Goal: Transaction & Acquisition: Purchase product/service

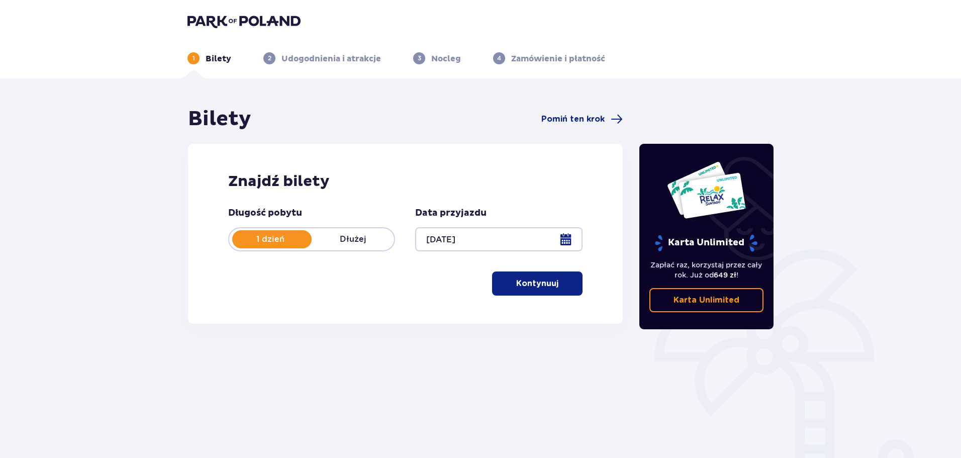
click at [580, 281] on button "Kontynuuj" at bounding box center [537, 283] width 90 height 24
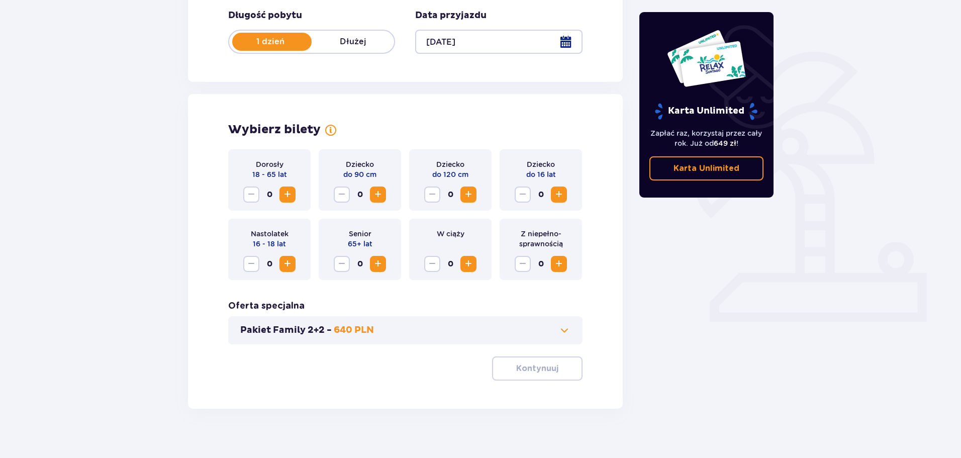
scroll to position [209, 0]
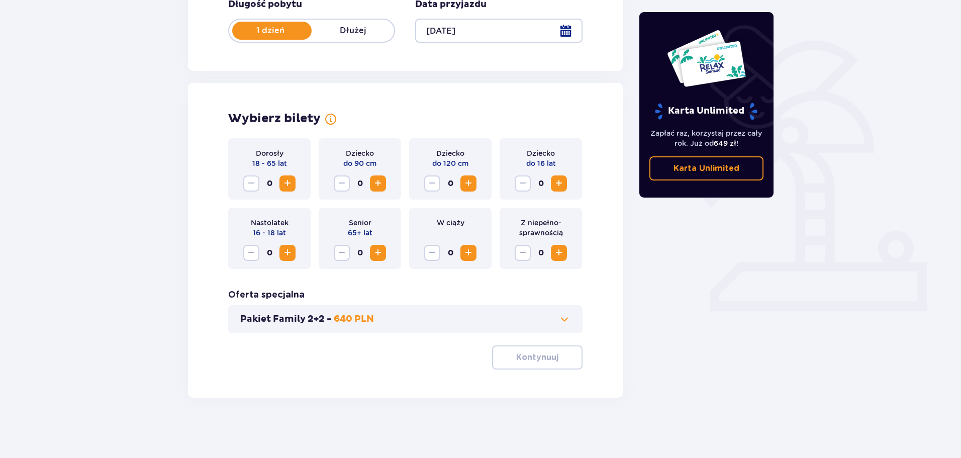
click at [294, 178] on button "Zwiększ" at bounding box center [288, 183] width 16 height 16
click at [568, 356] on button "Kontynuuj" at bounding box center [537, 357] width 90 height 24
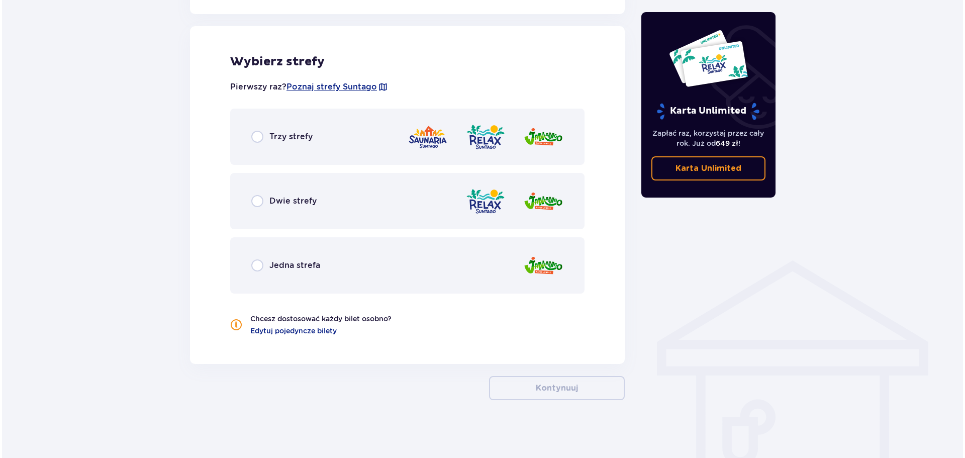
scroll to position [558, 0]
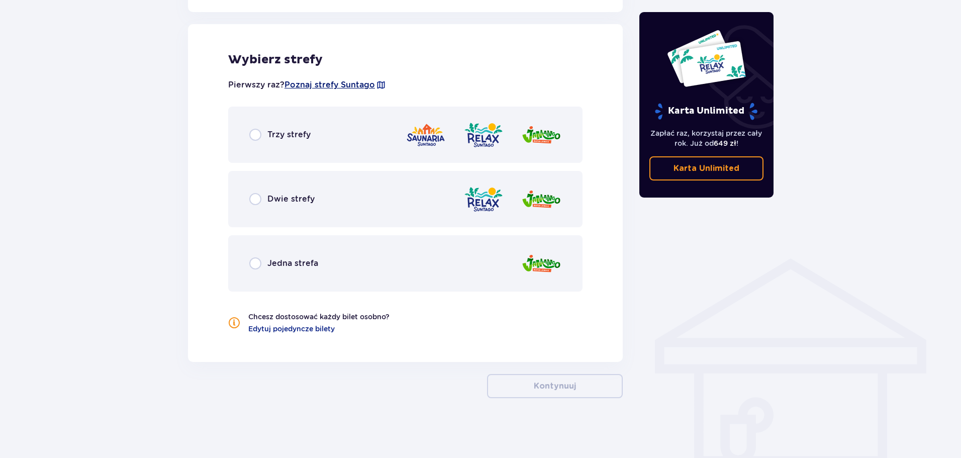
click at [352, 82] on span "Poznaj strefy Suntago" at bounding box center [330, 84] width 90 height 11
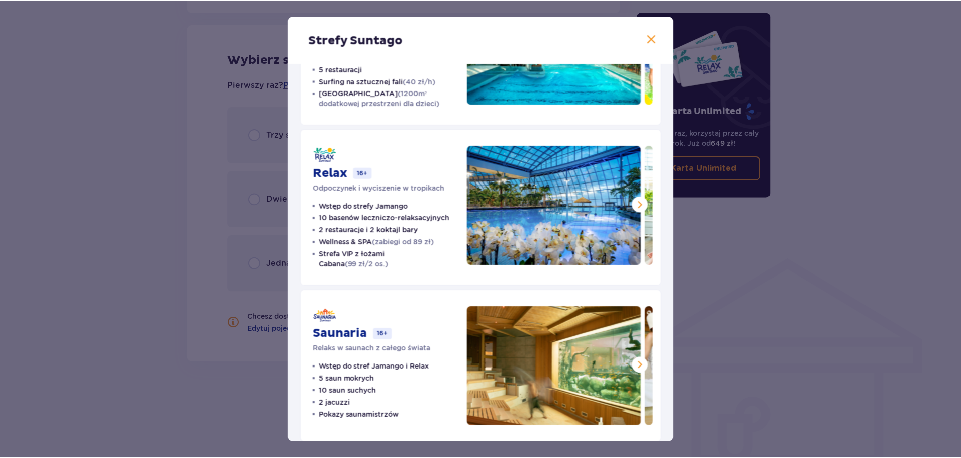
scroll to position [120, 0]
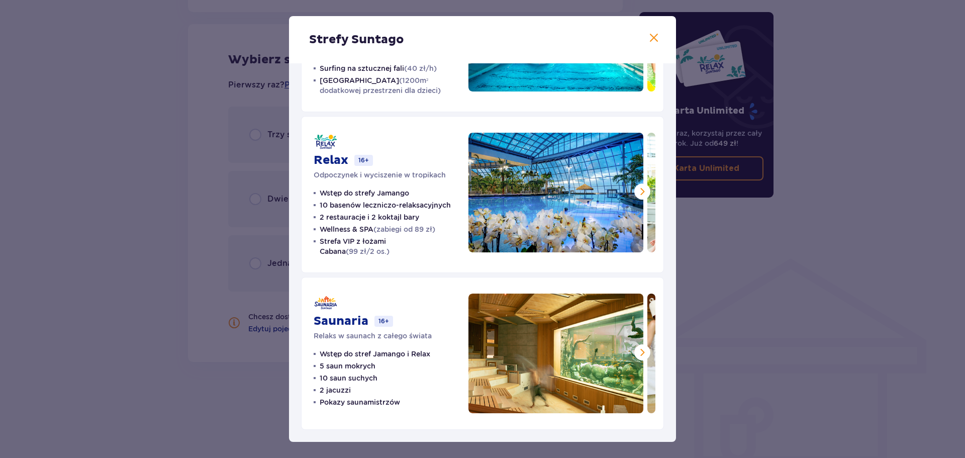
click at [637, 347] on span at bounding box center [643, 352] width 12 height 12
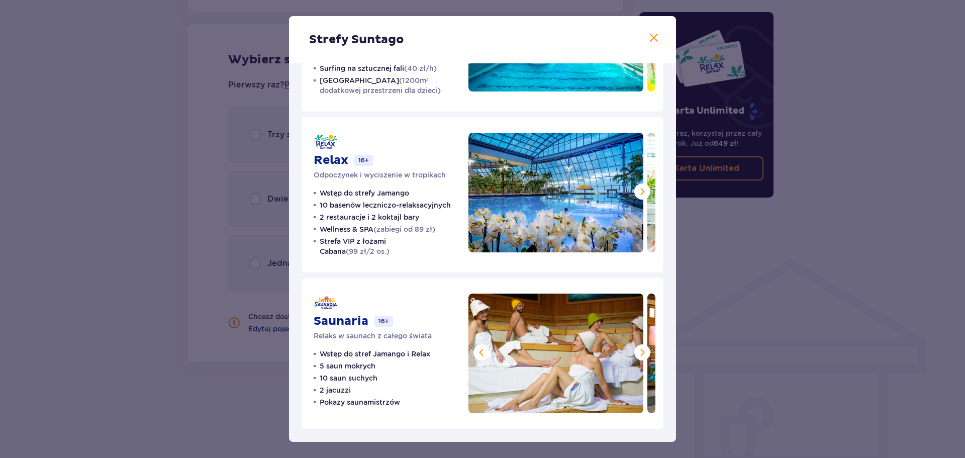
click at [637, 347] on span at bounding box center [643, 352] width 12 height 12
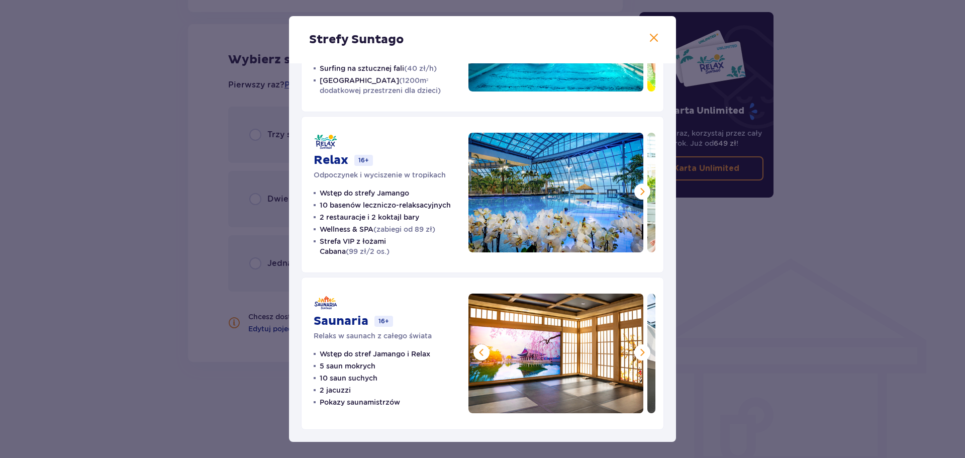
click at [637, 347] on span at bounding box center [643, 352] width 12 height 12
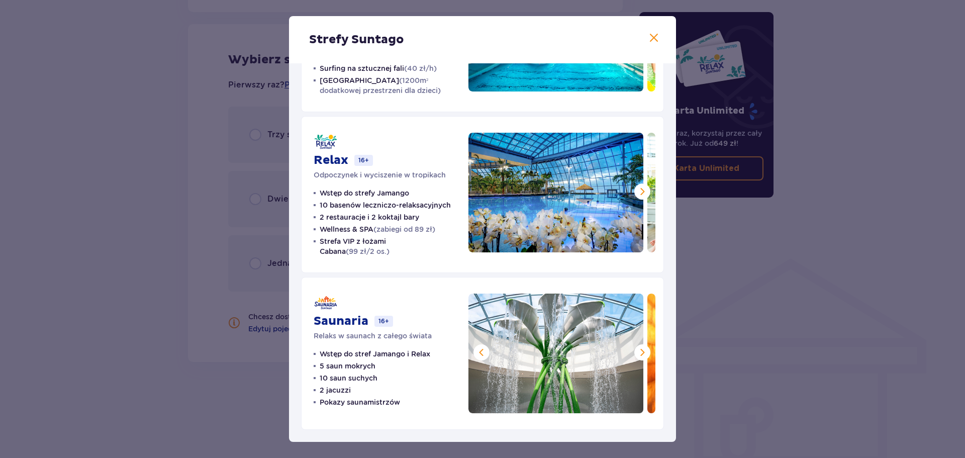
click at [637, 347] on span at bounding box center [643, 352] width 12 height 12
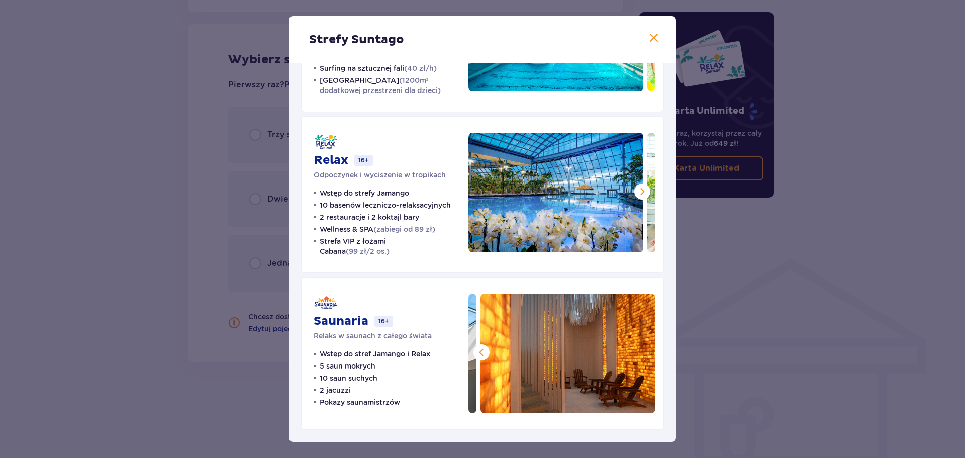
click at [637, 347] on img at bounding box center [568, 354] width 175 height 120
click at [720, 305] on div "Strefy Suntago Jamango Wodna rozrywka dla całej rodziny 35 zjeżdżalni 7 basenów…" at bounding box center [482, 229] width 965 height 458
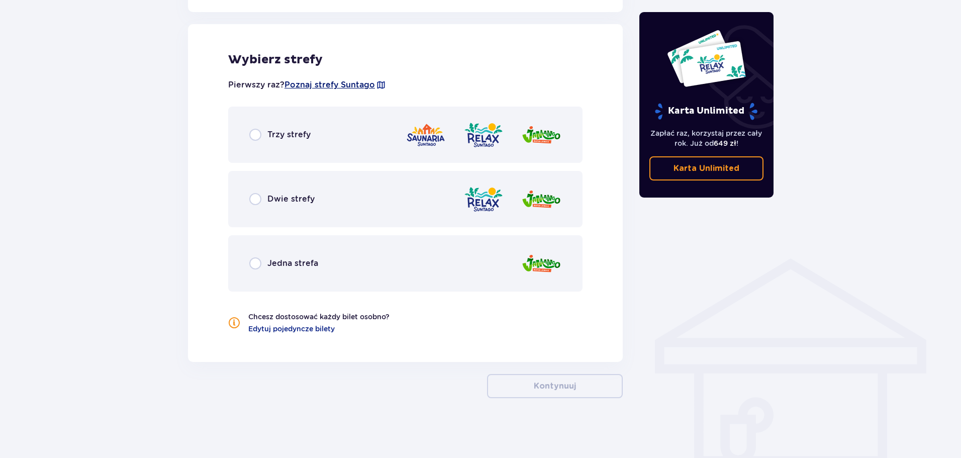
click at [361, 83] on span "Poznaj strefy Suntago" at bounding box center [330, 84] width 90 height 11
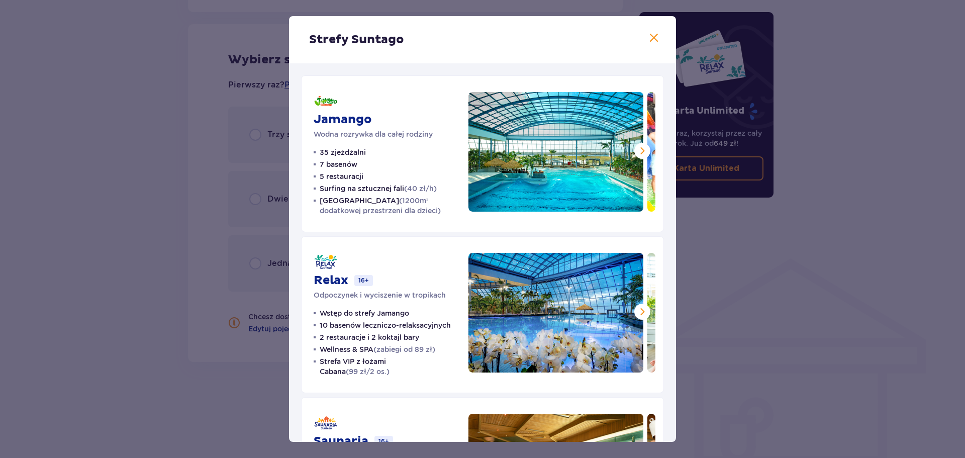
drag, startPoint x: 647, startPoint y: 28, endPoint x: 650, endPoint y: 34, distance: 6.5
click at [650, 34] on div "Strefy Suntago" at bounding box center [482, 39] width 387 height 47
click at [650, 34] on span at bounding box center [654, 38] width 12 height 12
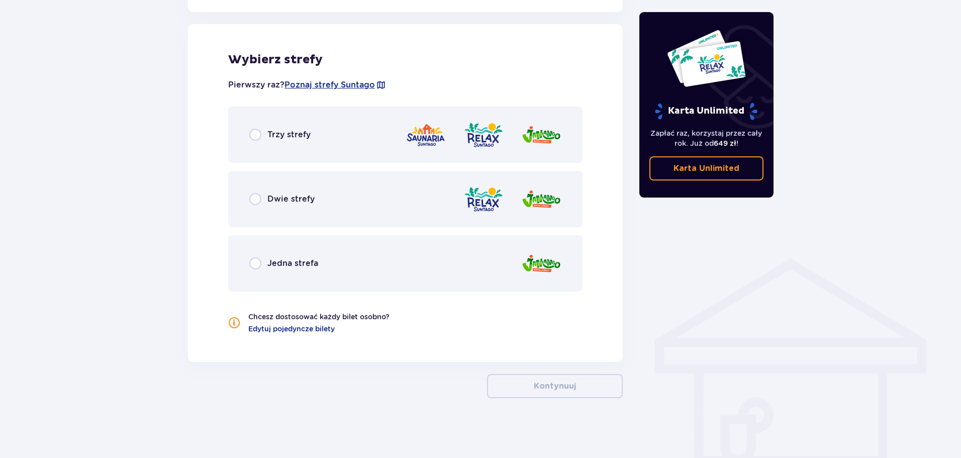
click at [282, 201] on span "Dwie strefy" at bounding box center [290, 199] width 47 height 11
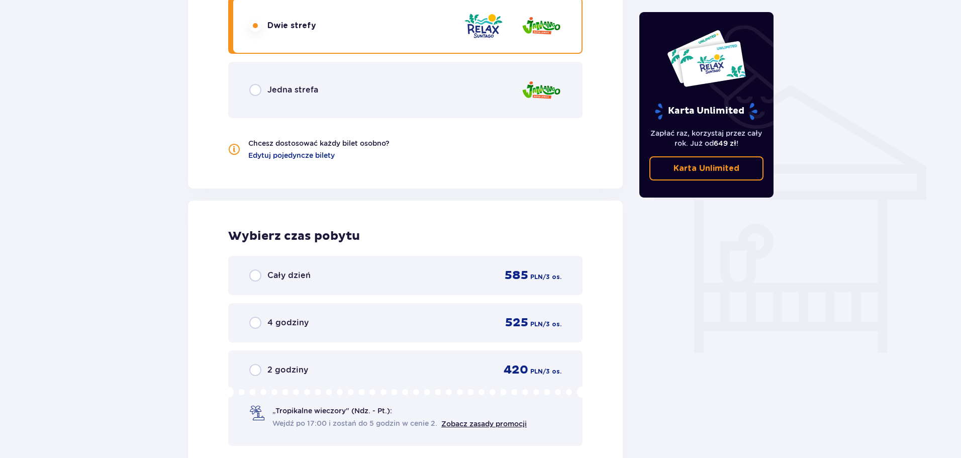
scroll to position [587, 0]
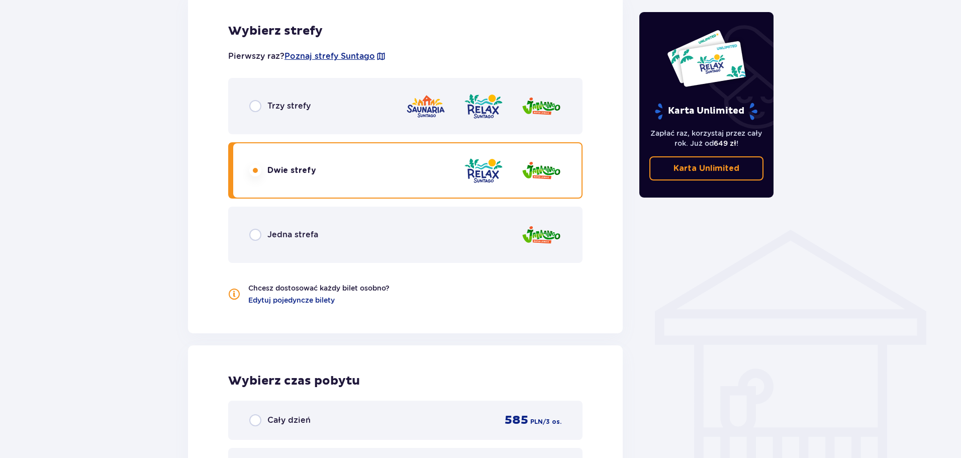
click at [390, 112] on div "Trzy strefy" at bounding box center [405, 106] width 354 height 56
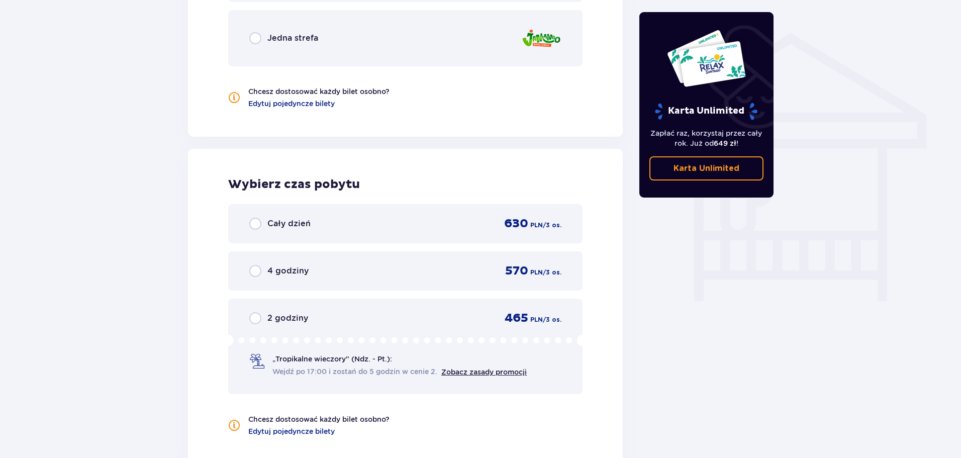
scroll to position [798, 0]
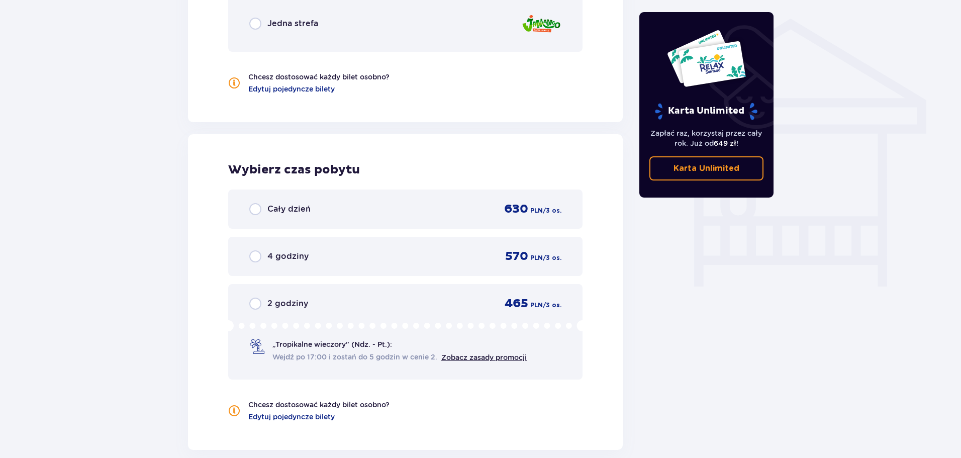
click at [510, 200] on div "Cały dzień 630 PLN / 3 os." at bounding box center [405, 209] width 354 height 39
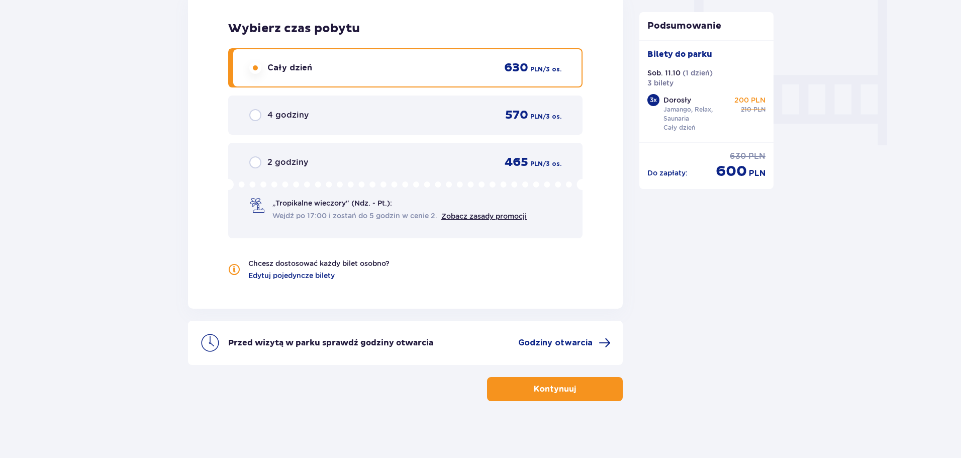
scroll to position [943, 0]
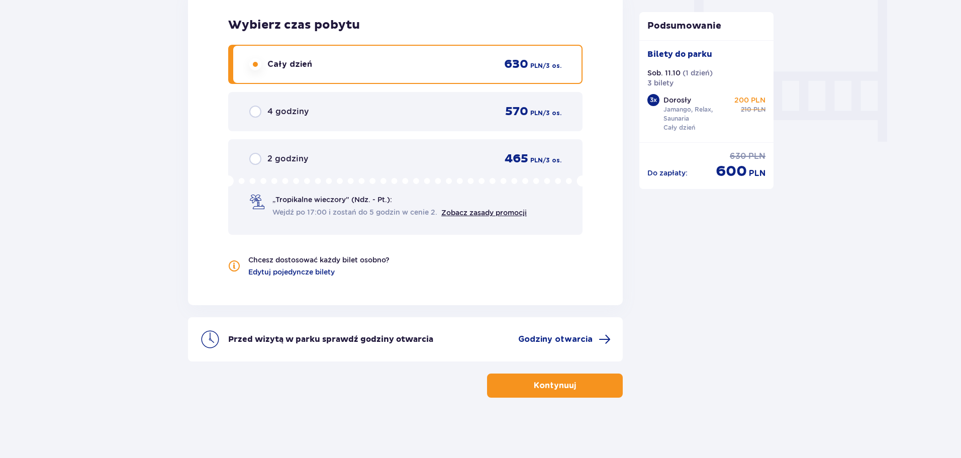
click at [599, 384] on button "Kontynuuj" at bounding box center [555, 386] width 136 height 24
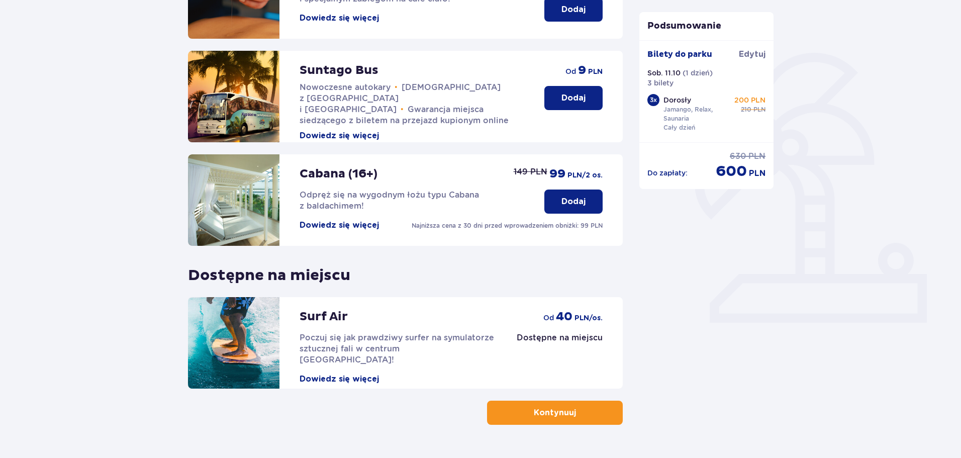
scroll to position [224, 0]
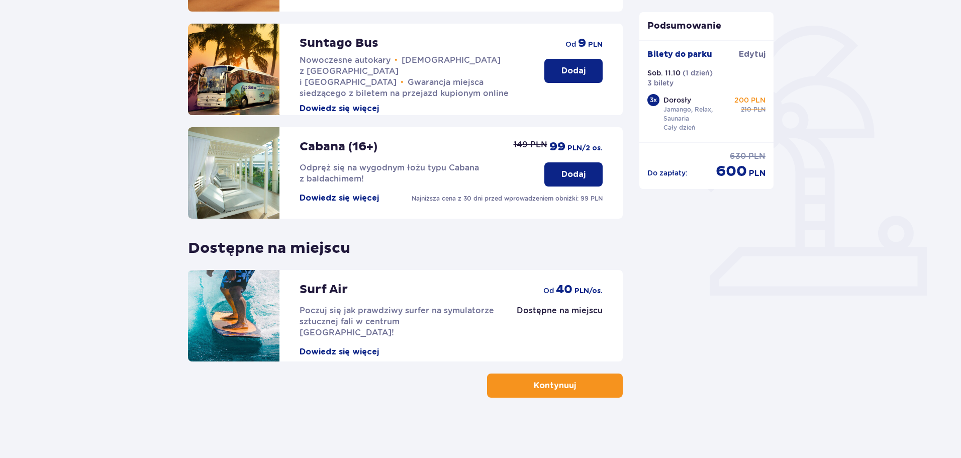
click at [601, 383] on button "Kontynuuj" at bounding box center [555, 386] width 136 height 24
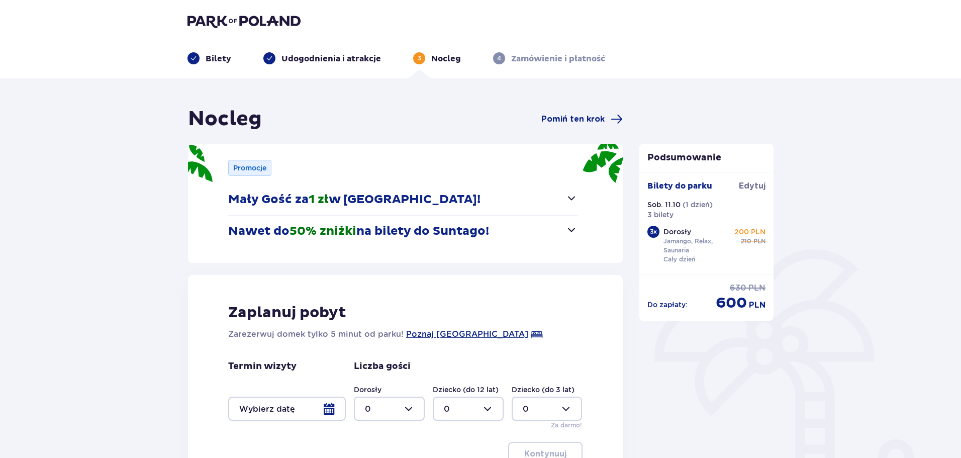
click at [593, 113] on div "Nocleg Pomiń ten krok" at bounding box center [405, 119] width 435 height 25
click at [597, 119] on span "Pomiń ten krok" at bounding box center [572, 119] width 63 height 11
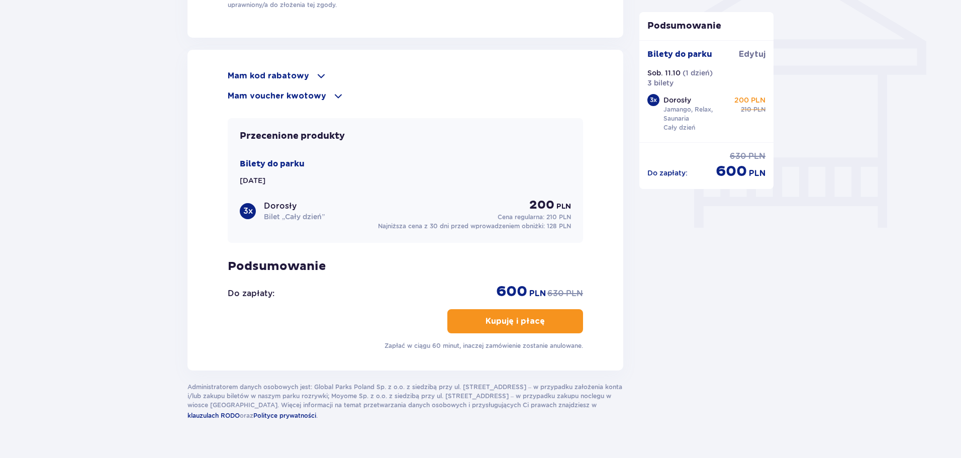
scroll to position [854, 0]
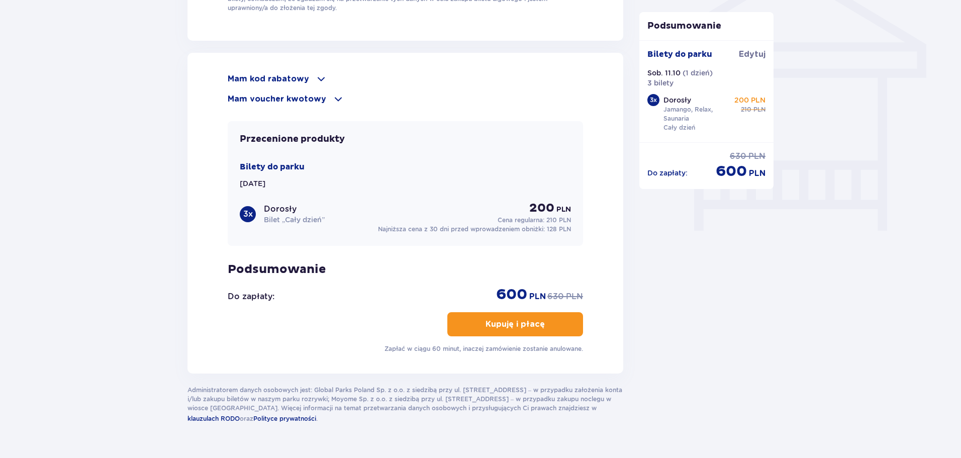
click at [316, 73] on span at bounding box center [321, 79] width 12 height 12
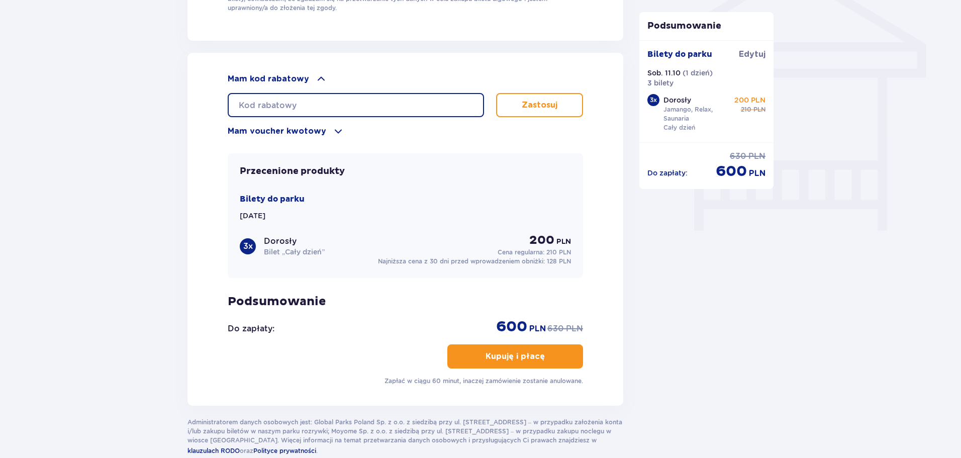
click at [280, 101] on input "text" at bounding box center [356, 105] width 256 height 24
type input "STUDENT30"
click at [551, 107] on p "Zastosuj" at bounding box center [540, 105] width 36 height 11
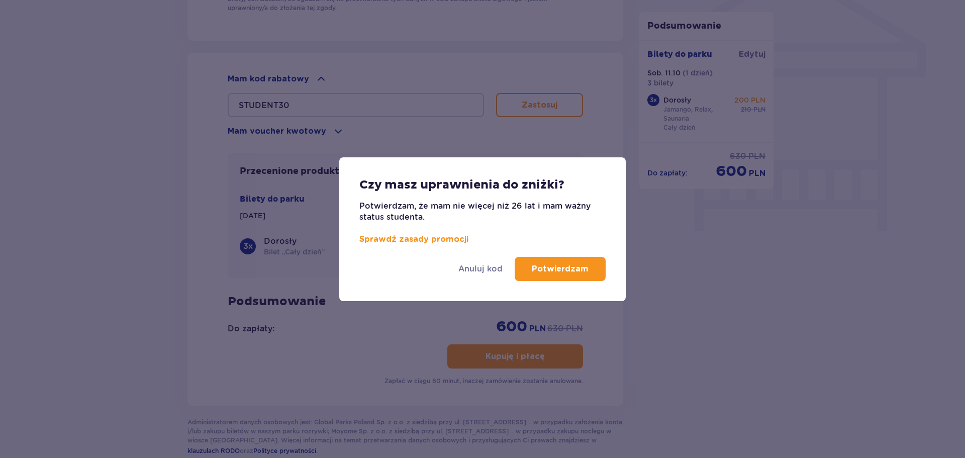
click at [571, 271] on p "Potwierdzam" at bounding box center [560, 268] width 57 height 11
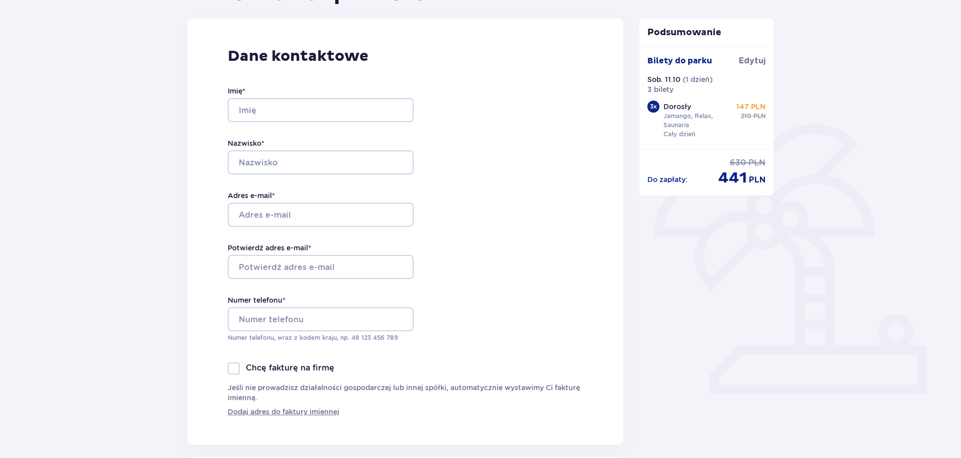
scroll to position [99, 0]
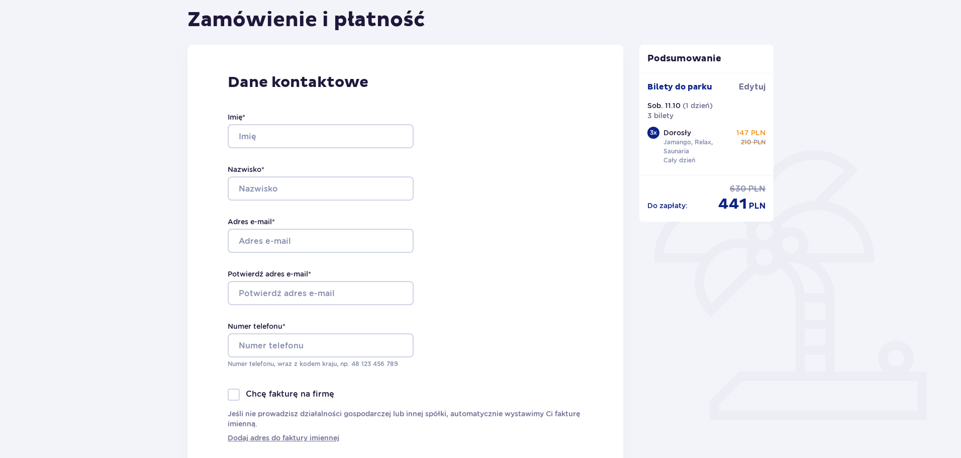
click at [389, 123] on div "Imię *" at bounding box center [321, 130] width 186 height 36
click at [389, 132] on input "Imię *" at bounding box center [321, 136] width 186 height 24
type input "Wiktoria"
type input "Opoka"
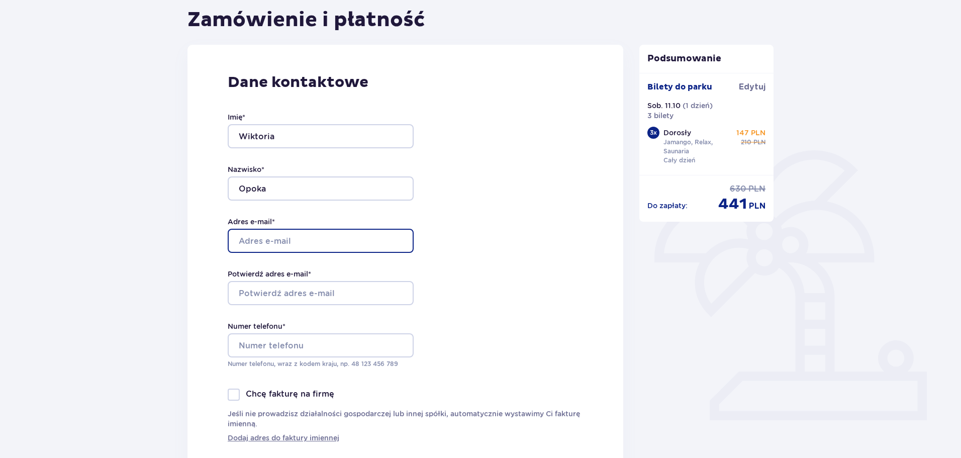
type input "wiktoria.opoka@gmail.com"
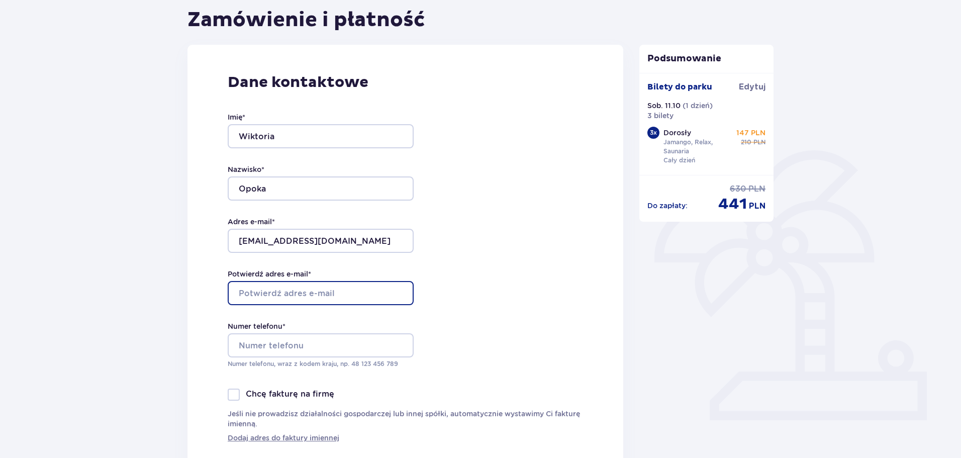
type input "wiktoria.opoka@gmail.com"
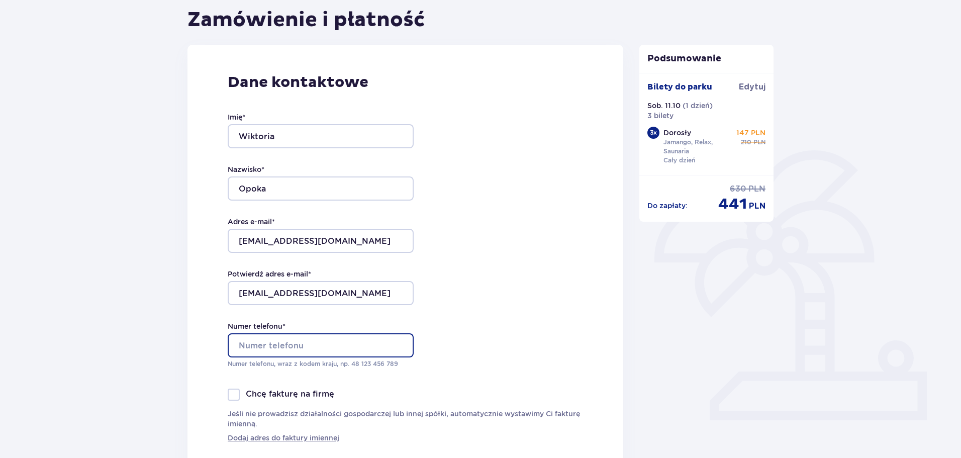
type input "796663800"
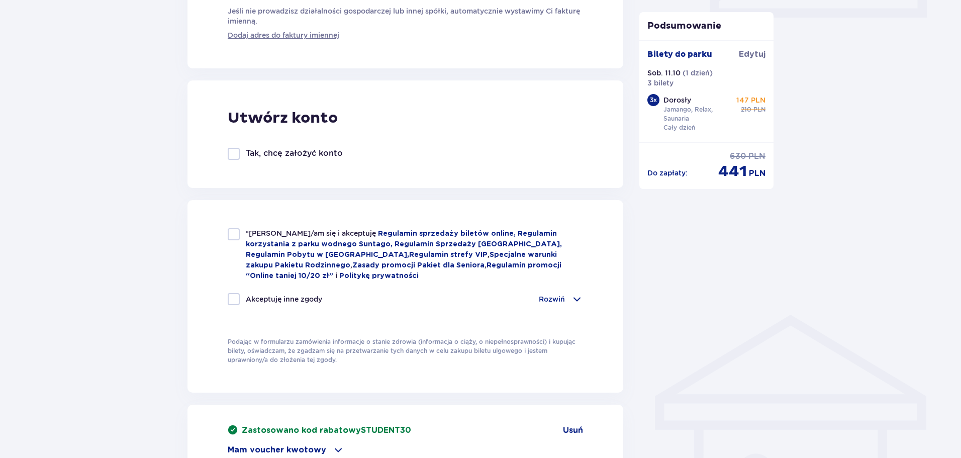
scroll to position [503, 0]
click at [231, 234] on div at bounding box center [234, 233] width 12 height 12
checkbox input "true"
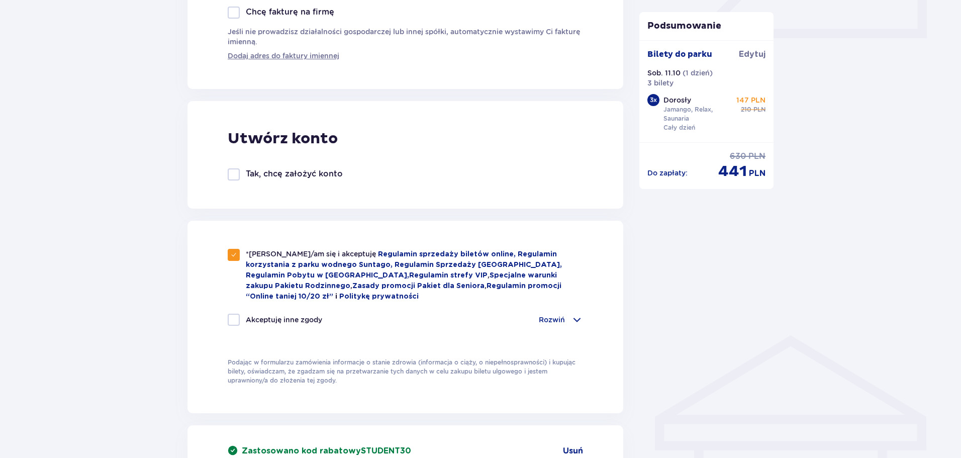
scroll to position [497, 0]
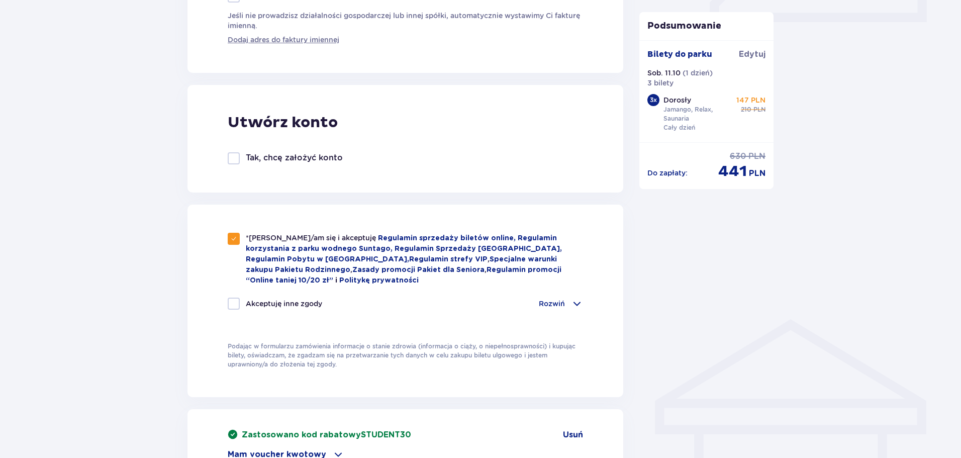
click at [578, 307] on span at bounding box center [577, 304] width 12 height 12
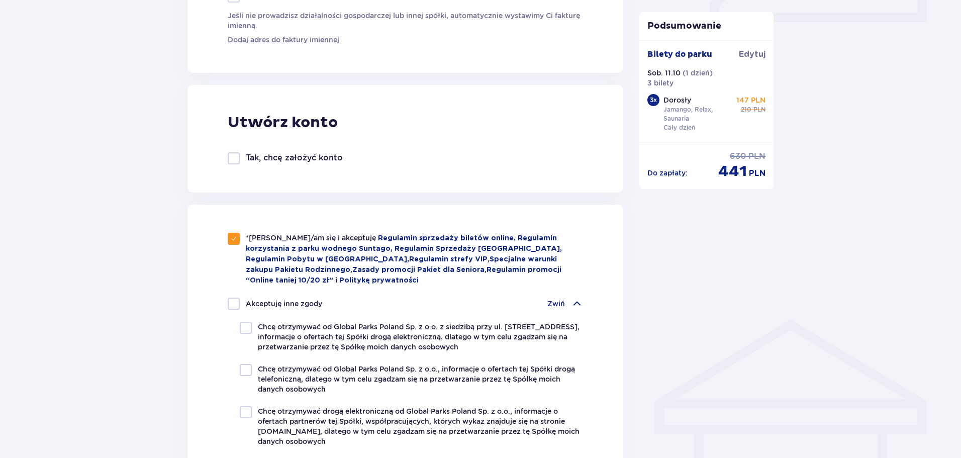
click at [566, 301] on div "Zwiń" at bounding box center [566, 304] width 36 height 12
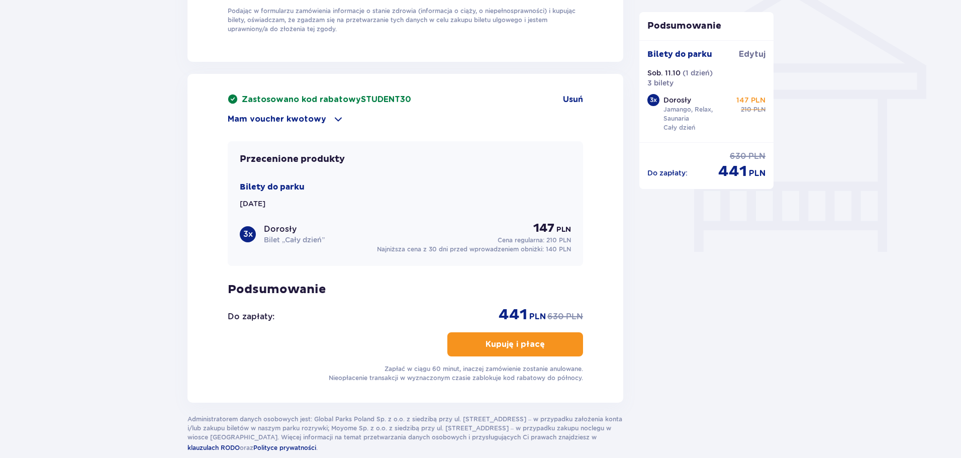
scroll to position [835, 0]
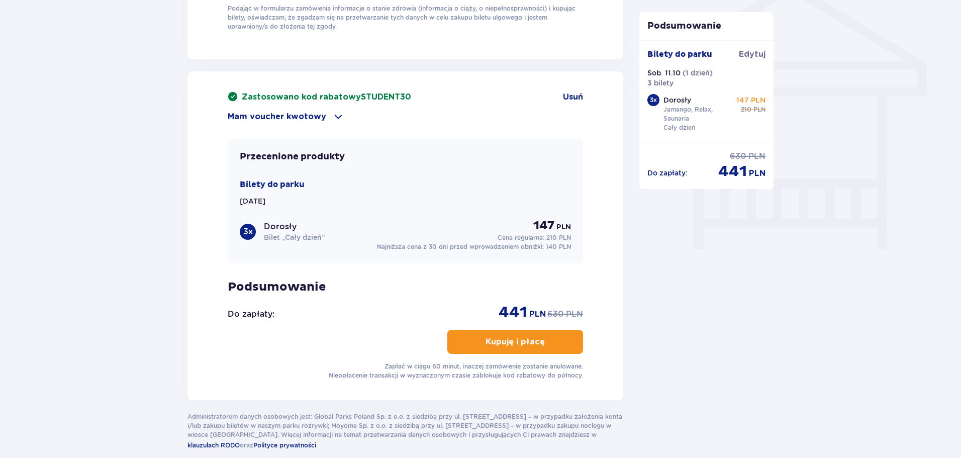
click at [541, 340] on span "button" at bounding box center [547, 342] width 12 height 12
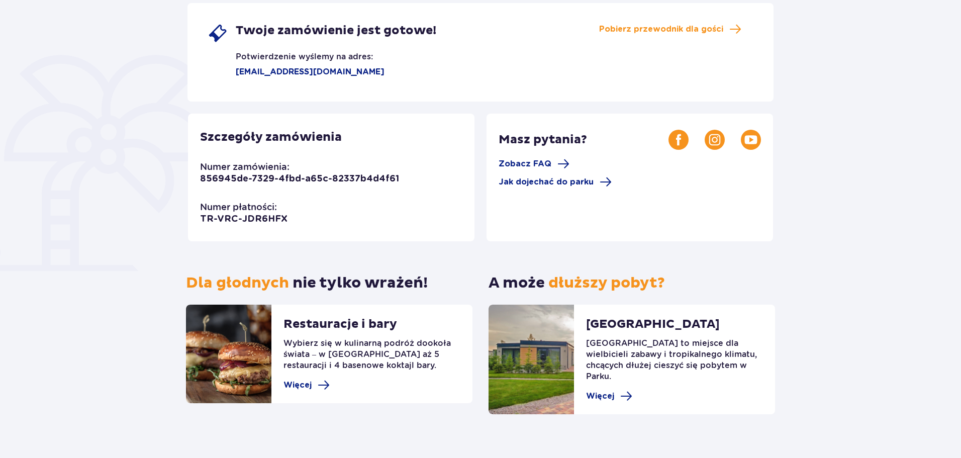
scroll to position [186, 0]
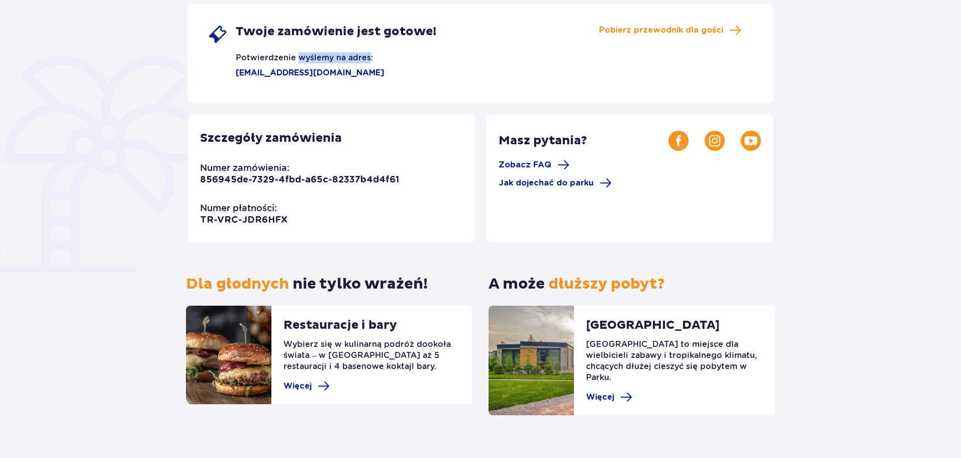
drag, startPoint x: 369, startPoint y: 55, endPoint x: 298, endPoint y: 53, distance: 70.4
click at [298, 53] on p "Potwierdzenie wyślemy na adres:" at bounding box center [290, 53] width 165 height 19
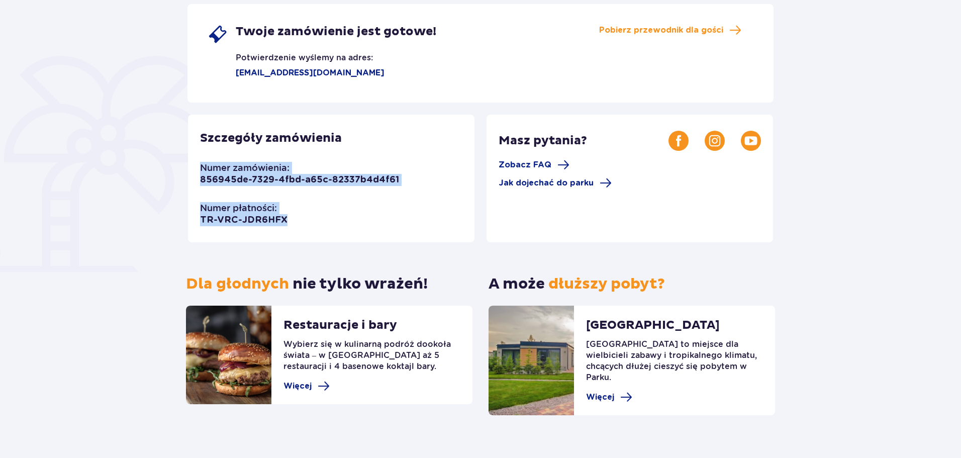
drag, startPoint x: 288, startPoint y: 226, endPoint x: 203, endPoint y: 172, distance: 100.7
click at [203, 172] on div "Szczegóły zamówienia Numer zamówienia: 856945de-7329-4fbd-a65c-82337b4d4f61 Num…" at bounding box center [331, 179] width 287 height 128
copy div "Numer zamówienia: 856945de-7329-4fbd-a65c-82337b4d4f61 Numer płatności: TR-VRC-…"
click at [647, 25] on span "Pobierz przewodnik dla gości" at bounding box center [661, 30] width 124 height 11
click at [391, 142] on div "Szczegóły zamówienia Numer zamówienia: 856945de-7329-4fbd-a65c-82337b4d4f61 Num…" at bounding box center [331, 179] width 287 height 128
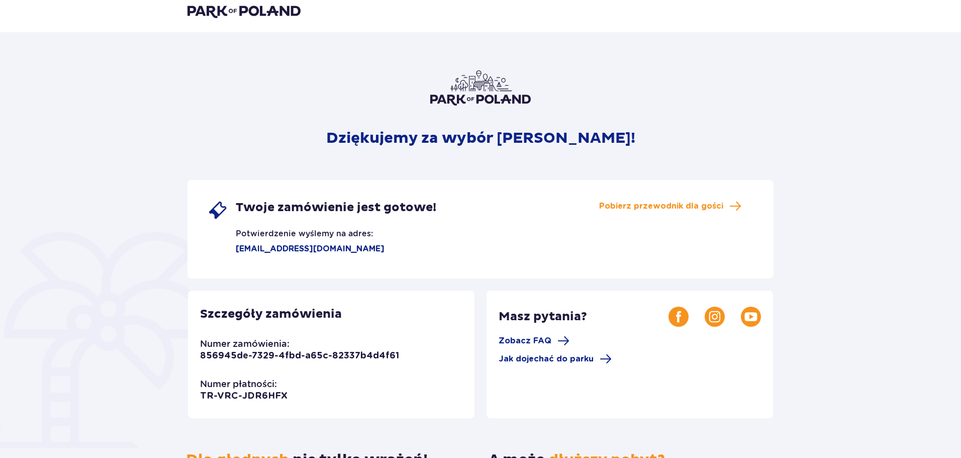
scroll to position [0, 0]
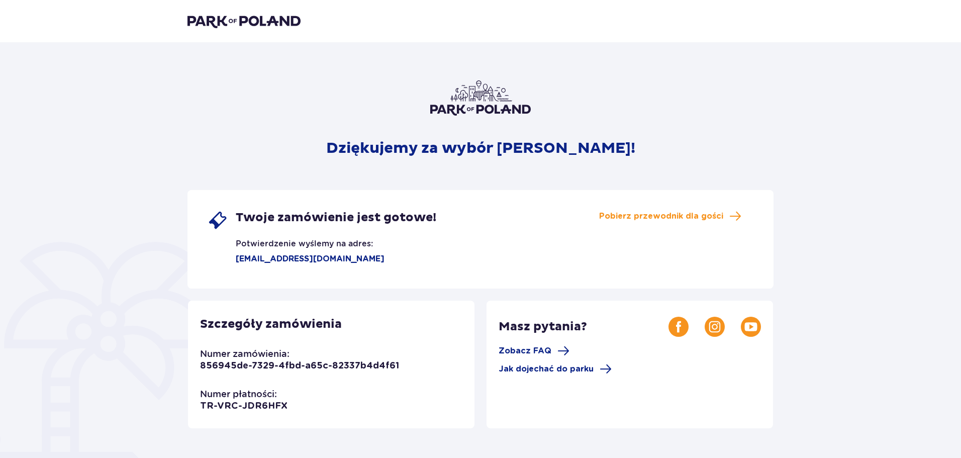
click at [467, 107] on img at bounding box center [480, 97] width 101 height 35
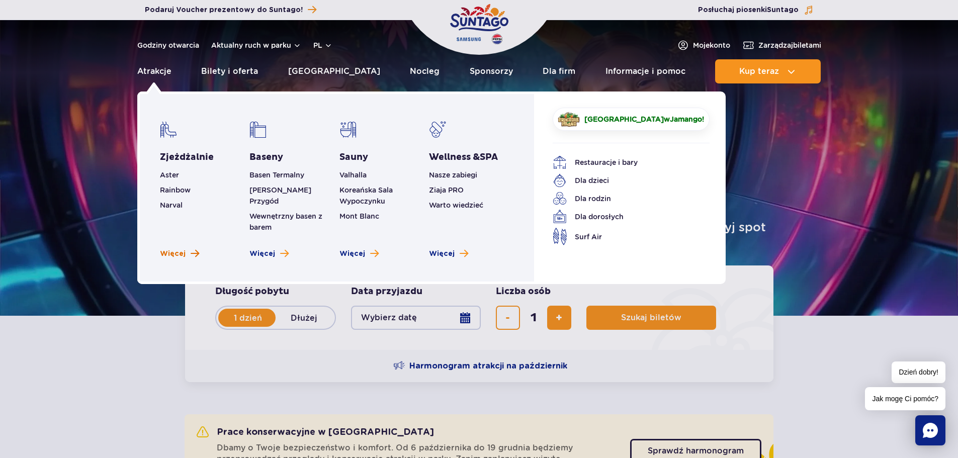
click at [183, 249] on span "Więcej" at bounding box center [173, 254] width 26 height 10
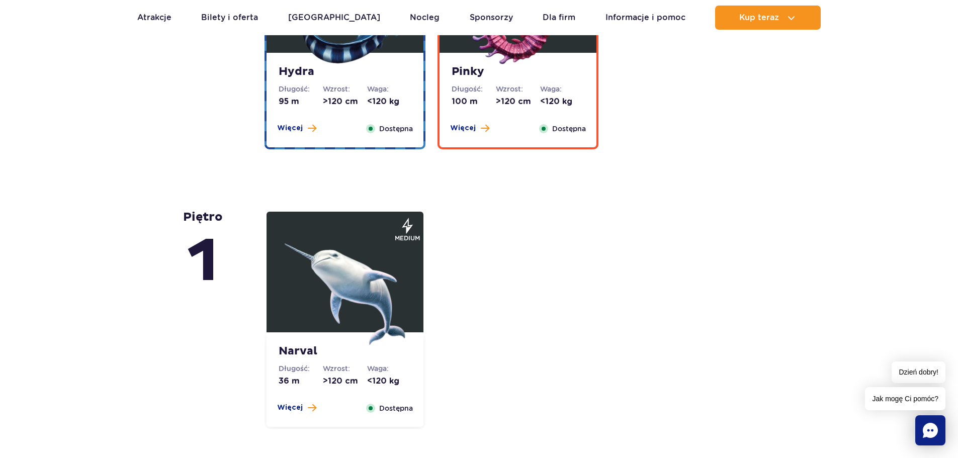
scroll to position [2134, 0]
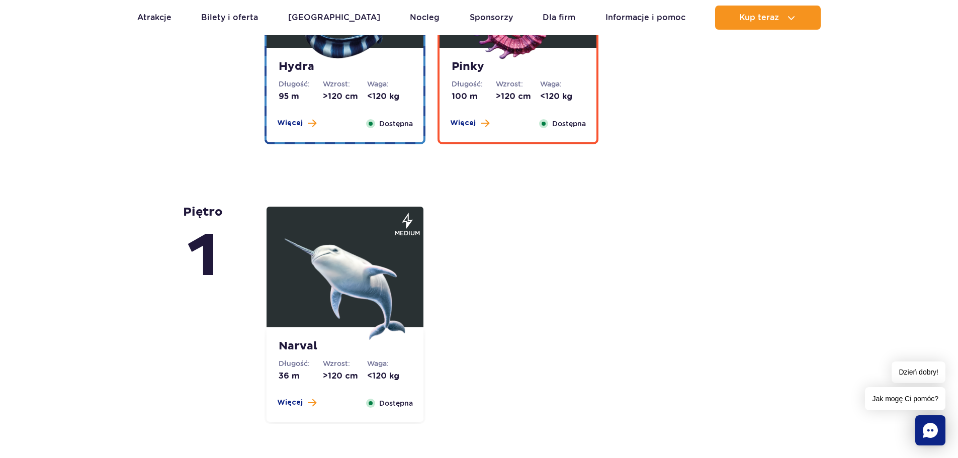
drag, startPoint x: 953, startPoint y: 219, endPoint x: 959, endPoint y: 207, distance: 13.7
click at [957, 207] on html "Przejdź do menu Przejdź do treści Przejdź do stopki Mapa serwisu Dzień dobry! J…" at bounding box center [479, 85] width 958 height 4438
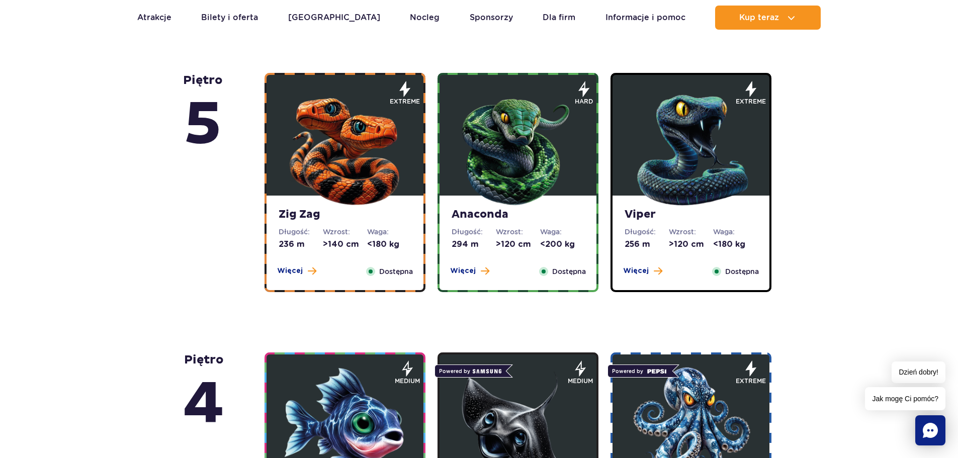
scroll to position [664, 0]
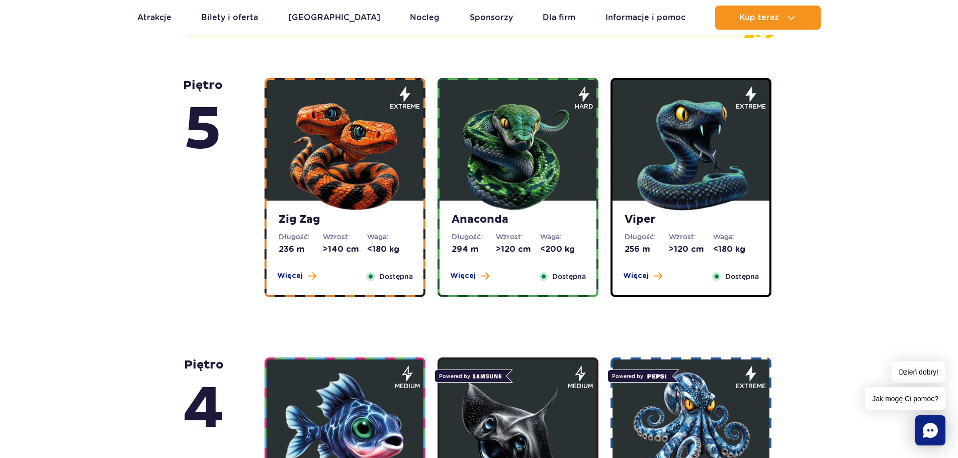
drag, startPoint x: 354, startPoint y: 257, endPoint x: 309, endPoint y: 265, distance: 45.4
click at [309, 265] on div "Zig Zag Długość: 236 m Wzrost: >140 cm Waga: <180 kg Więcej Zamknij Dostępna" at bounding box center [344, 248] width 157 height 95
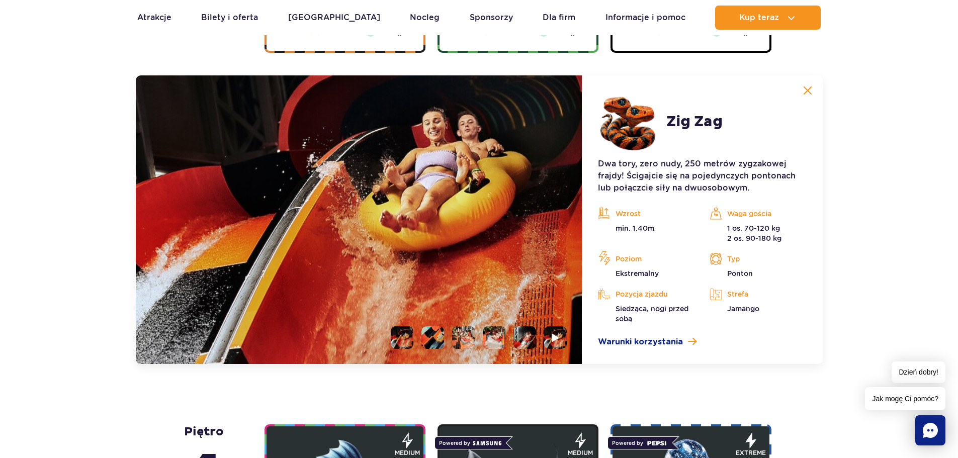
scroll to position [924, 0]
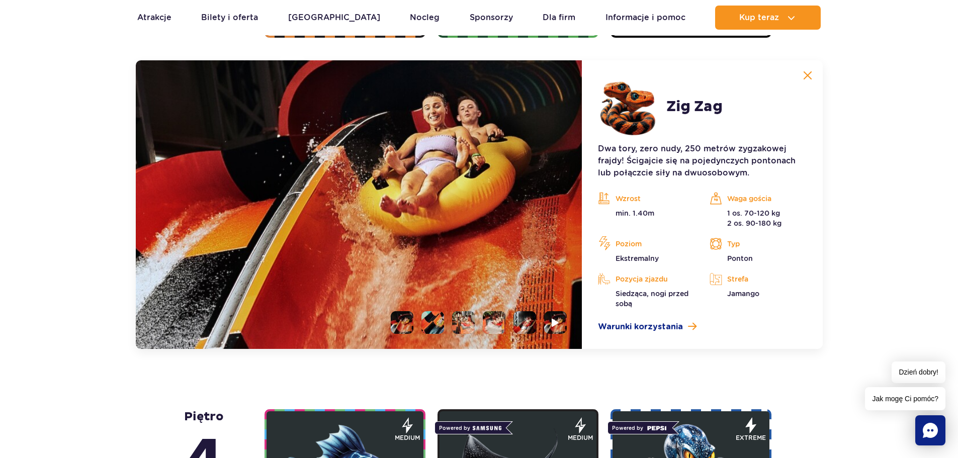
click at [423, 337] on img at bounding box center [359, 204] width 446 height 289
click at [431, 328] on li at bounding box center [432, 322] width 23 height 23
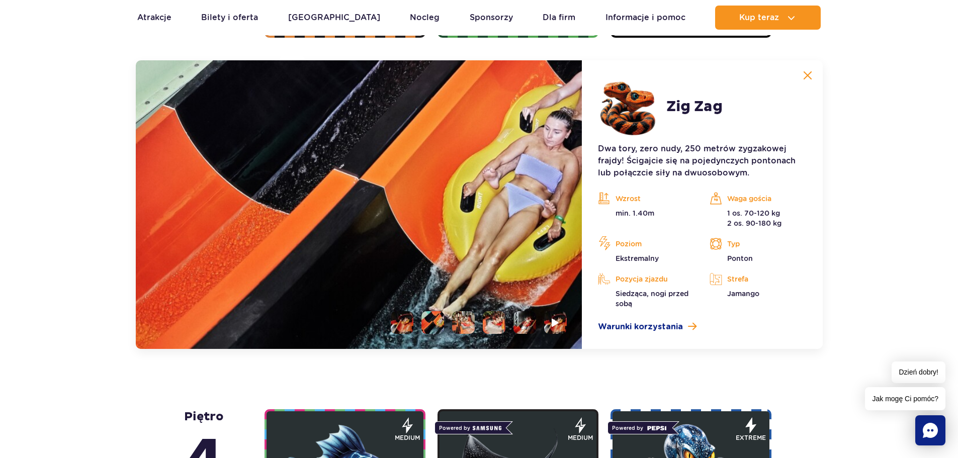
click at [473, 323] on li at bounding box center [463, 322] width 23 height 23
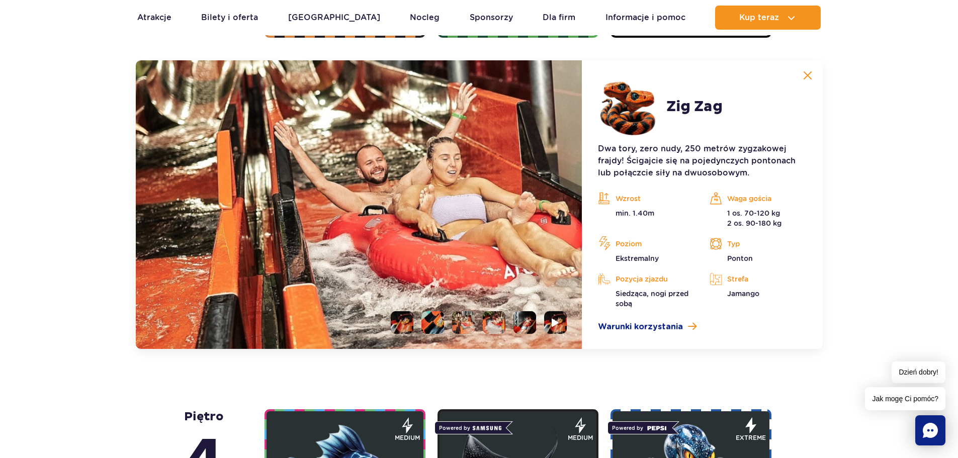
click at [497, 325] on li at bounding box center [494, 322] width 23 height 23
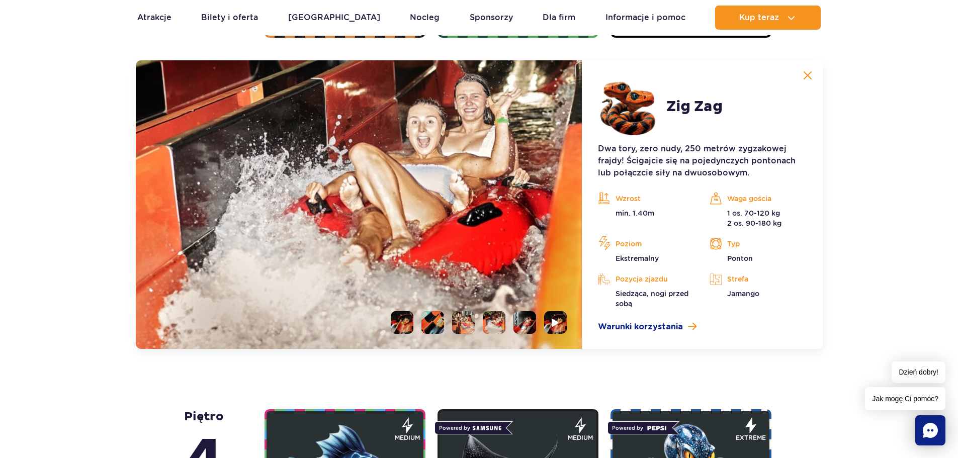
click at [533, 321] on li at bounding box center [524, 322] width 23 height 23
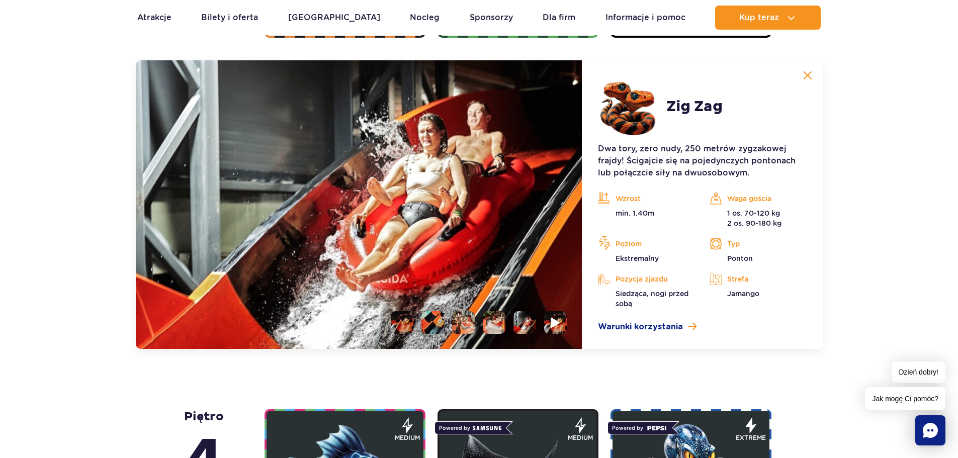
click at [560, 320] on img at bounding box center [556, 323] width 10 height 12
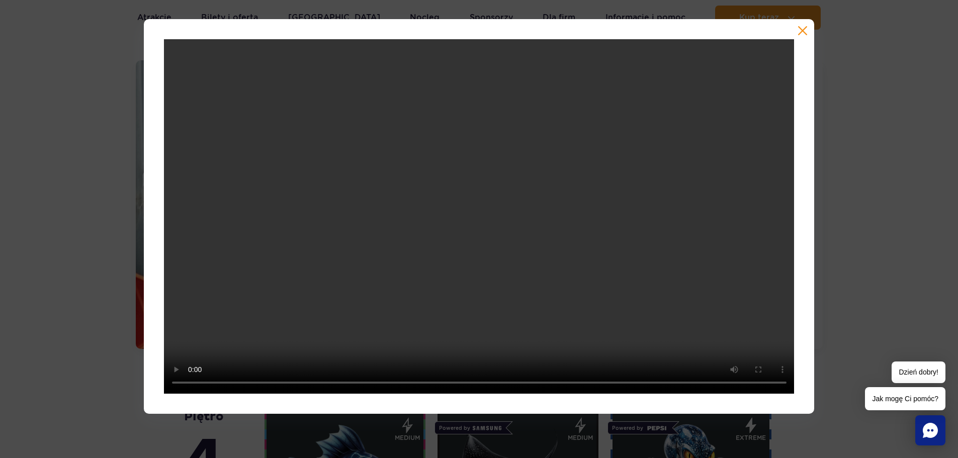
click at [854, 196] on div at bounding box center [479, 216] width 958 height 395
click at [800, 36] on button "button" at bounding box center [802, 31] width 10 height 10
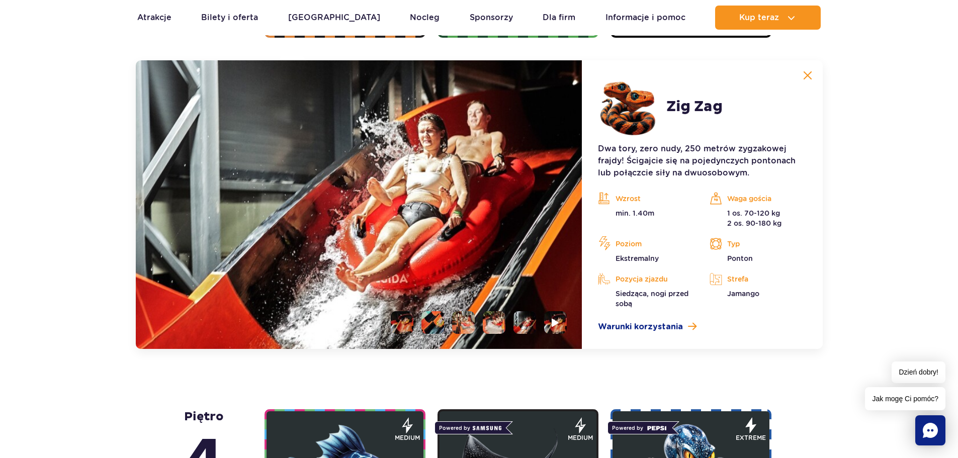
drag, startPoint x: 800, startPoint y: 36, endPoint x: 833, endPoint y: 51, distance: 36.4
drag, startPoint x: 956, startPoint y: 118, endPoint x: 965, endPoint y: 132, distance: 16.0
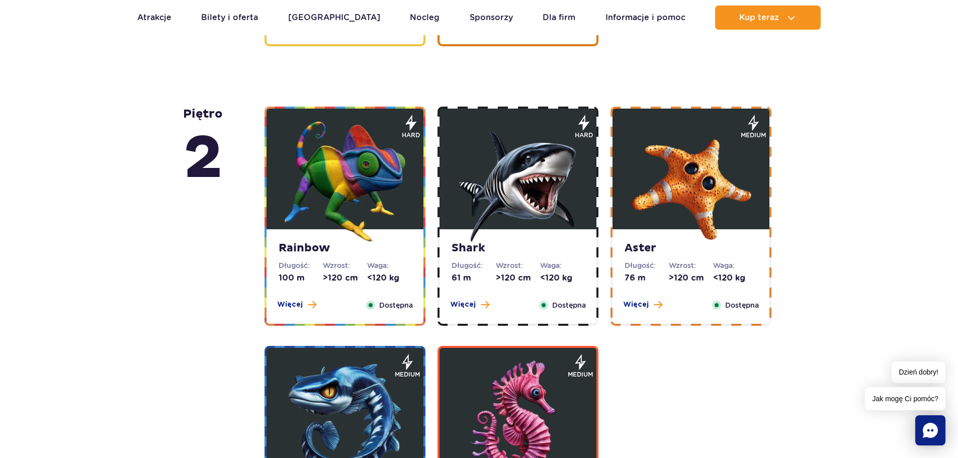
scroll to position [2036, 0]
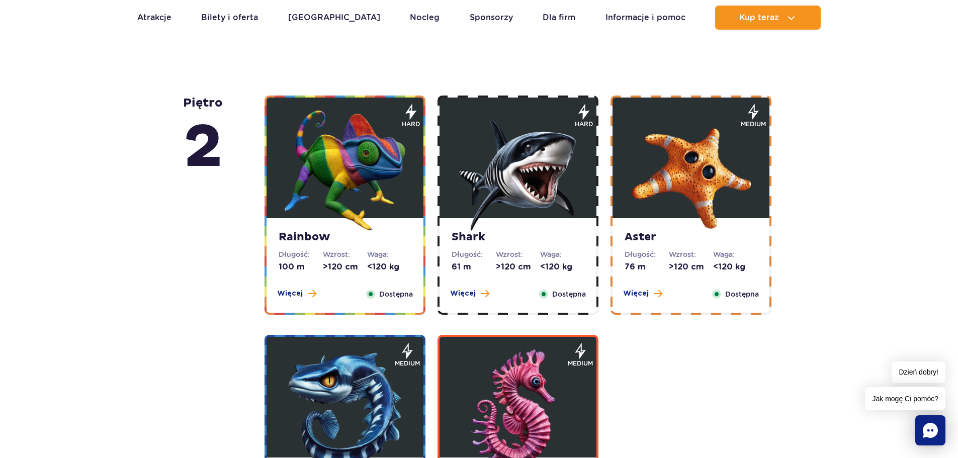
click at [411, 171] on figure at bounding box center [344, 158] width 157 height 121
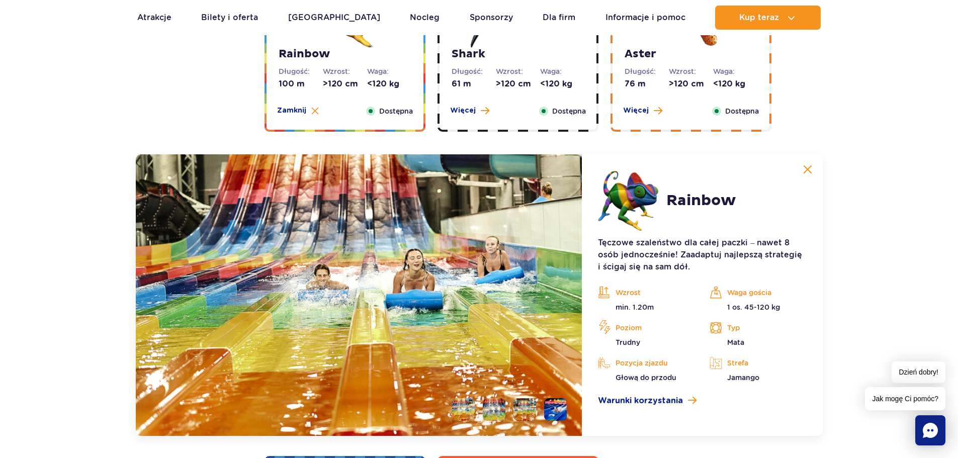
click at [411, 171] on div "Rainbow Długość: 100 m Wzrost: >120 cm Waga: <120 kg Więcej Zamknij Dostępna ha…" at bounding box center [344, 174] width 173 height 523
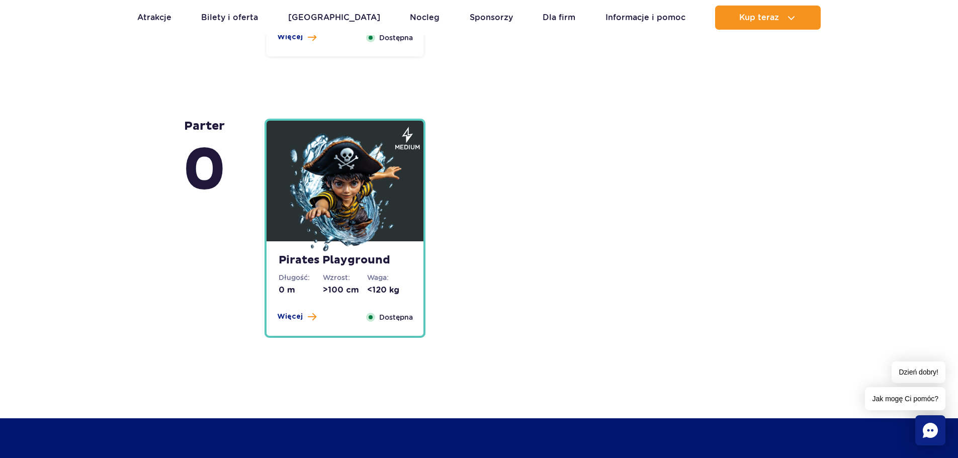
scroll to position [2809, 0]
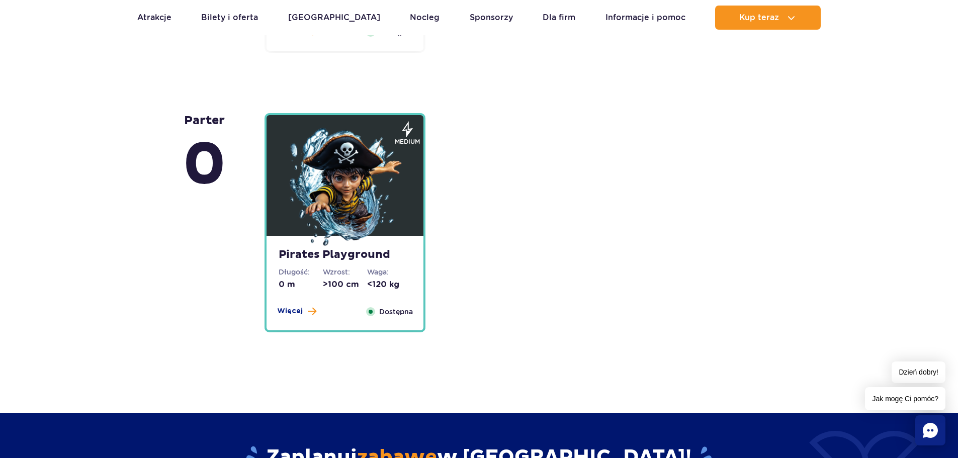
click at [345, 214] on img at bounding box center [345, 188] width 121 height 121
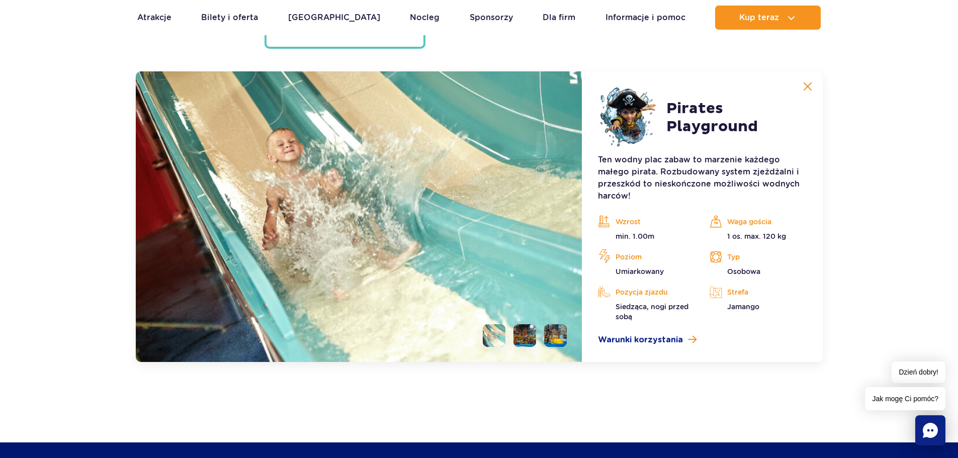
scroll to position [2800, 0]
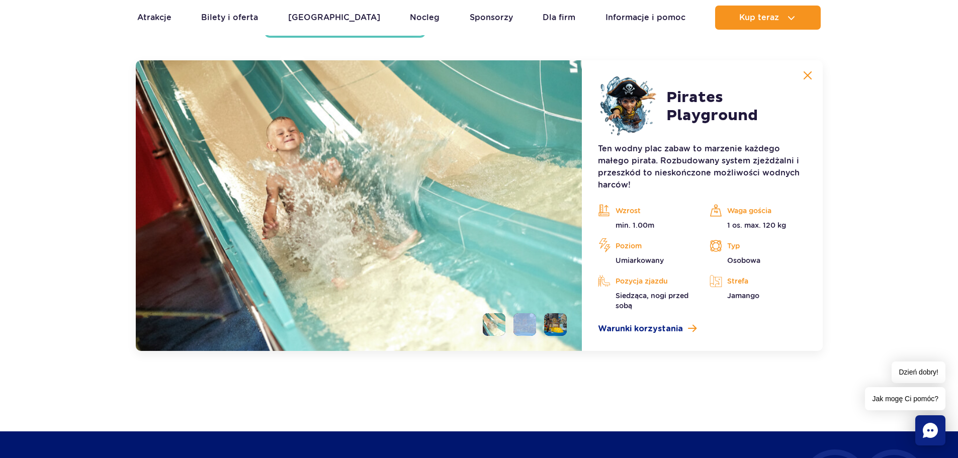
drag, startPoint x: 536, startPoint y: 330, endPoint x: 542, endPoint y: 330, distance: 5.6
click at [542, 330] on ul at bounding box center [521, 324] width 92 height 23
click at [546, 329] on li at bounding box center [555, 324] width 23 height 23
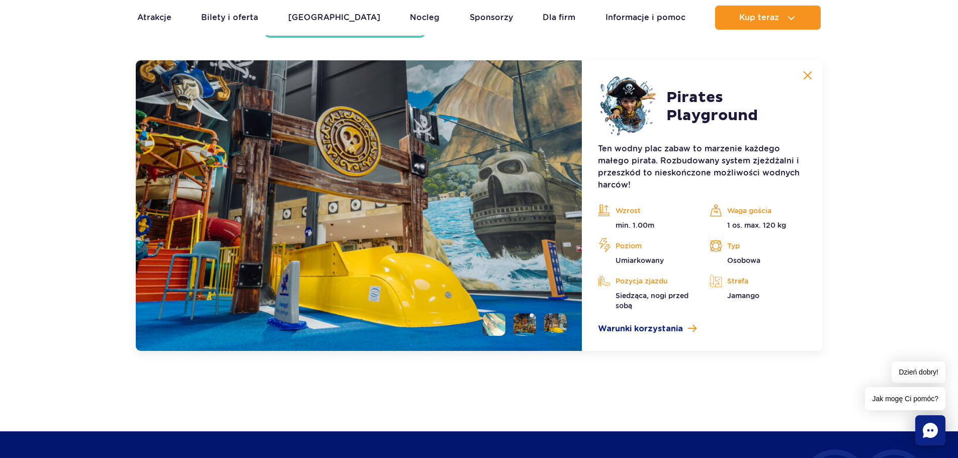
click at [811, 73] on img at bounding box center [807, 75] width 9 height 9
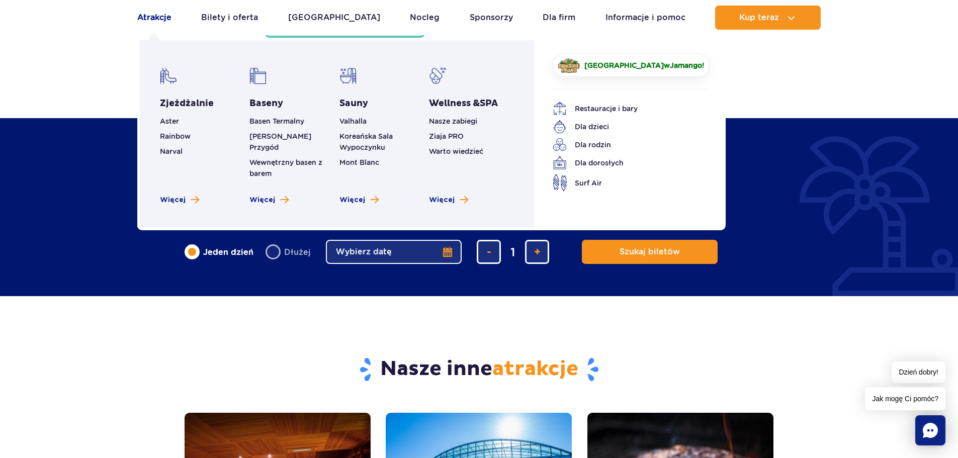
click at [156, 16] on link "Atrakcje" at bounding box center [154, 18] width 34 height 24
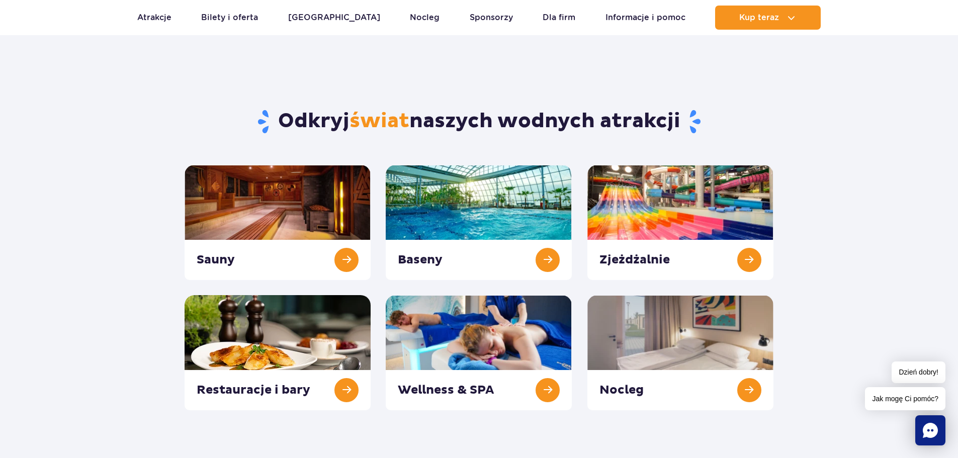
scroll to position [26, 0]
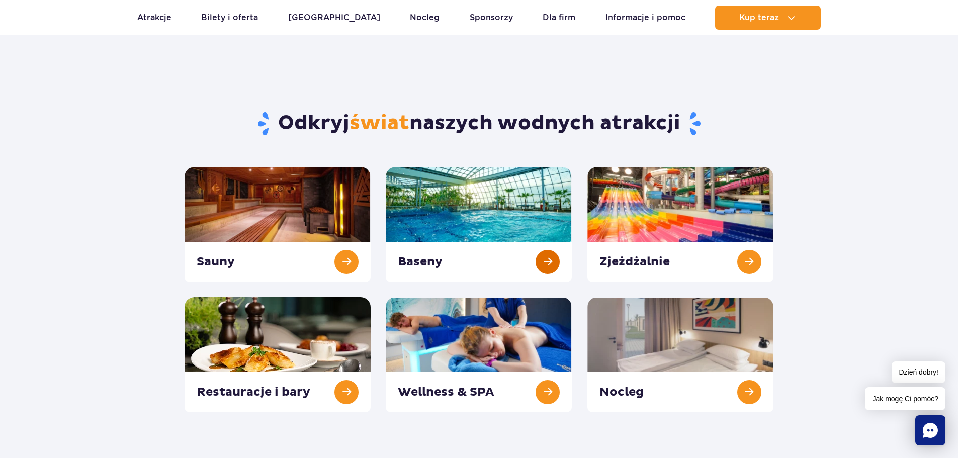
click at [545, 253] on link at bounding box center [479, 224] width 186 height 115
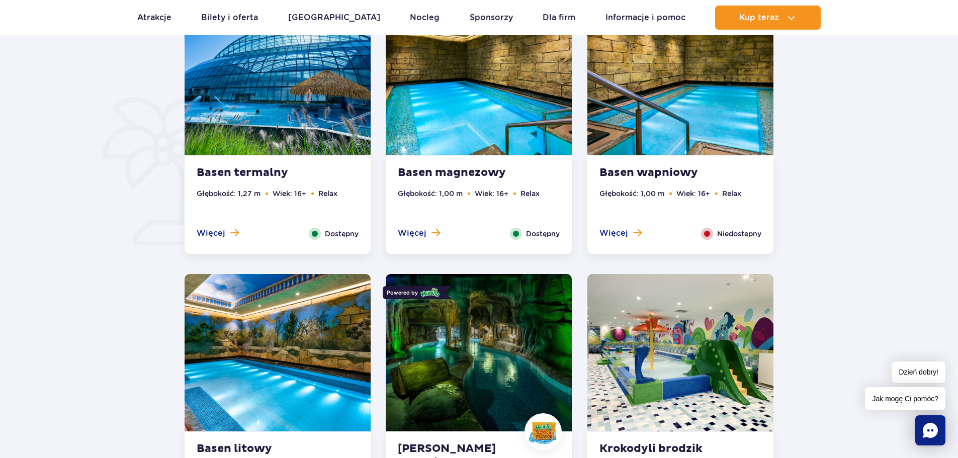
scroll to position [618, 0]
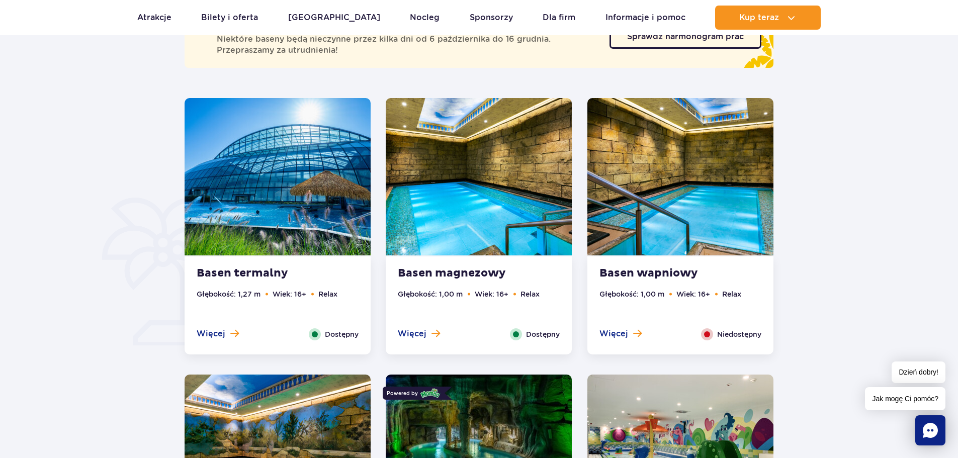
click at [260, 279] on strong "Basen termalny" at bounding box center [258, 273] width 122 height 14
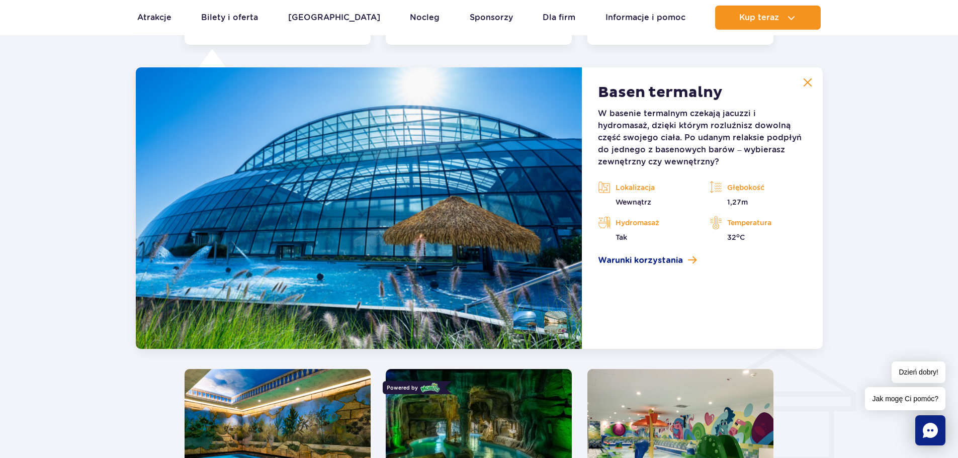
scroll to position [935, 0]
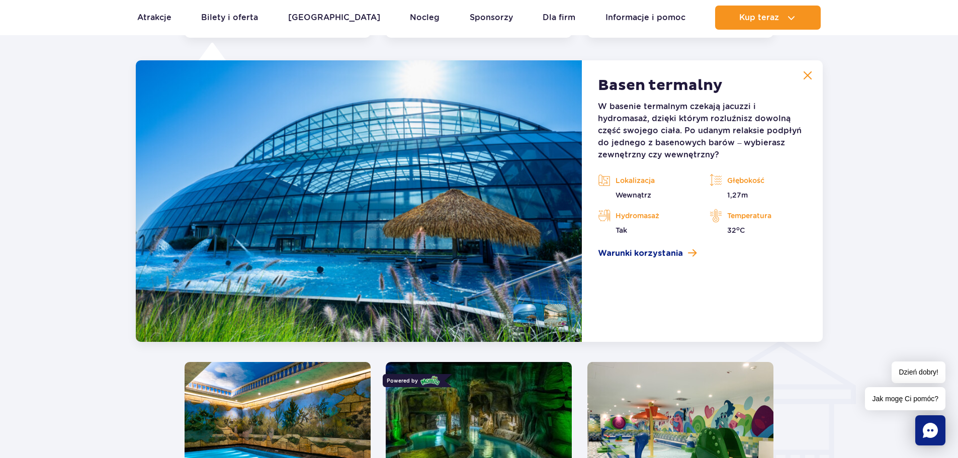
click at [807, 81] on button at bounding box center [807, 75] width 20 height 20
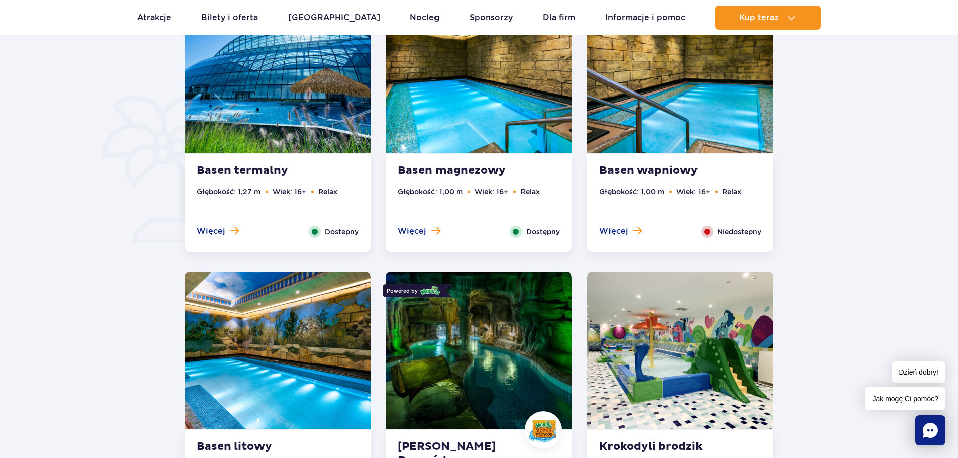
scroll to position [582, 0]
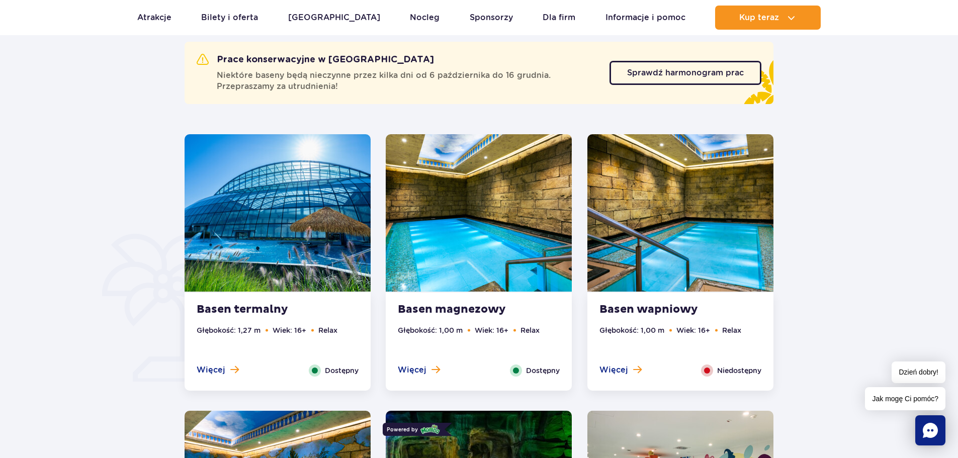
click at [526, 225] on img at bounding box center [479, 212] width 186 height 157
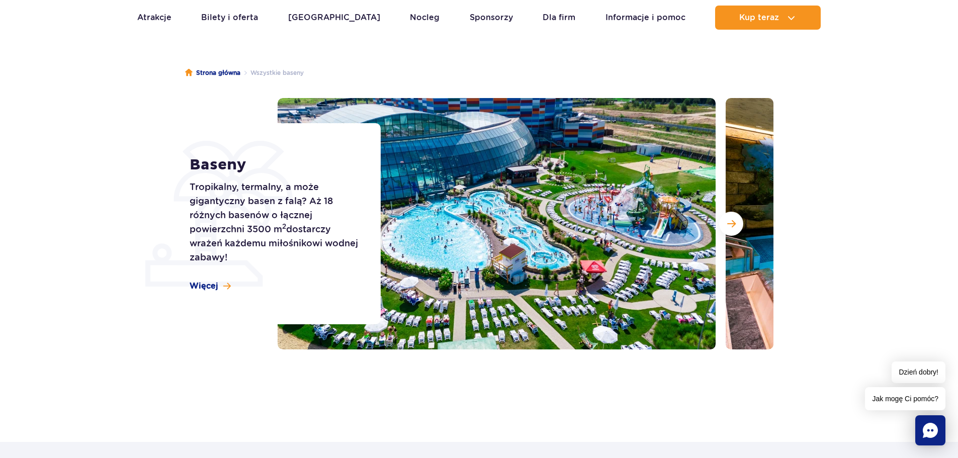
scroll to position [79, 0]
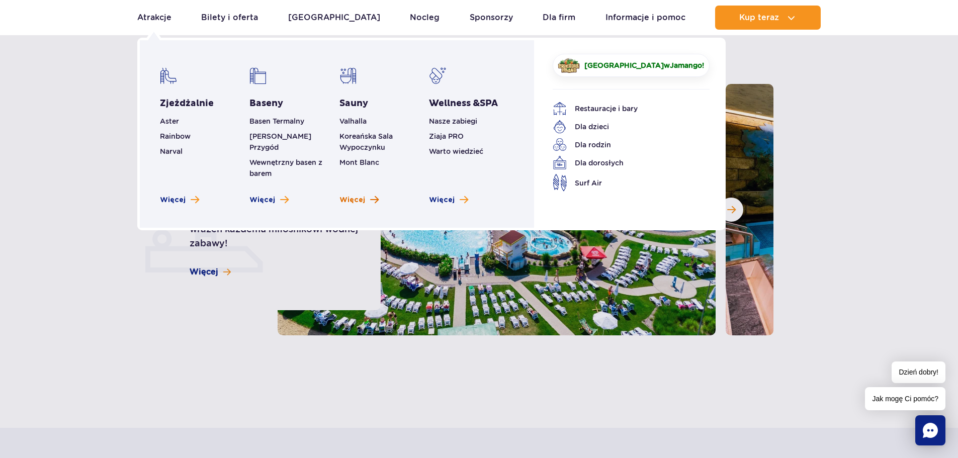
click at [354, 195] on span "Więcej" at bounding box center [352, 200] width 26 height 10
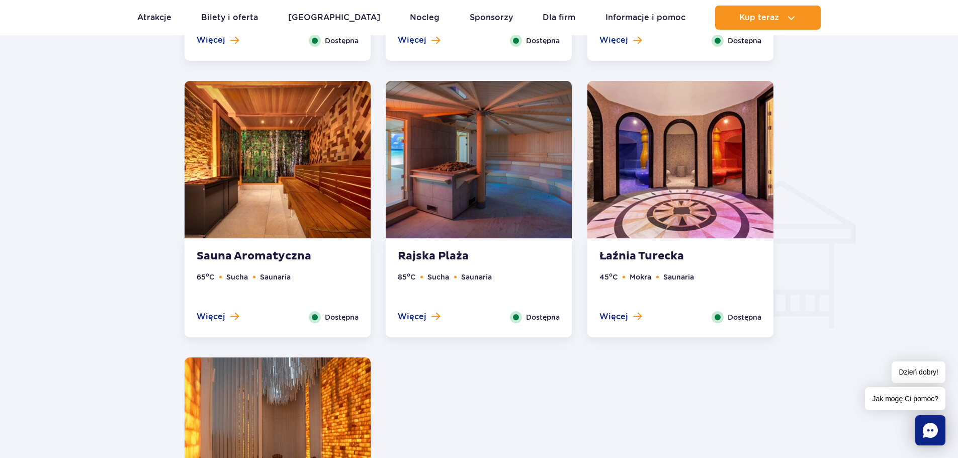
scroll to position [1105, 0]
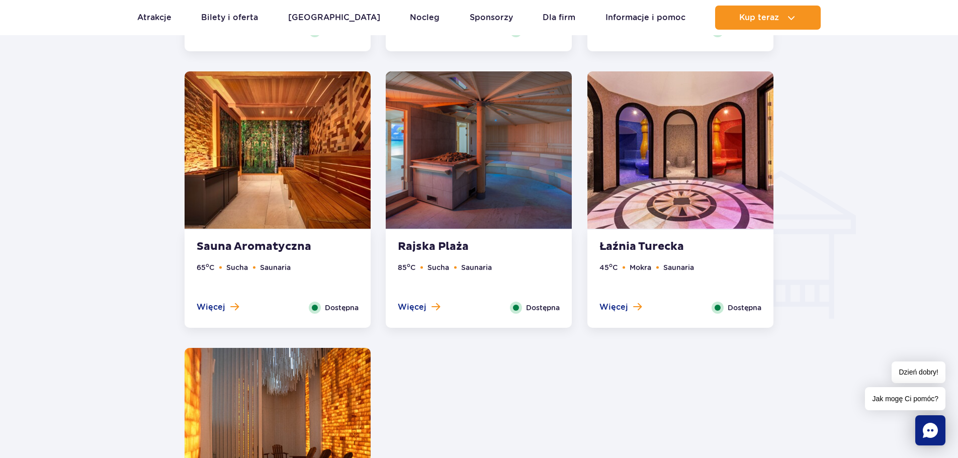
click at [669, 269] on li "Saunaria" at bounding box center [678, 267] width 31 height 11
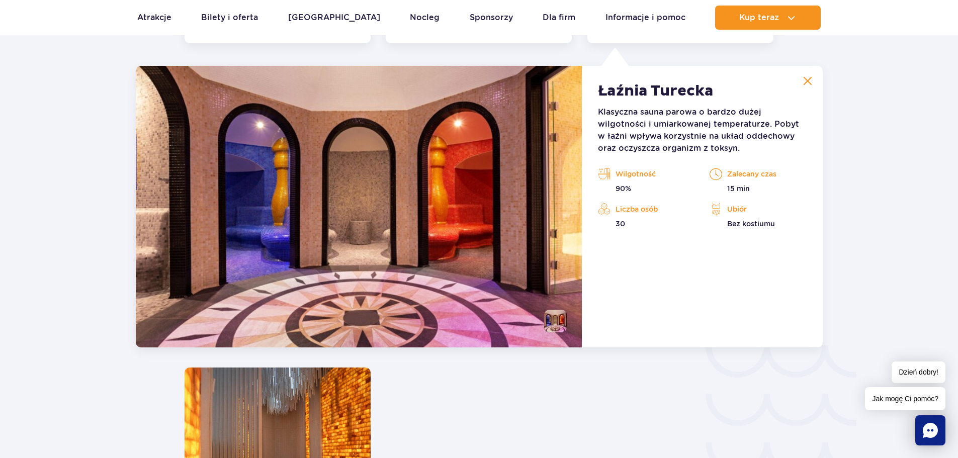
scroll to position [1395, 0]
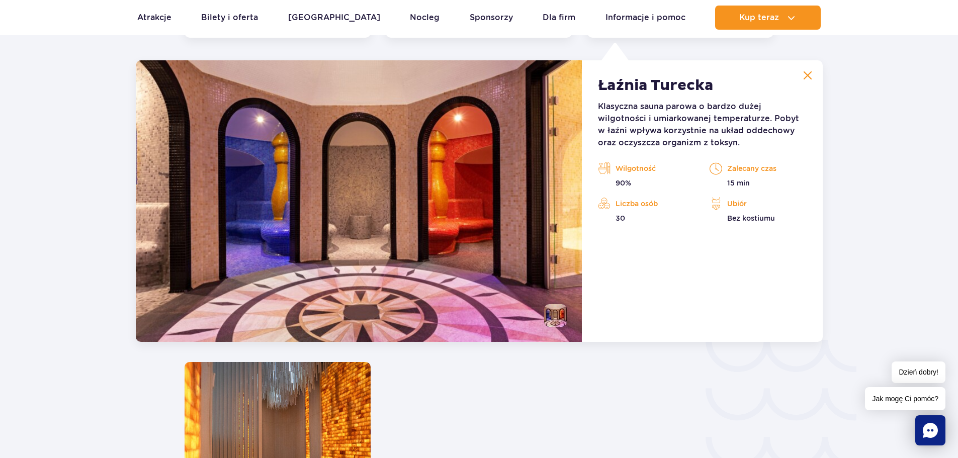
click at [812, 77] on button at bounding box center [807, 75] width 20 height 20
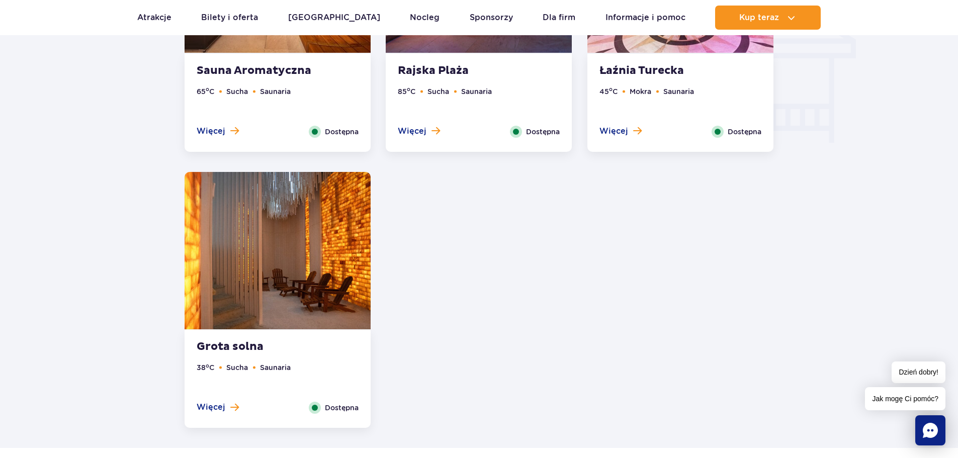
scroll to position [1328, 0]
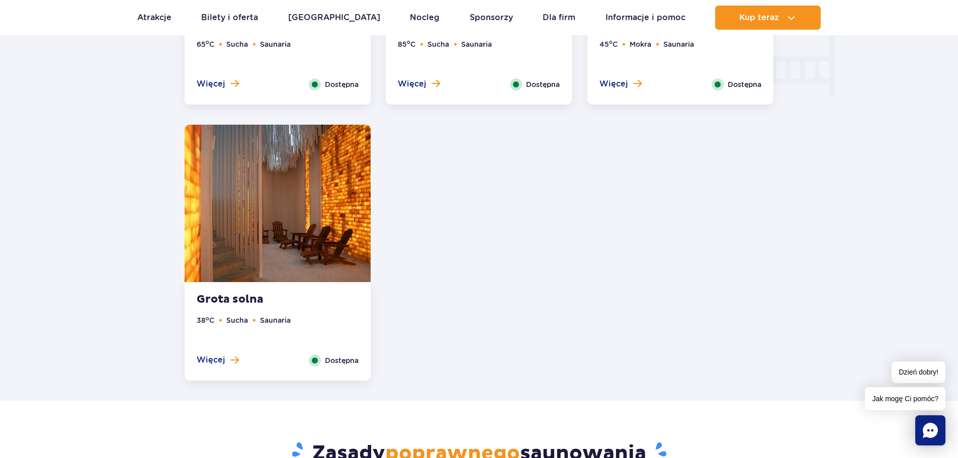
click at [292, 280] on img at bounding box center [278, 203] width 186 height 157
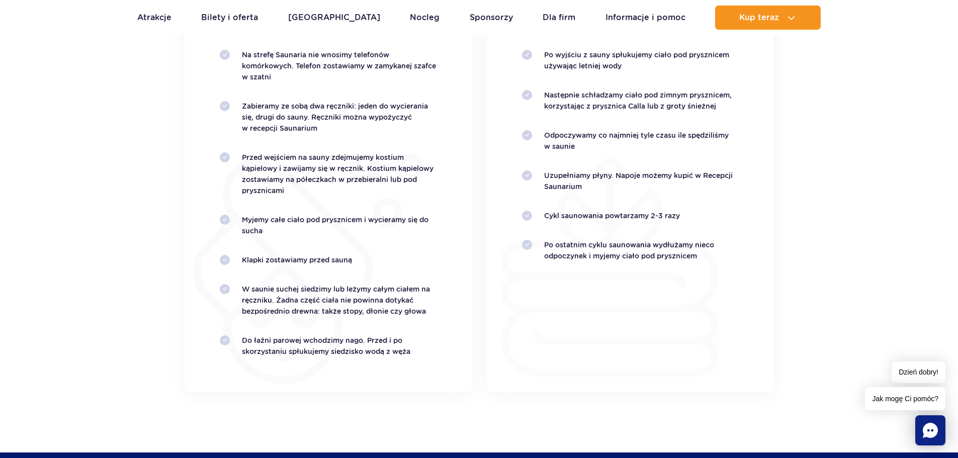
scroll to position [2136, 0]
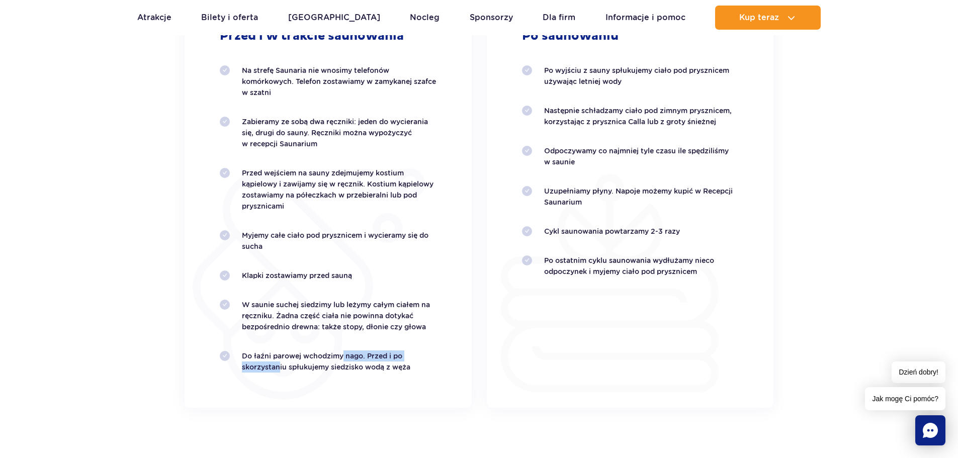
drag, startPoint x: 276, startPoint y: 362, endPoint x: 339, endPoint y: 357, distance: 63.5
click at [339, 357] on p "Do łaźni parowej wchodzimy nago. Przed i po skorzystaniu spłukujemy siedzisko w…" at bounding box center [339, 361] width 195 height 22
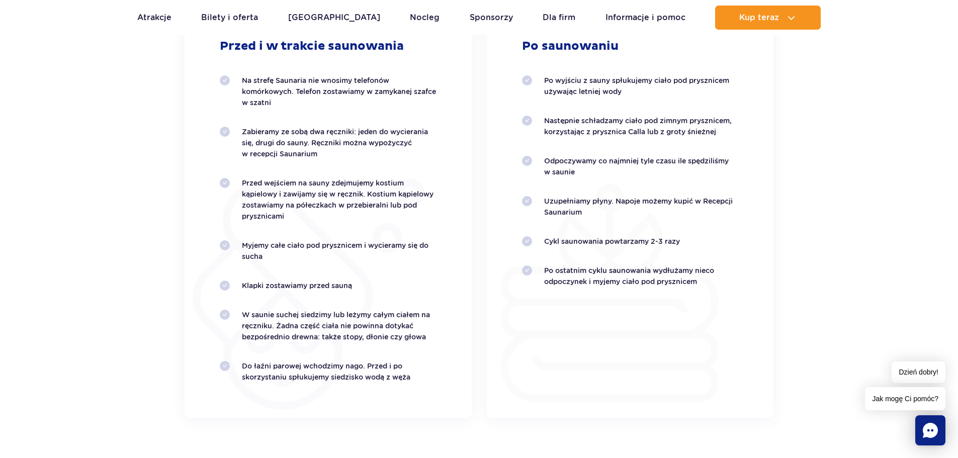
scroll to position [2121, 0]
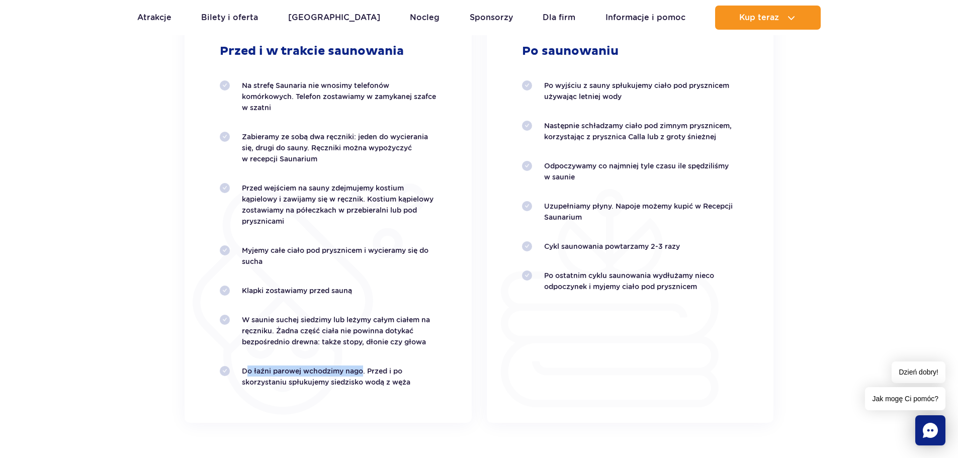
drag, startPoint x: 243, startPoint y: 366, endPoint x: 358, endPoint y: 367, distance: 114.6
click at [358, 367] on p "Do łaźni parowej wchodzimy nago. Przed i po skorzystaniu spłukujemy siedzisko w…" at bounding box center [339, 377] width 195 height 22
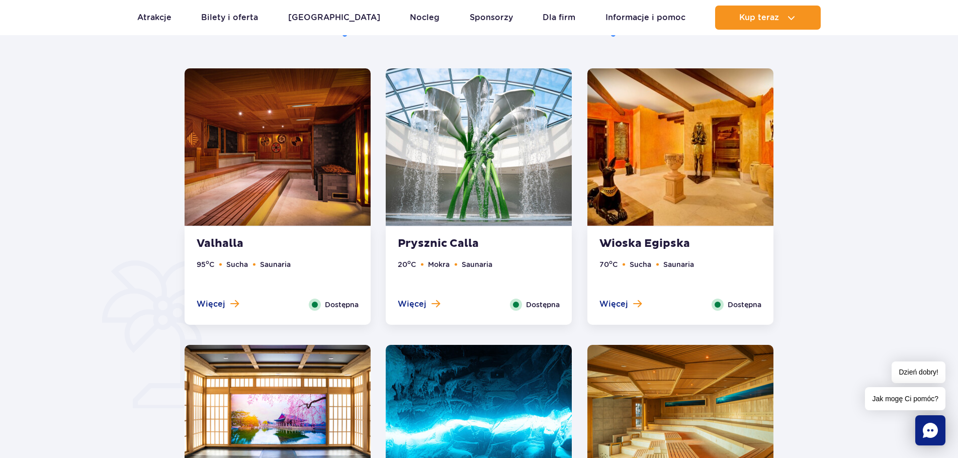
scroll to position [561, 0]
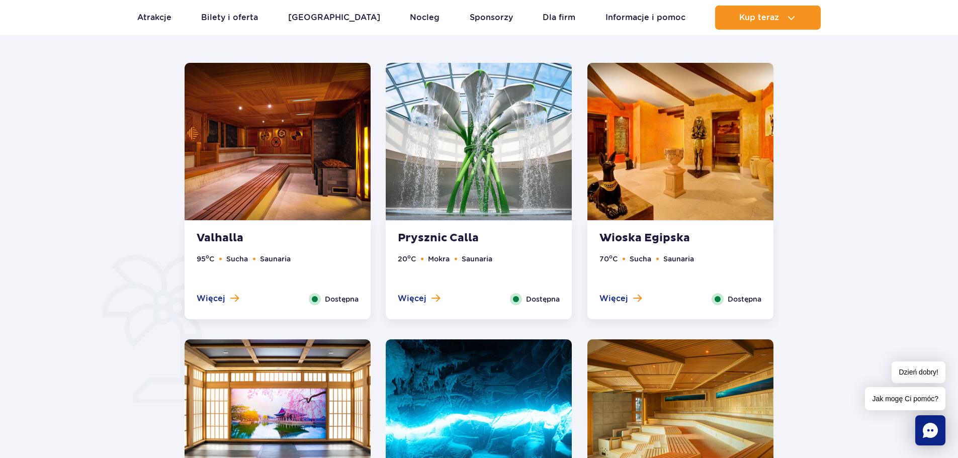
click at [669, 251] on div "Wioska Egipska 70 o C Sucha Saunaria Więcej Zamknij Dostępna" at bounding box center [680, 270] width 186 height 98
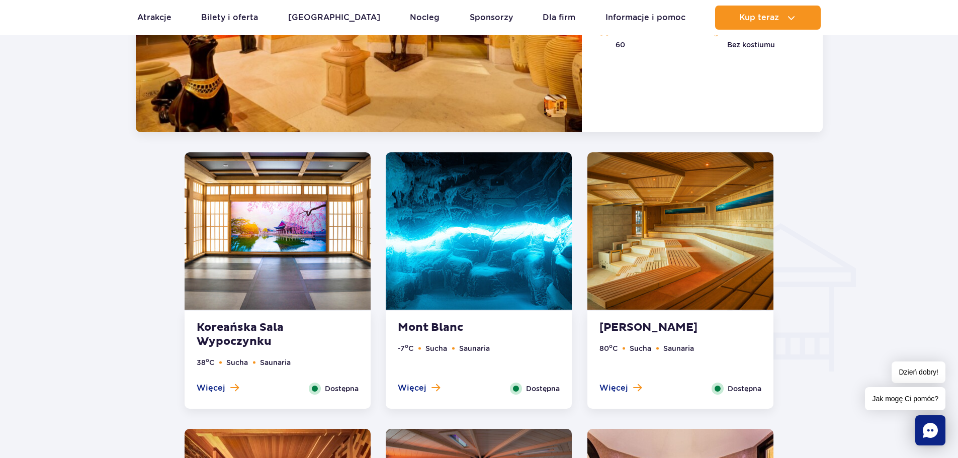
scroll to position [1154, 0]
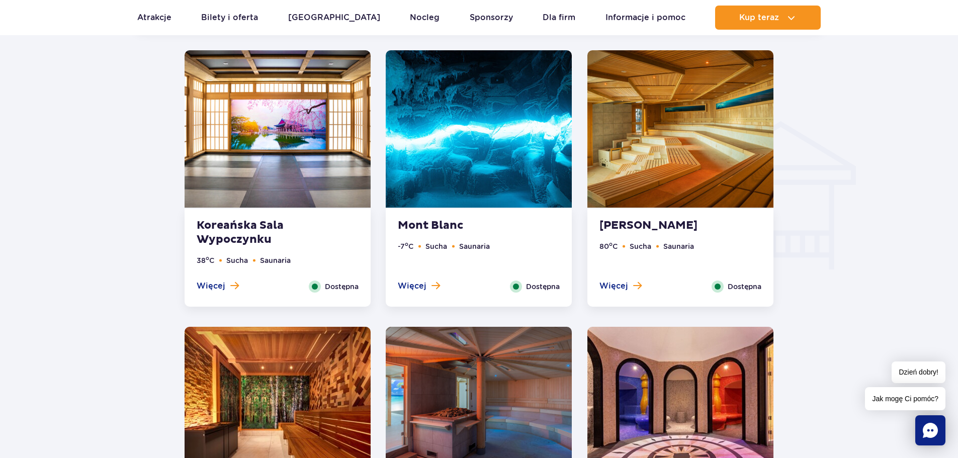
click at [248, 161] on img at bounding box center [278, 128] width 186 height 157
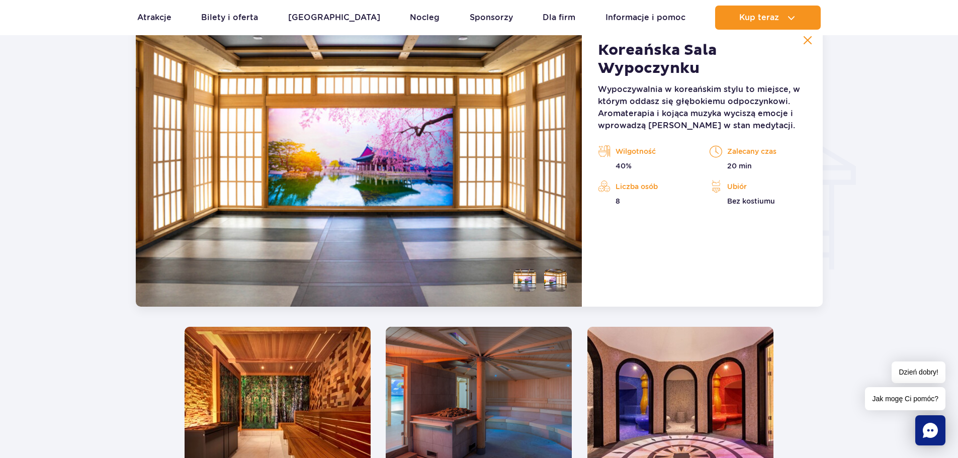
scroll to position [1119, 0]
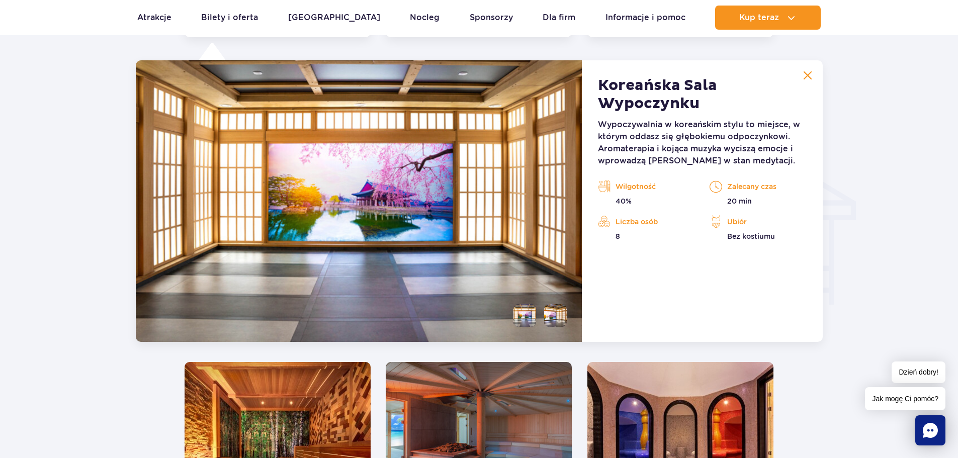
click at [555, 320] on li at bounding box center [555, 315] width 23 height 23
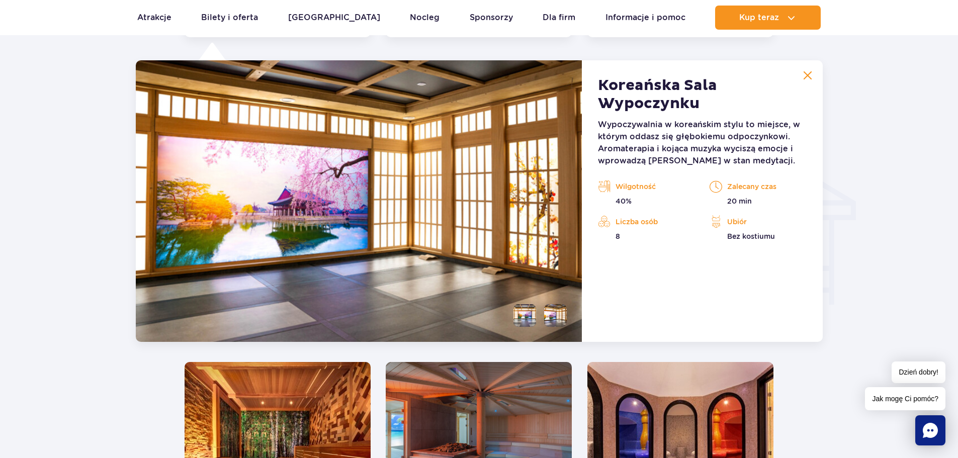
click at [525, 320] on li at bounding box center [524, 315] width 23 height 23
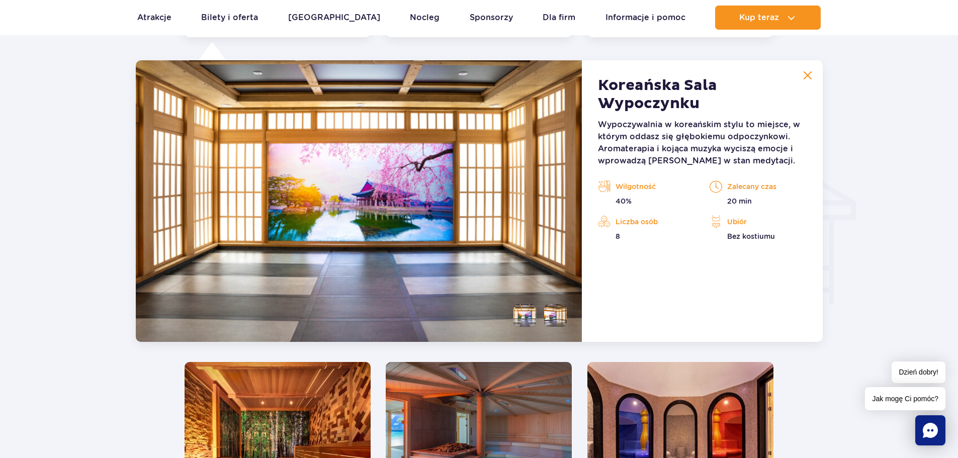
click at [807, 73] on img at bounding box center [807, 75] width 9 height 9
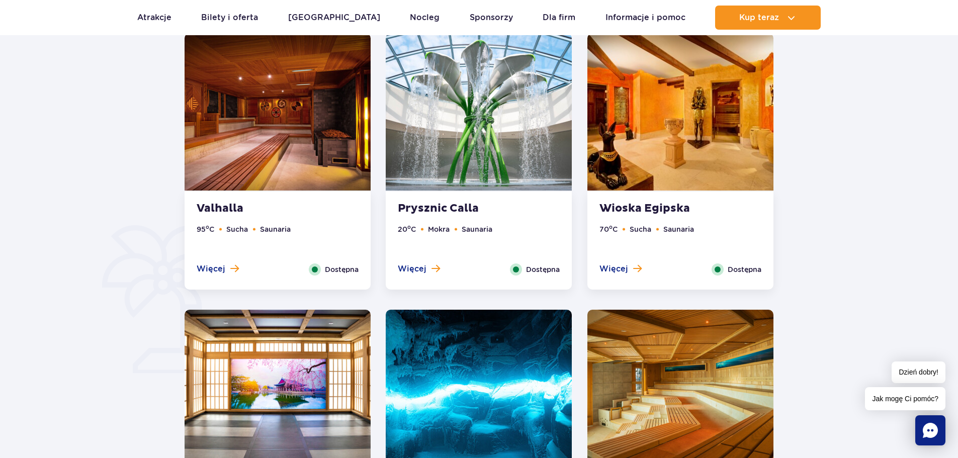
scroll to position [519, 0]
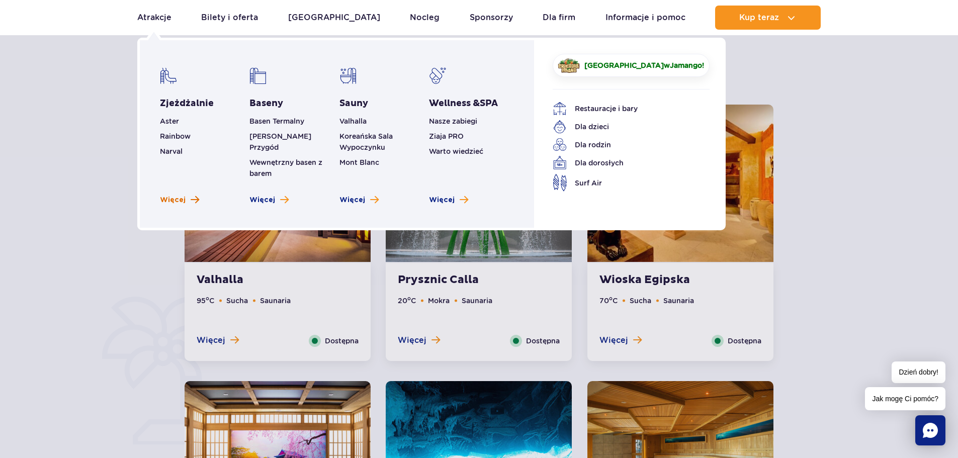
click at [186, 195] on link "Więcej" at bounding box center [179, 200] width 39 height 10
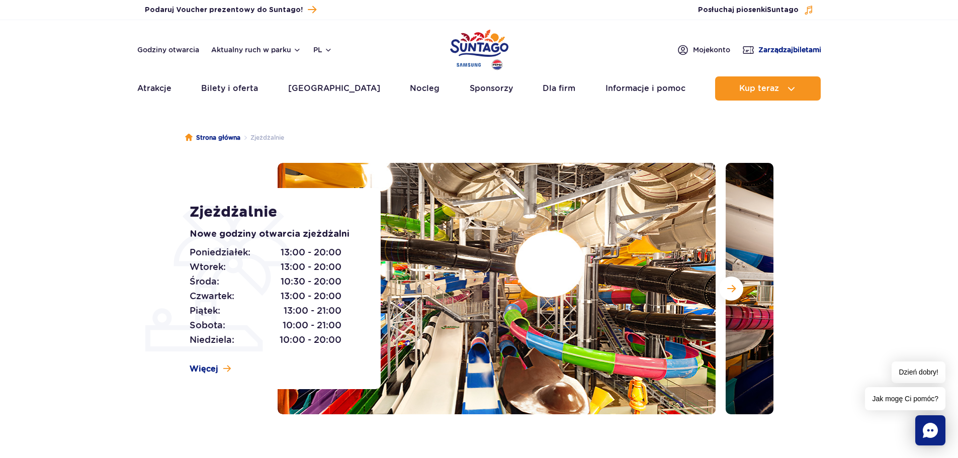
click at [770, 48] on span "Zarządzaj biletami" at bounding box center [789, 50] width 63 height 10
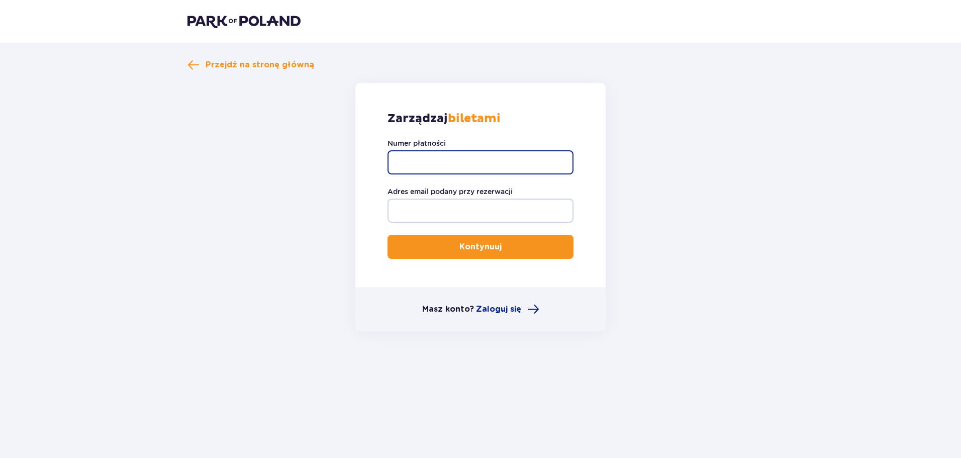
click at [498, 159] on input "Numer płatności" at bounding box center [481, 162] width 186 height 24
paste input "TR-VRC-JDR6HFX"
click at [400, 160] on input "TR-VRC-JDR6HFX" at bounding box center [481, 162] width 186 height 24
type input "TR-VRC-JDR6HFX"
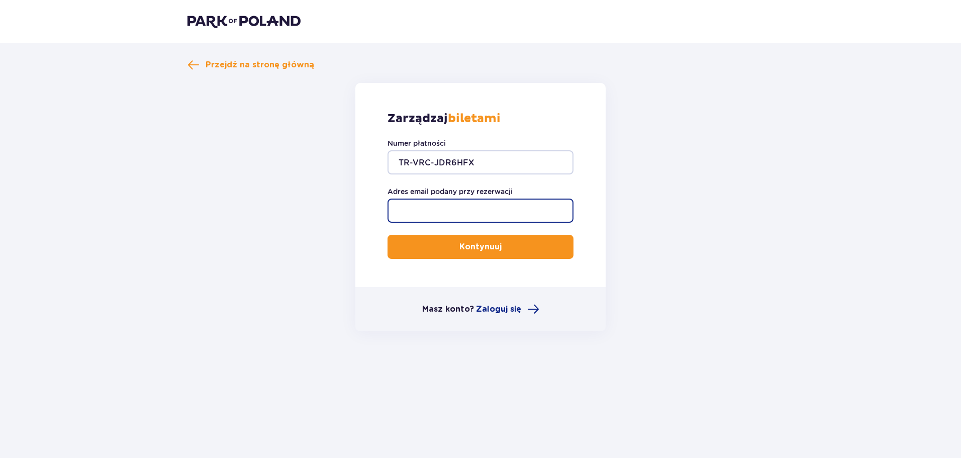
click at [432, 218] on input "Adres email podany przy rezerwacji" at bounding box center [481, 211] width 186 height 24
type input "[EMAIL_ADDRESS][DOMAIN_NAME]"
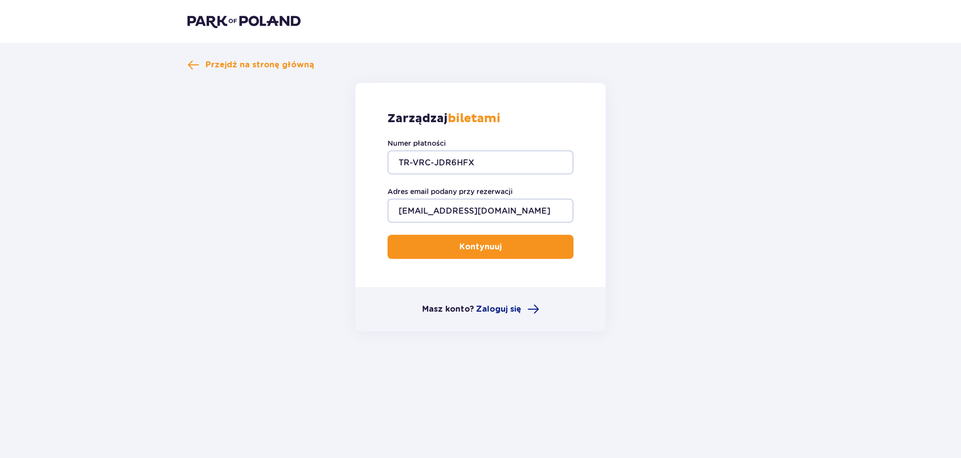
click at [469, 249] on p "Kontynuuj" at bounding box center [481, 246] width 42 height 11
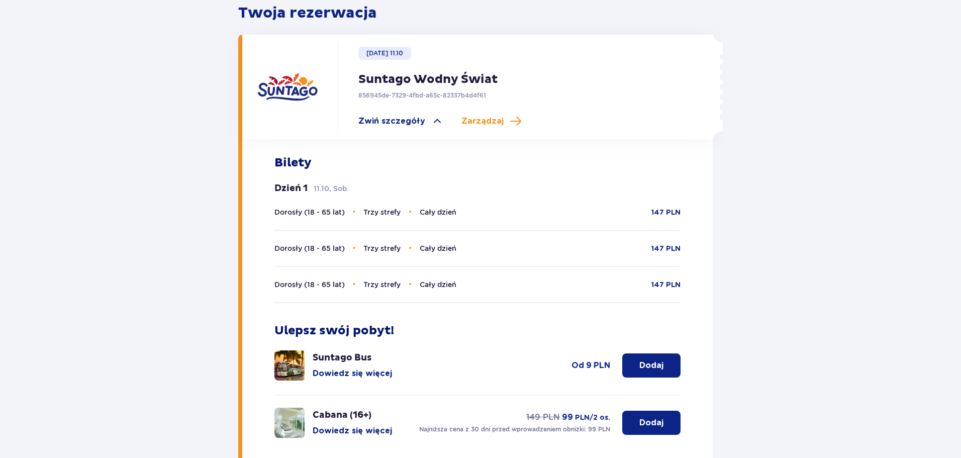
scroll to position [309, 0]
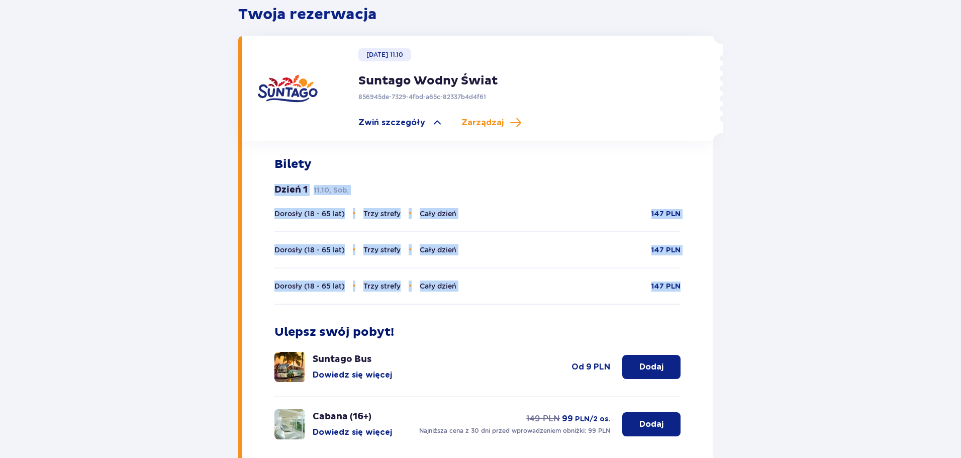
drag, startPoint x: 943, startPoint y: 166, endPoint x: 953, endPoint y: 266, distance: 100.6
click at [953, 266] on div "Wróć do strony głównej Co chcesz zrobić? Pokaż szczegóły rezerwacji Edytuj reze…" at bounding box center [480, 140] width 961 height 813
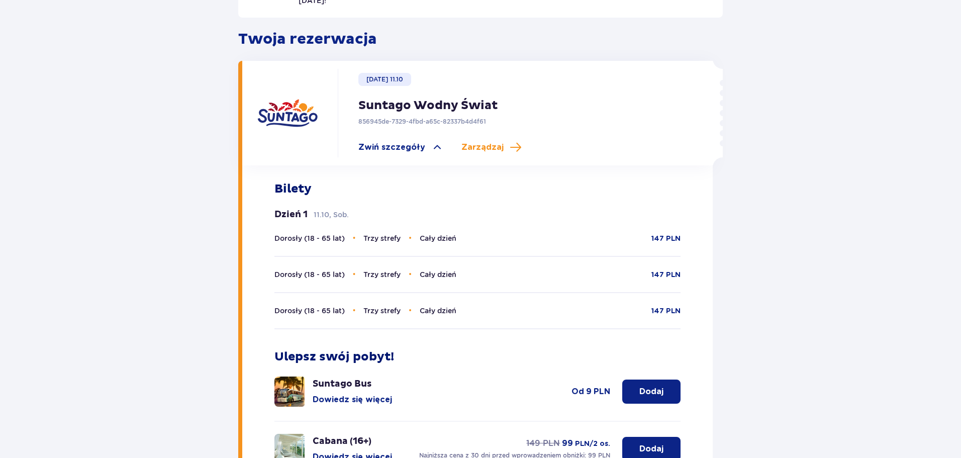
scroll to position [263, 0]
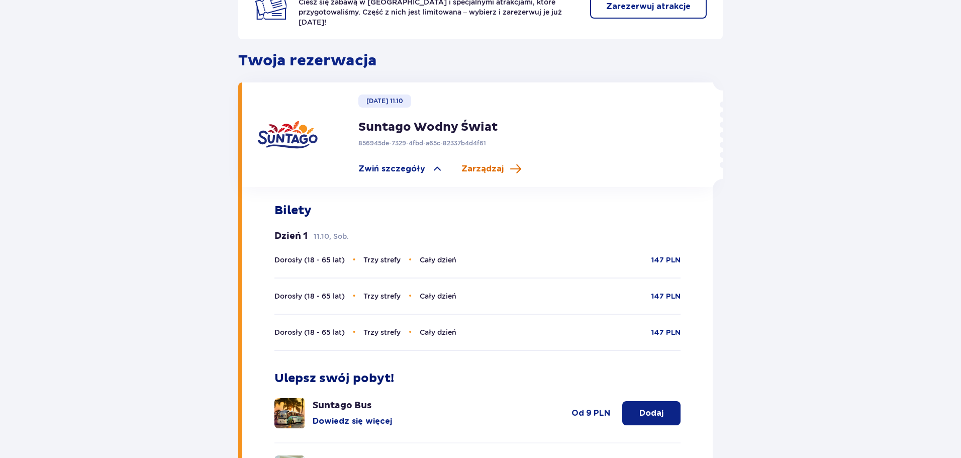
click at [487, 163] on span "Zarządzaj" at bounding box center [483, 168] width 42 height 11
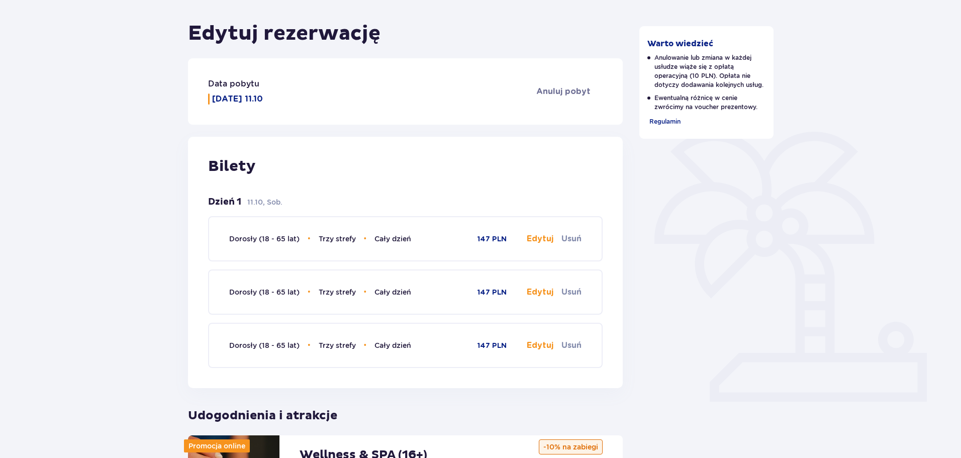
scroll to position [107, 0]
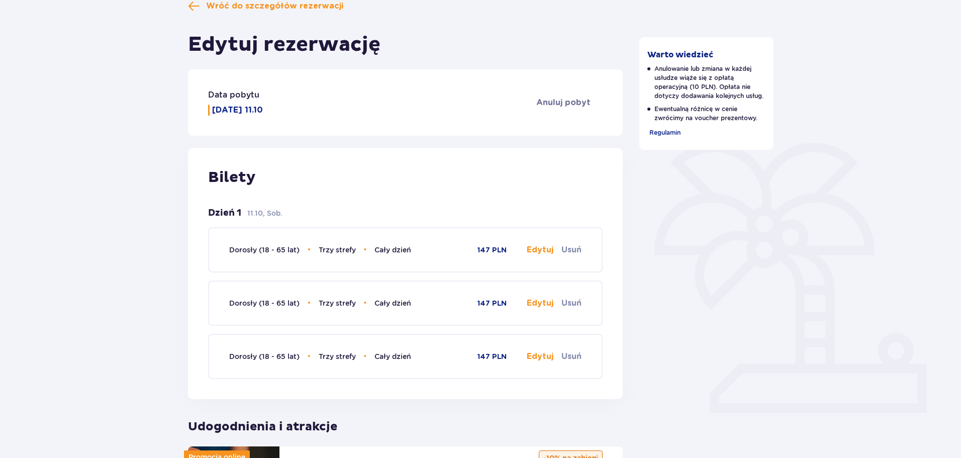
click at [326, 263] on div "Dorosły (18 - 65 lat) • Trzy strefy • Cały dzień 147 PLN Edytuj Usuń" at bounding box center [405, 249] width 352 height 43
click at [271, 245] on p "Dorosły (18 - 65 lat) • Trzy strefy • Cały dzień" at bounding box center [320, 249] width 182 height 11
click at [240, 105] on p "[DATE] 11.10" at bounding box center [237, 110] width 51 height 11
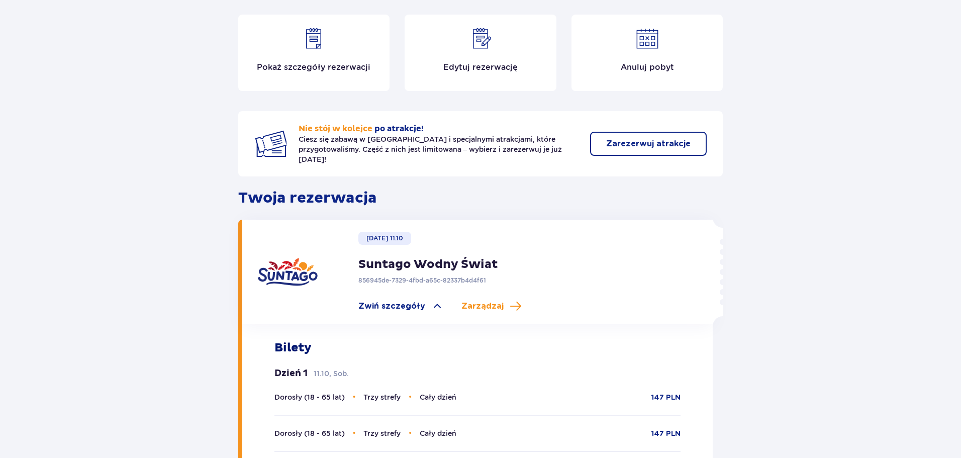
scroll to position [92, 0]
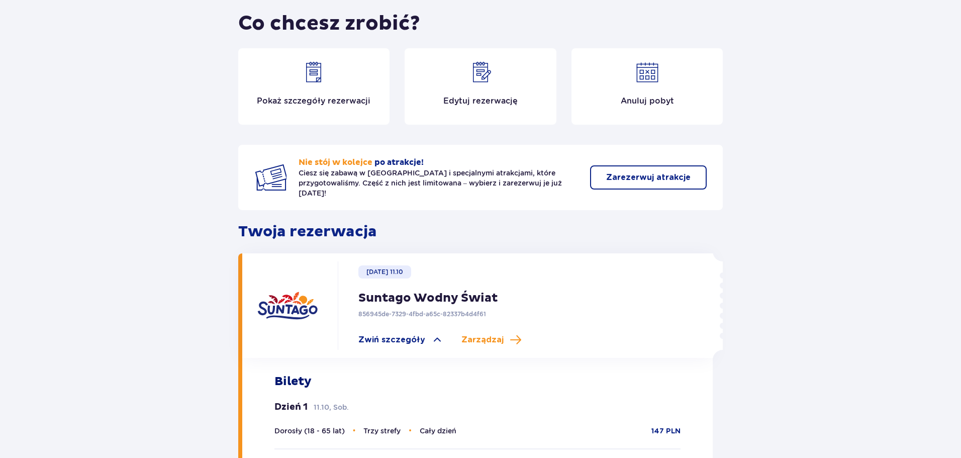
click at [332, 86] on div "Pokaż szczegóły rezerwacji" at bounding box center [314, 86] width 152 height 76
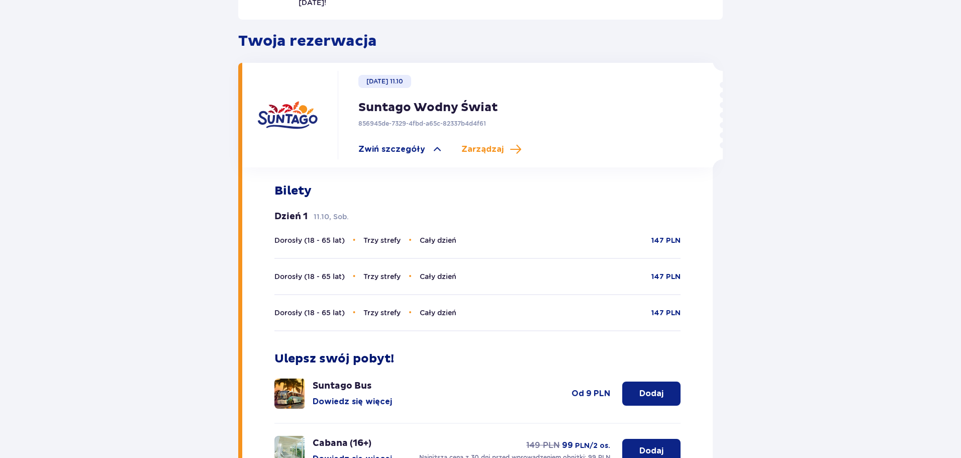
scroll to position [293, 0]
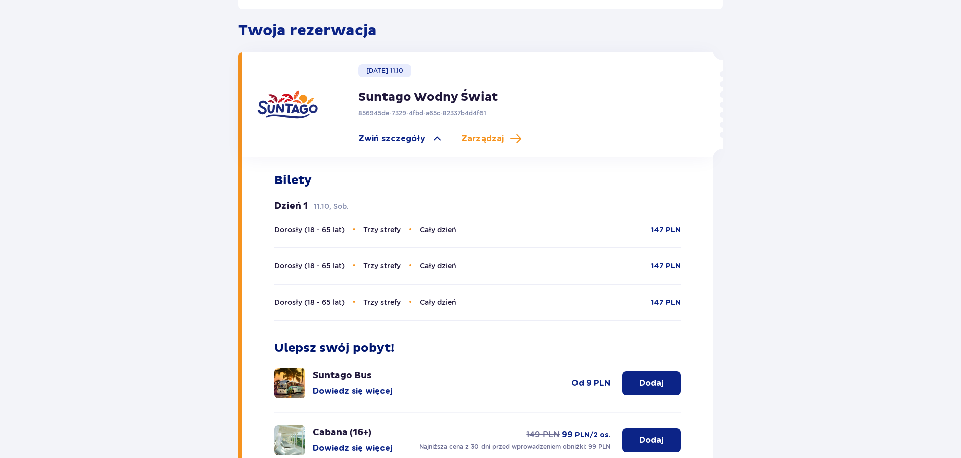
click at [317, 210] on div "Dzień 1 11.10, Sob. Dorosły (18 - 65 lat) • Trzy strefy • Cały dzień 147 PLN Do…" at bounding box center [478, 260] width 407 height 121
drag, startPoint x: 287, startPoint y: 189, endPoint x: 334, endPoint y: 211, distance: 51.5
click at [334, 211] on div "Bilety Dzień 1 11.10, Sob. Dorosły (18 - 65 lat) • Trzy strefy • Cały dzień 147…" at bounding box center [478, 247] width 407 height 148
click at [334, 211] on div "Dzień 1 11.10, Sob. Dorosły (18 - 65 lat) • Trzy strefy • Cały dzień 147 PLN Do…" at bounding box center [478, 260] width 407 height 121
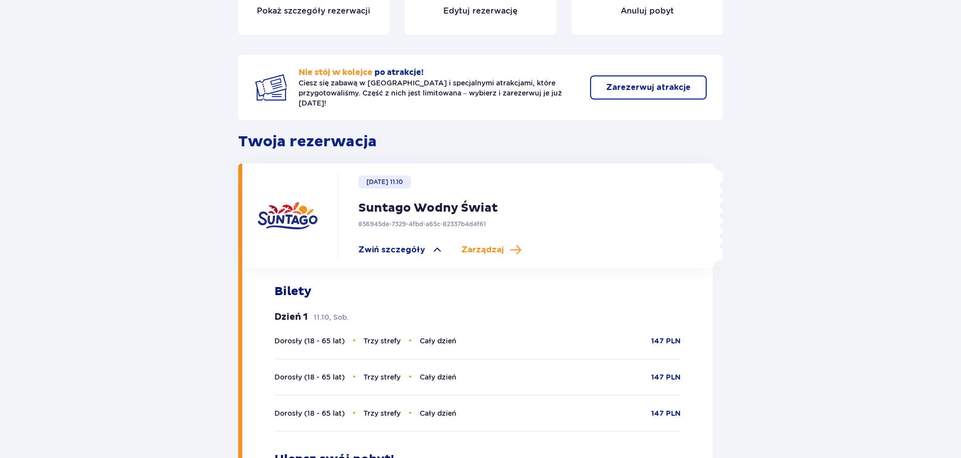
scroll to position [146, 0]
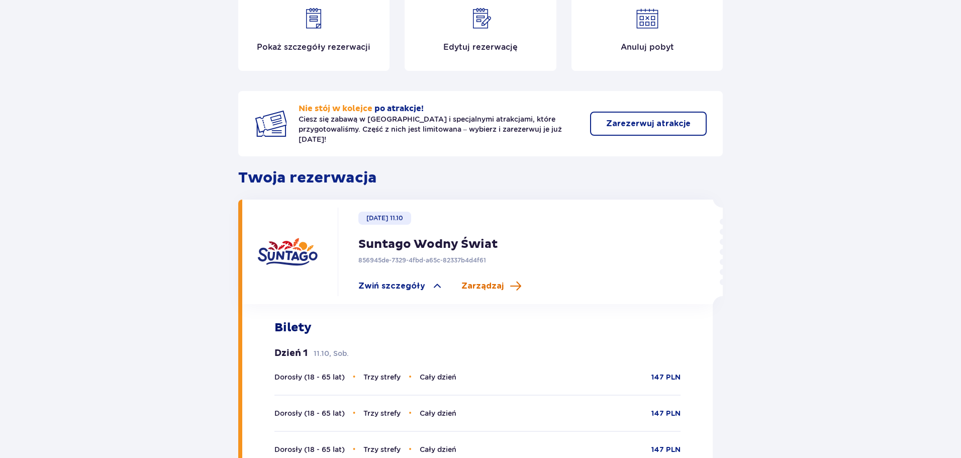
click at [499, 281] on span "Zarządzaj" at bounding box center [492, 286] width 60 height 12
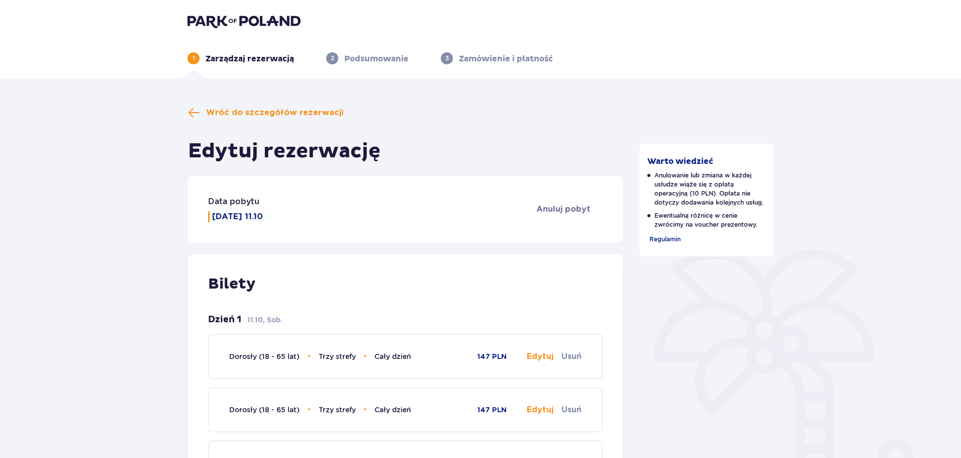
click at [376, 58] on p "Podsumowanie" at bounding box center [376, 58] width 64 height 11
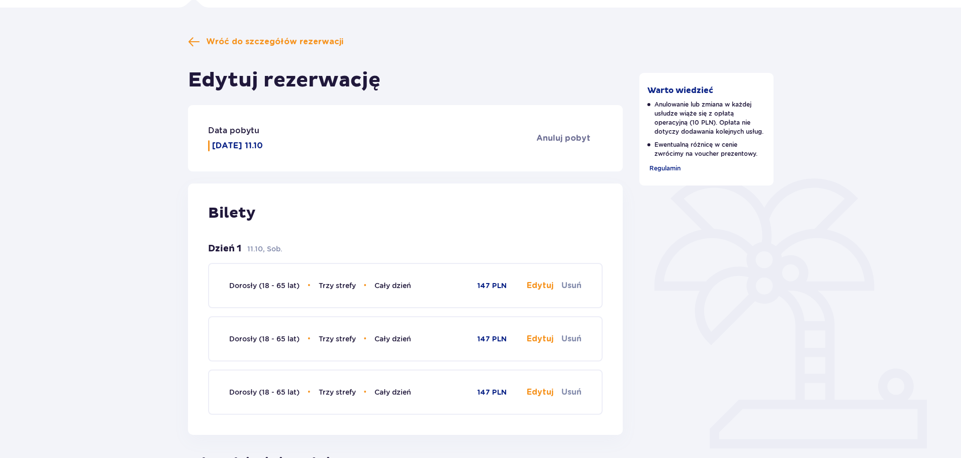
scroll to position [47, 0]
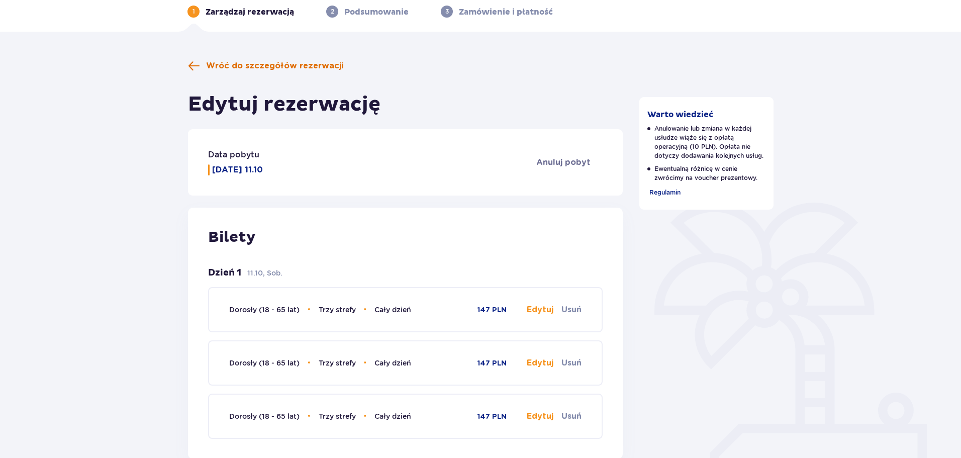
click at [311, 64] on span "Wróć do szczegółów rezerwacji" at bounding box center [274, 65] width 137 height 11
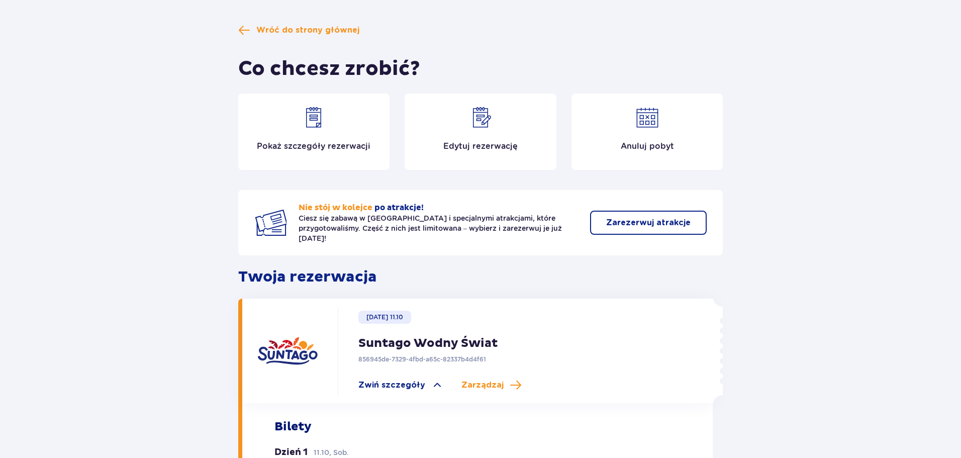
click at [317, 116] on img at bounding box center [314, 118] width 24 height 24
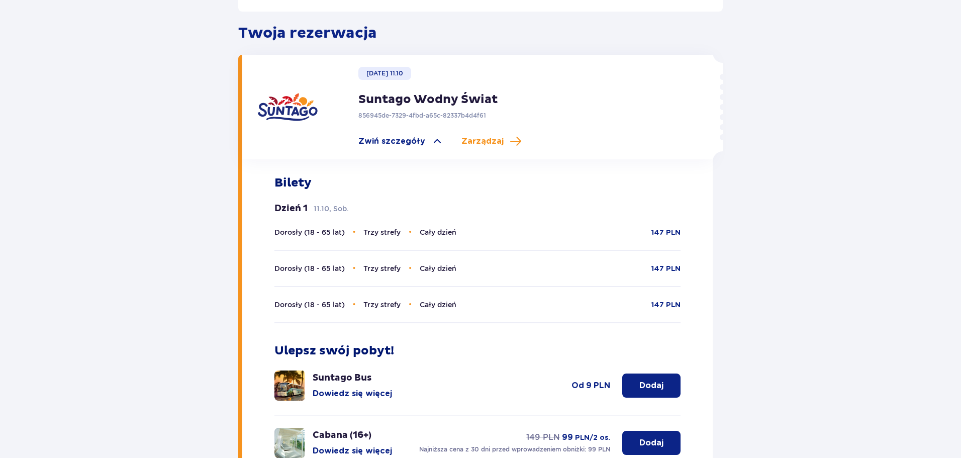
scroll to position [293, 0]
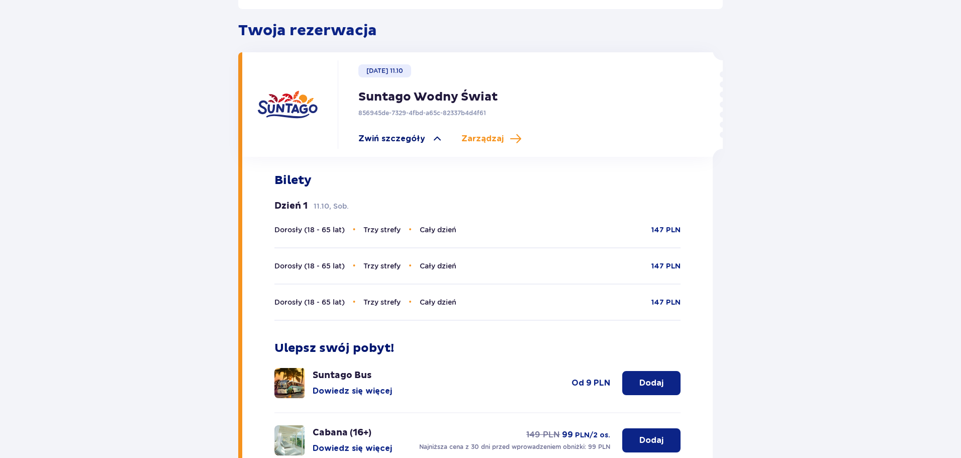
click at [410, 133] on span "Zwiń szczegóły" at bounding box center [391, 138] width 67 height 11
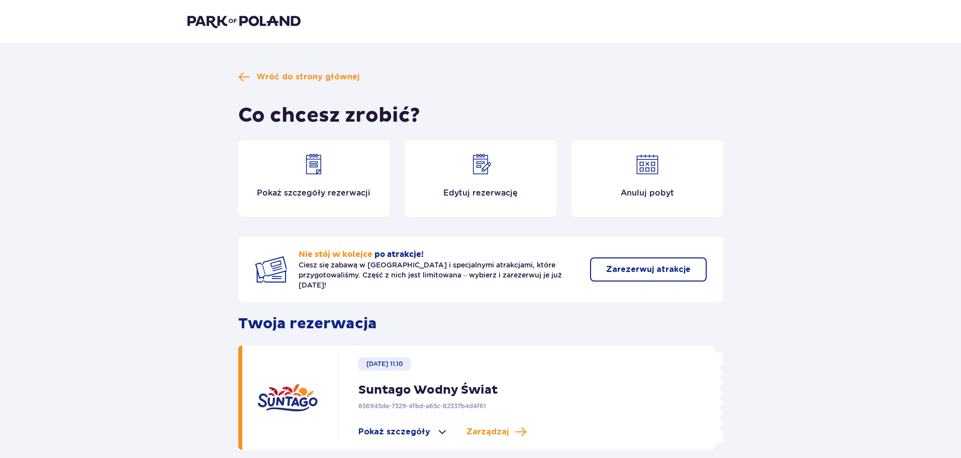
scroll to position [43, 0]
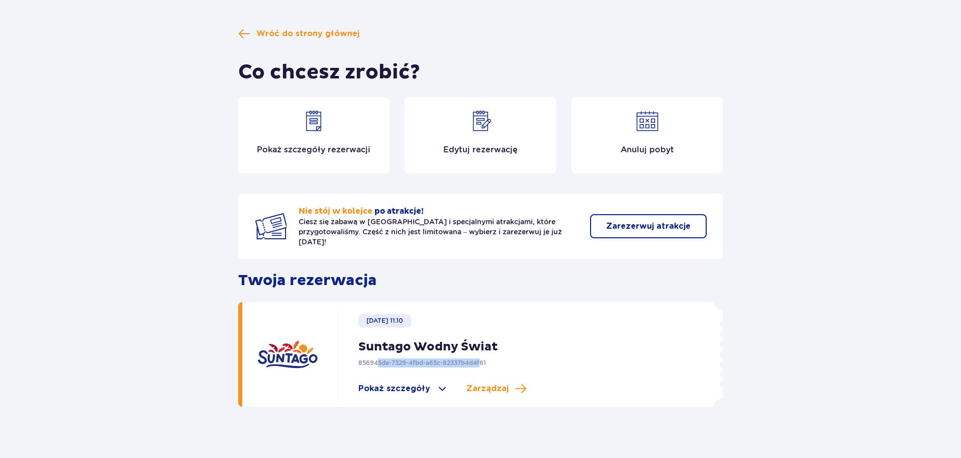
drag, startPoint x: 481, startPoint y: 354, endPoint x: 380, endPoint y: 355, distance: 101.1
click at [380, 358] on p "856945de-7329-4fbd-a65c-82337b4d4f61" at bounding box center [422, 362] width 128 height 9
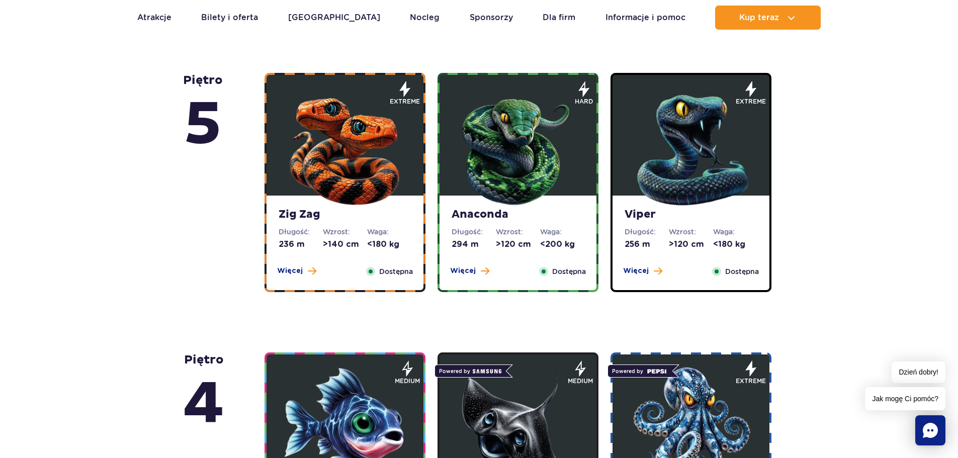
scroll to position [695, 0]
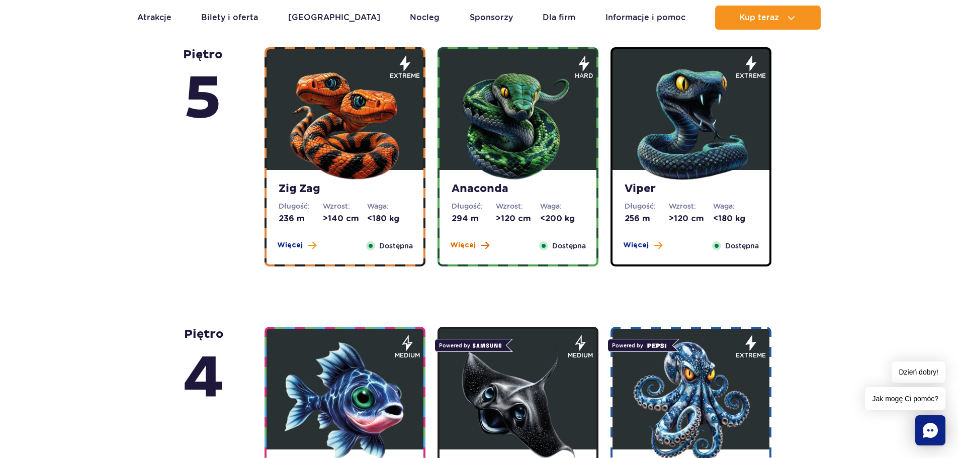
click at [468, 250] on span "Więcej" at bounding box center [463, 245] width 26 height 10
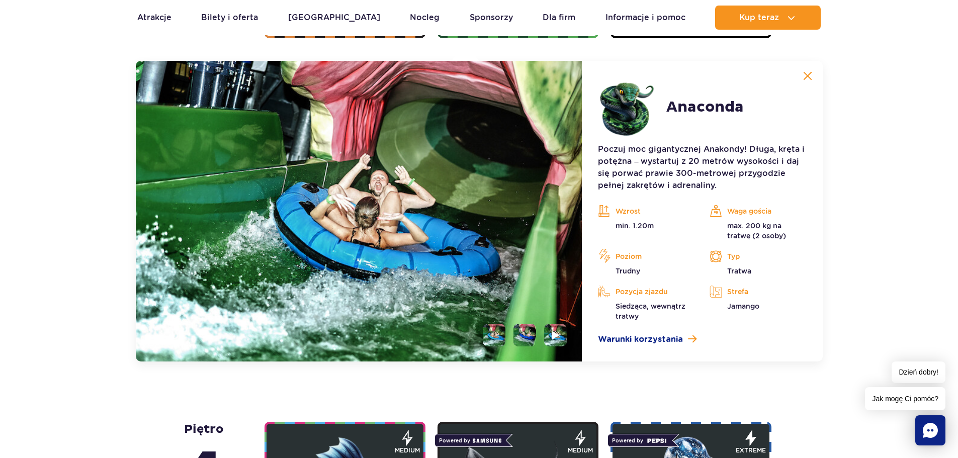
scroll to position [924, 0]
click at [518, 334] on li at bounding box center [524, 334] width 23 height 23
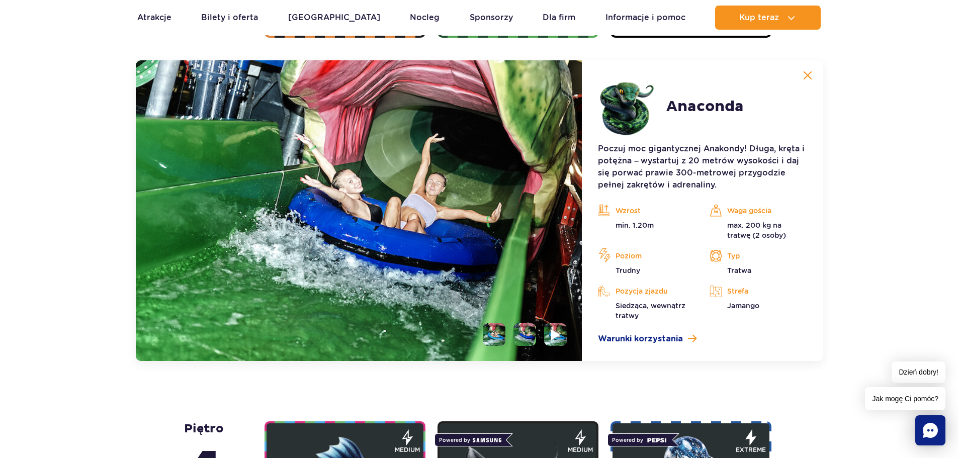
click at [559, 331] on img at bounding box center [556, 335] width 10 height 12
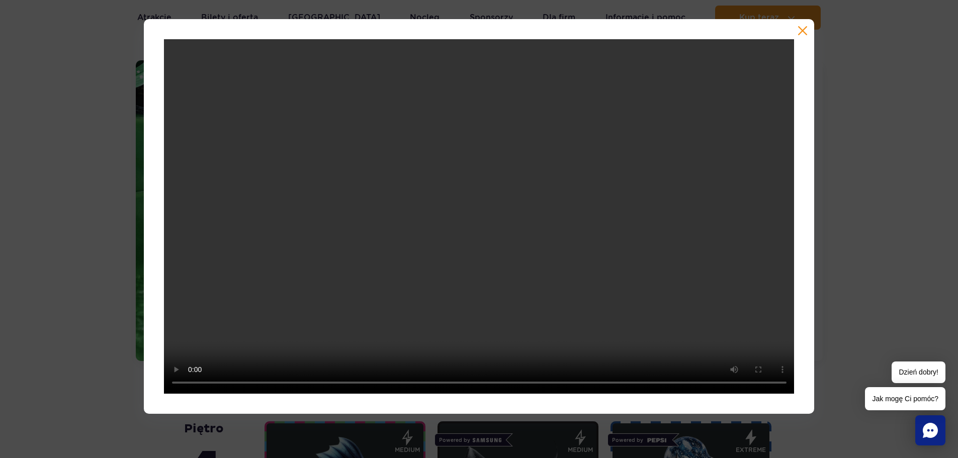
click at [803, 29] on button "button" at bounding box center [802, 31] width 10 height 10
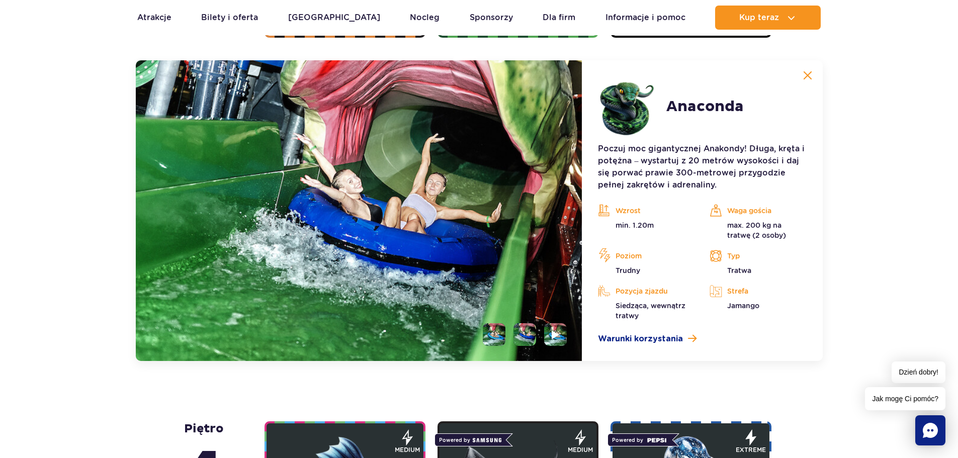
click at [498, 327] on li at bounding box center [494, 334] width 23 height 23
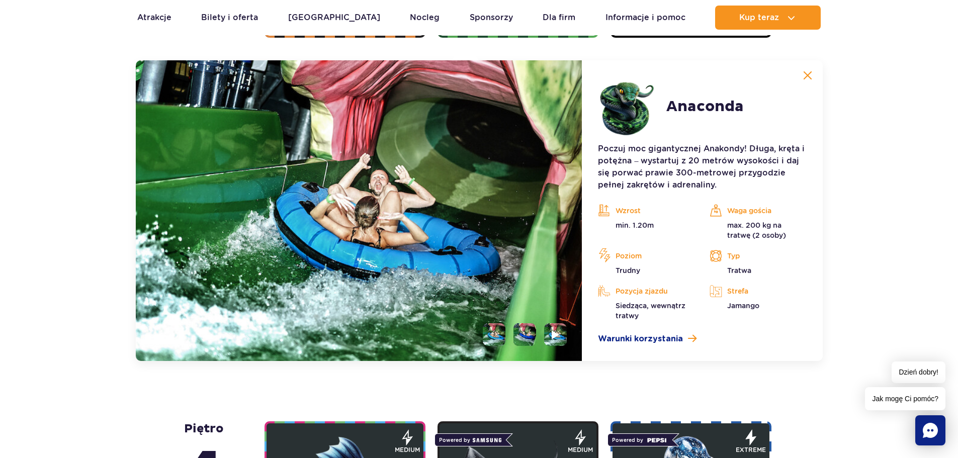
click at [531, 331] on li at bounding box center [524, 334] width 23 height 23
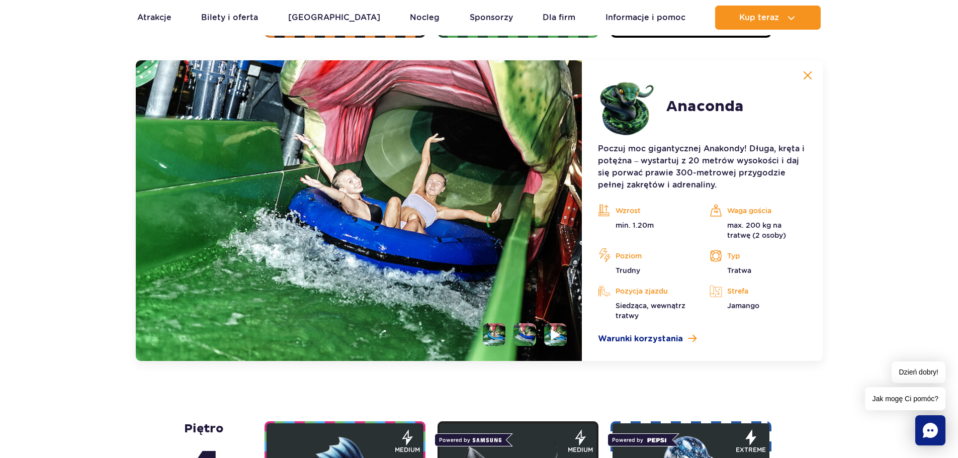
click at [554, 343] on li at bounding box center [555, 334] width 23 height 23
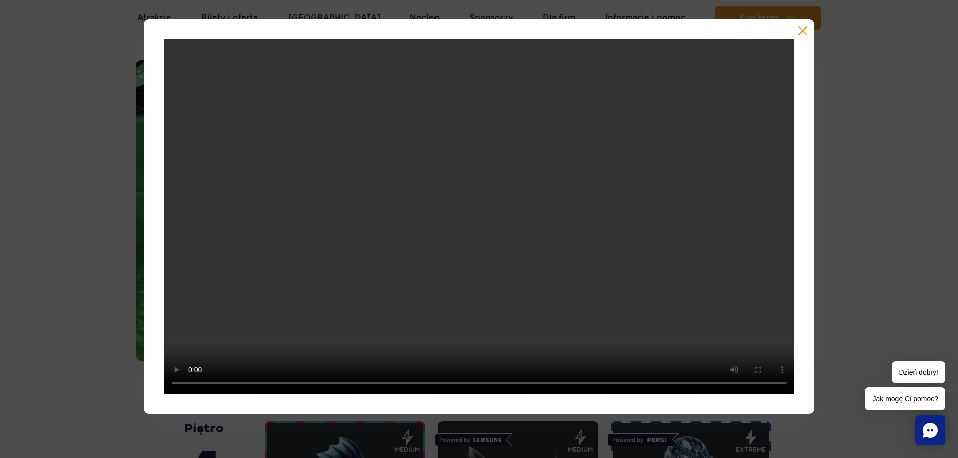
click at [803, 31] on button "button" at bounding box center [802, 31] width 10 height 10
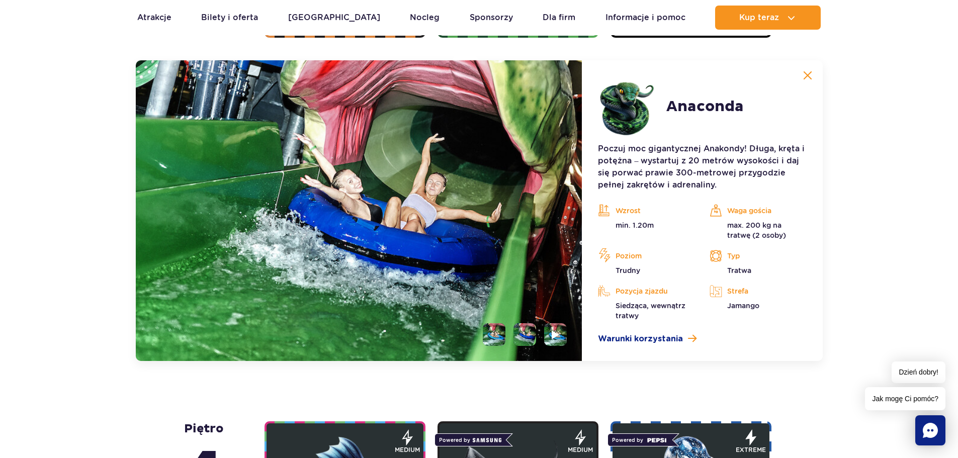
click at [501, 330] on li at bounding box center [494, 334] width 23 height 23
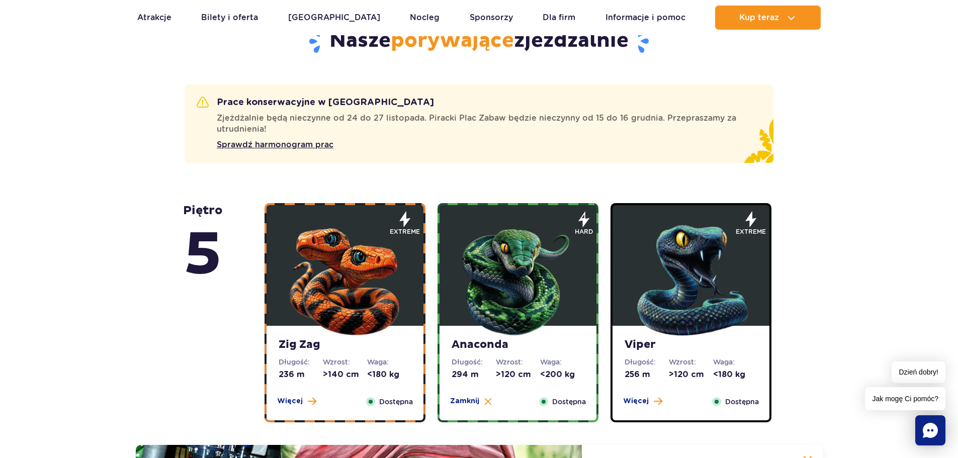
scroll to position [474, 0]
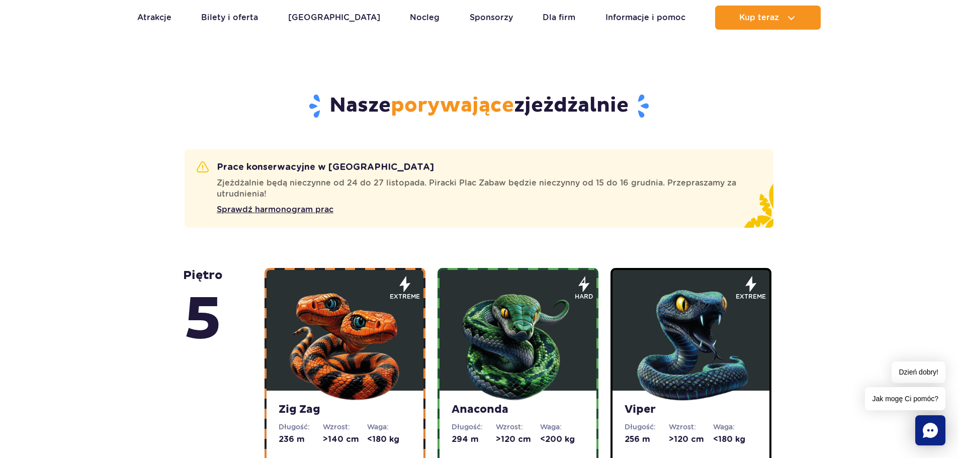
drag, startPoint x: 957, startPoint y: 88, endPoint x: 957, endPoint y: 99, distance: 11.1
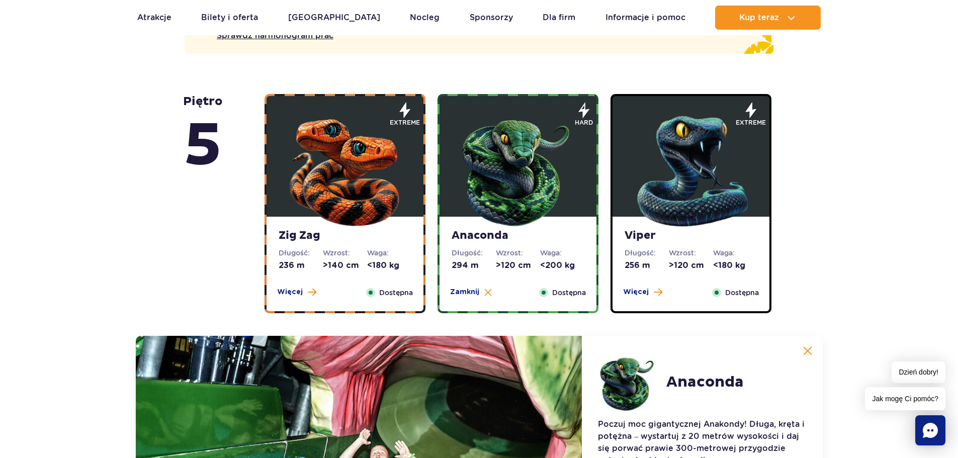
scroll to position [594, 0]
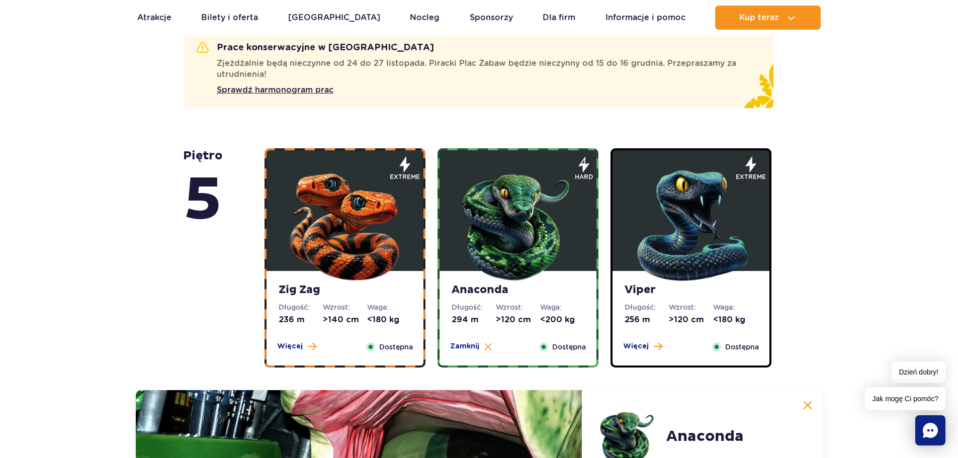
click at [680, 221] on img at bounding box center [690, 223] width 121 height 121
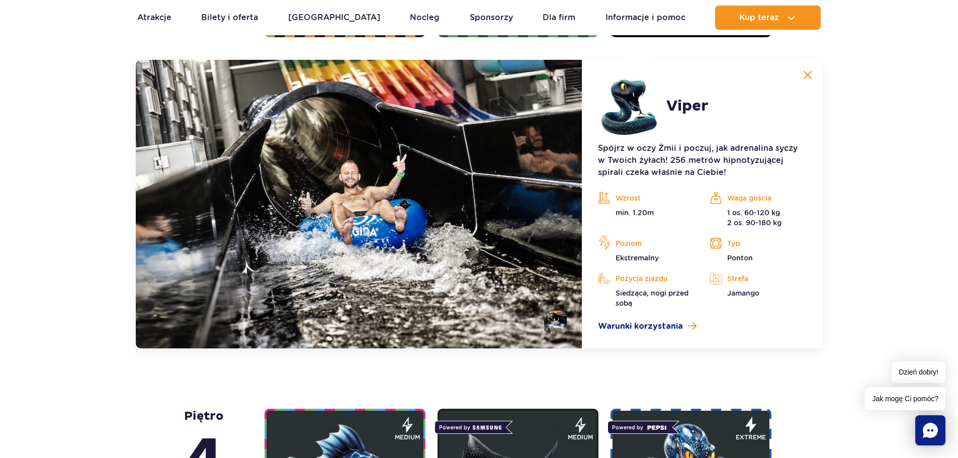
scroll to position [919, 0]
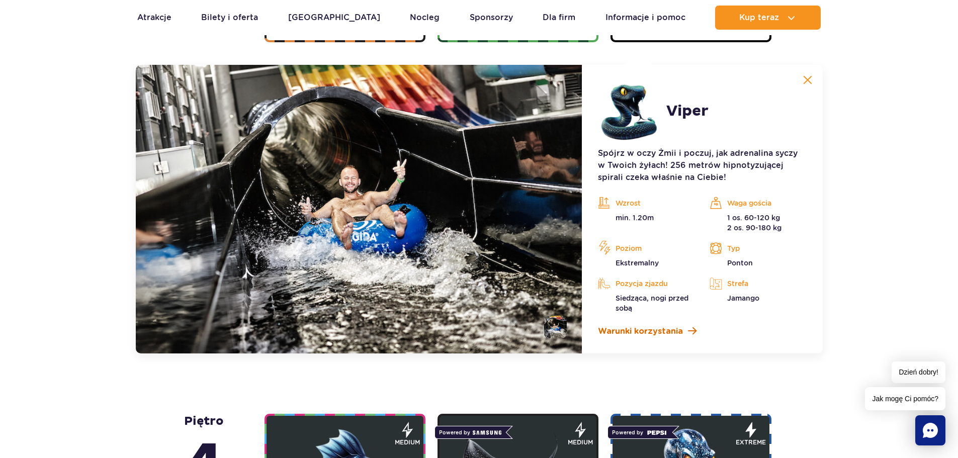
click at [682, 330] on link "Warunki korzystania" at bounding box center [702, 331] width 208 height 12
click at [809, 81] on img at bounding box center [807, 79] width 9 height 9
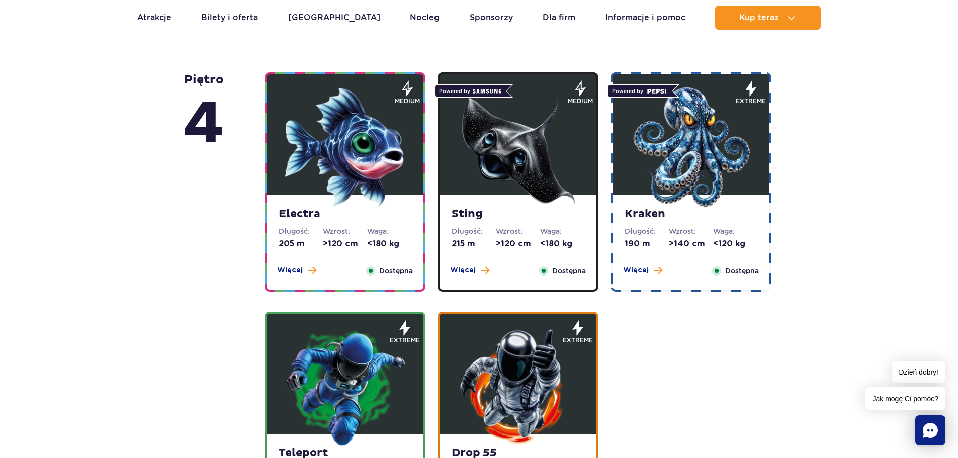
scroll to position [970, 0]
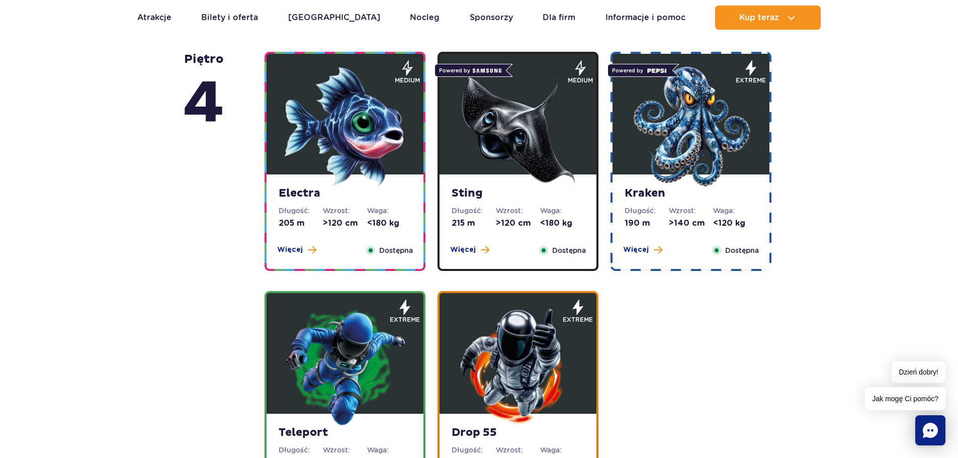
click at [301, 244] on div "Electra Długość: 205 m Wzrost: >120 cm Waga: <180 kg Więcej Zamknij Dostępna" at bounding box center [344, 221] width 157 height 95
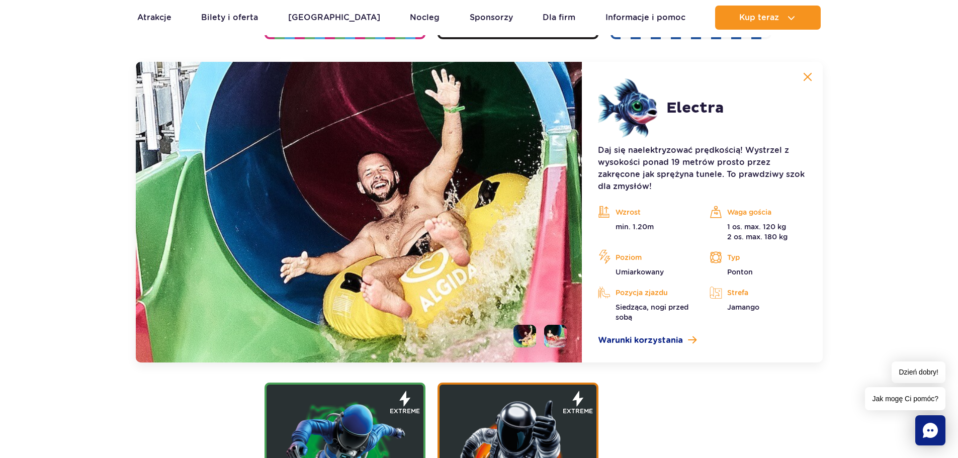
scroll to position [1203, 0]
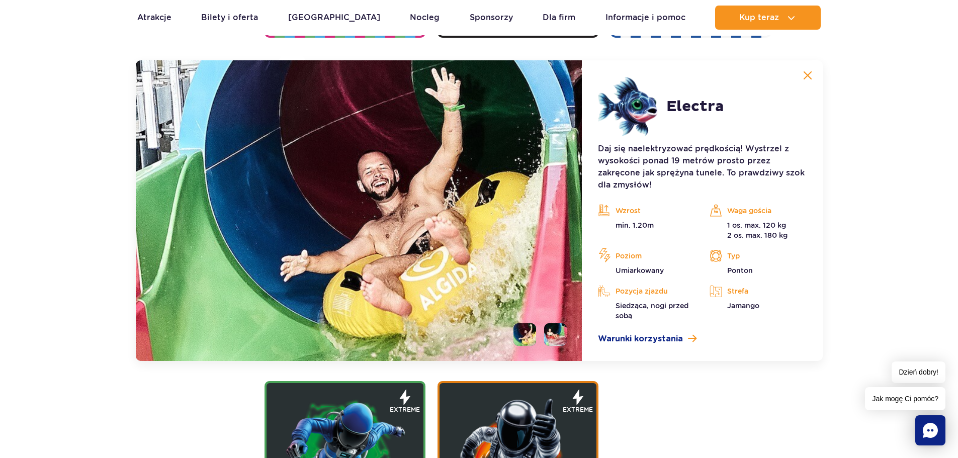
click at [566, 313] on img at bounding box center [359, 210] width 446 height 301
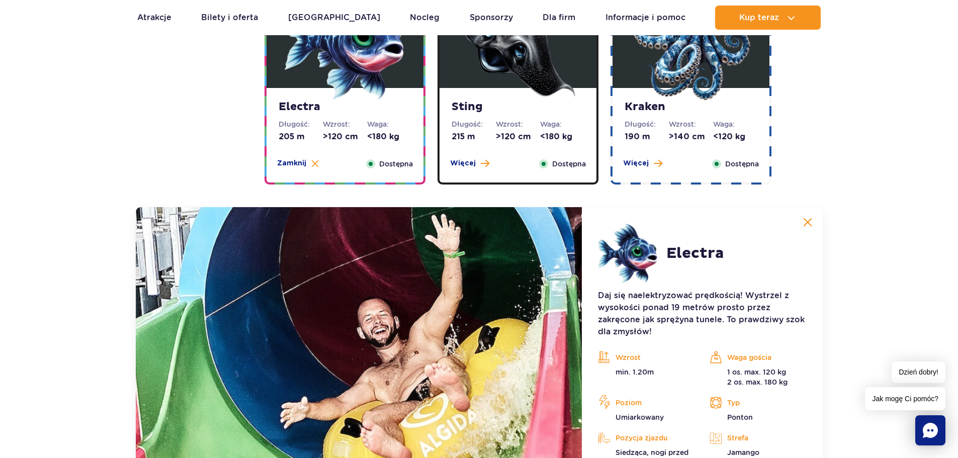
scroll to position [1013, 0]
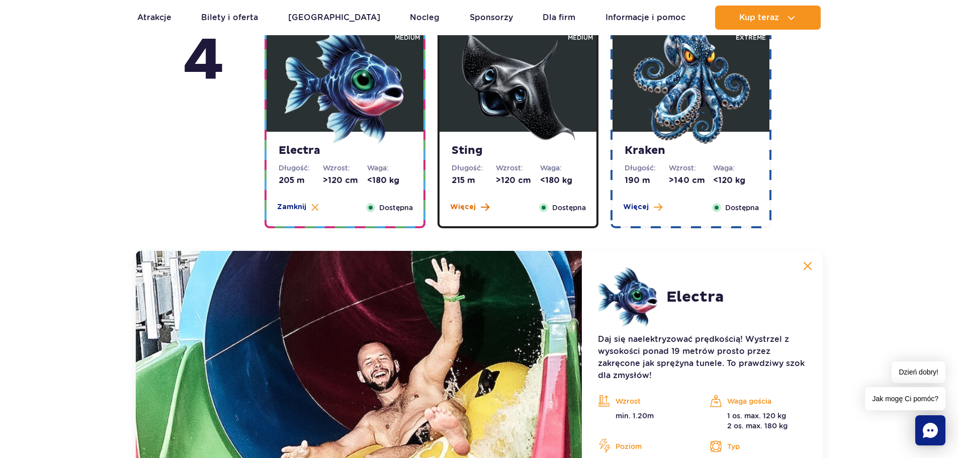
click at [474, 204] on span "Więcej" at bounding box center [463, 207] width 26 height 10
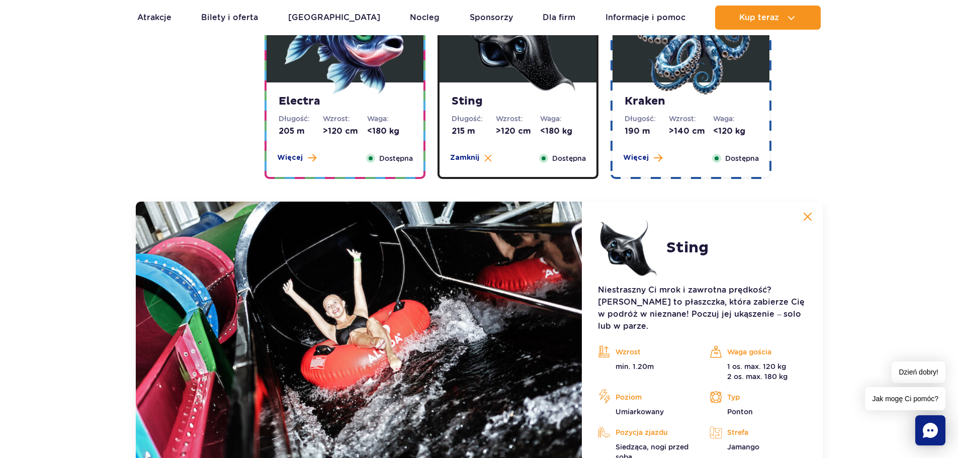
scroll to position [1040, 0]
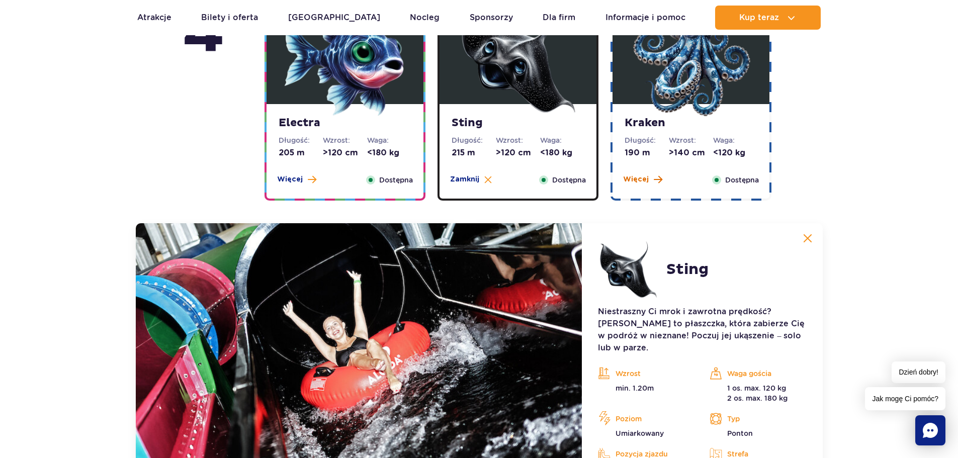
click at [651, 180] on button "Więcej" at bounding box center [642, 179] width 39 height 10
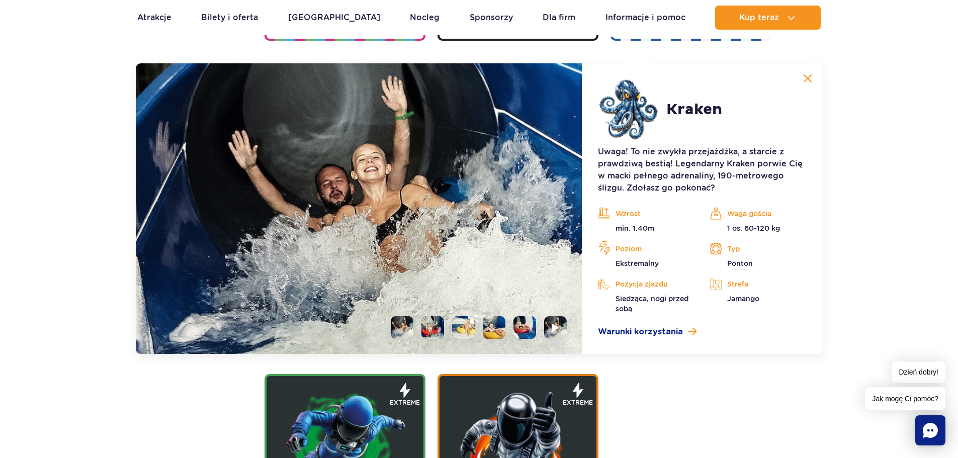
scroll to position [1203, 0]
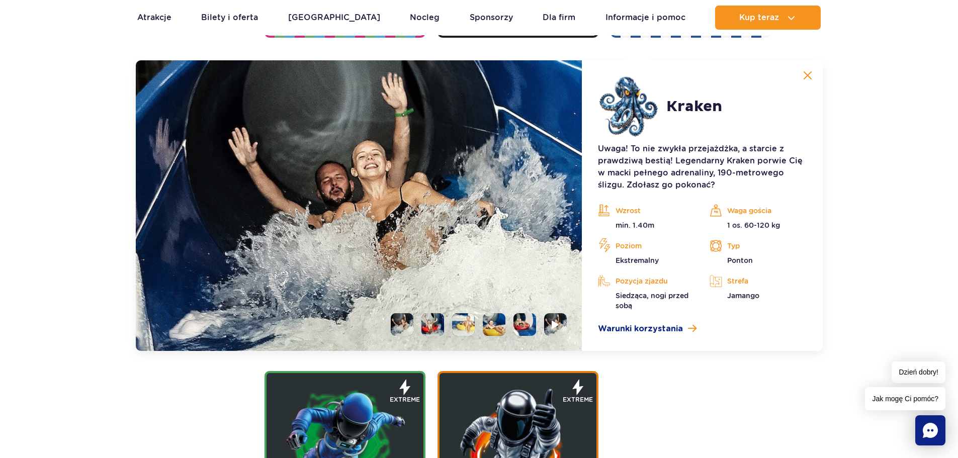
click at [421, 329] on li at bounding box center [432, 324] width 23 height 23
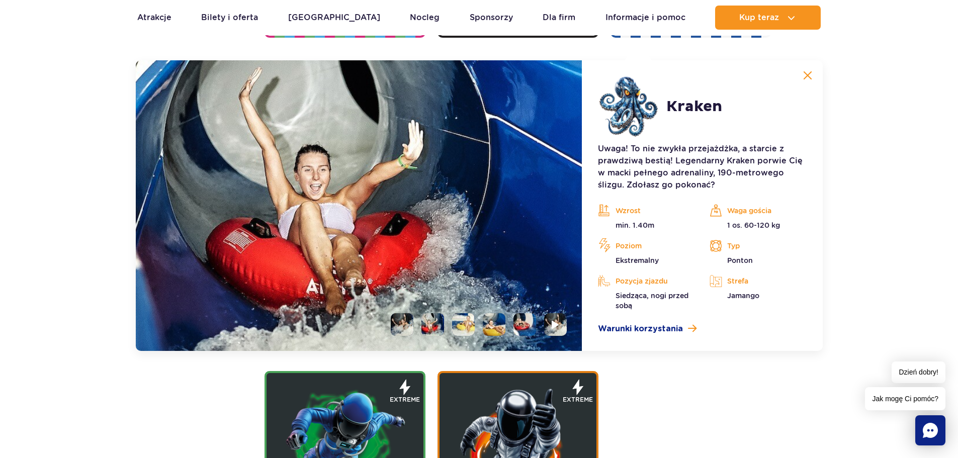
click at [433, 328] on img at bounding box center [432, 324] width 23 height 23
click at [812, 74] on button at bounding box center [807, 75] width 20 height 20
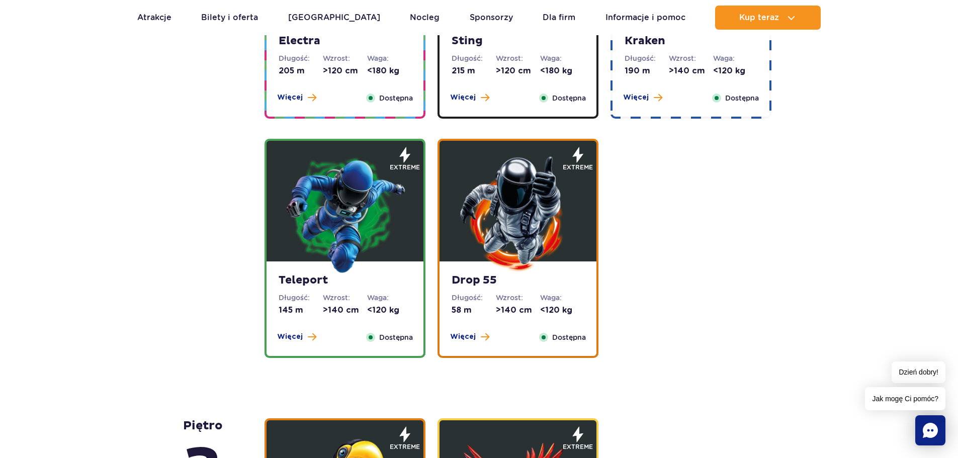
scroll to position [1147, 0]
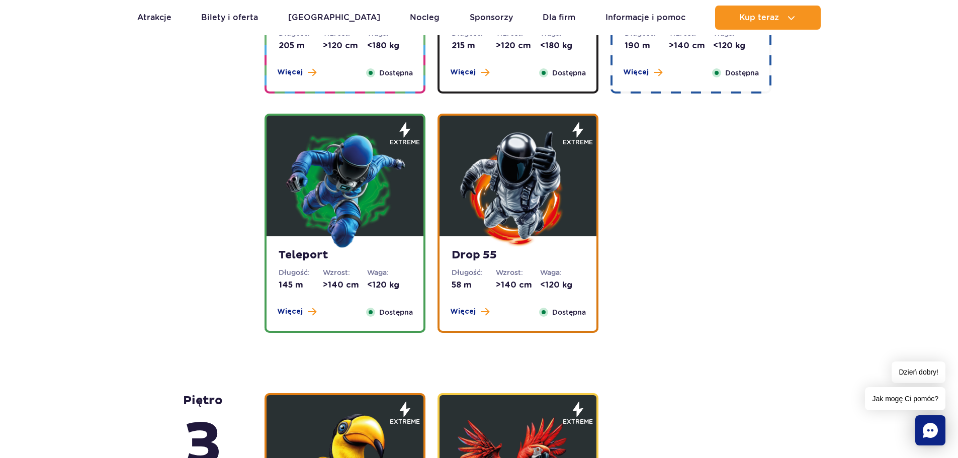
click at [309, 199] on img at bounding box center [345, 188] width 121 height 121
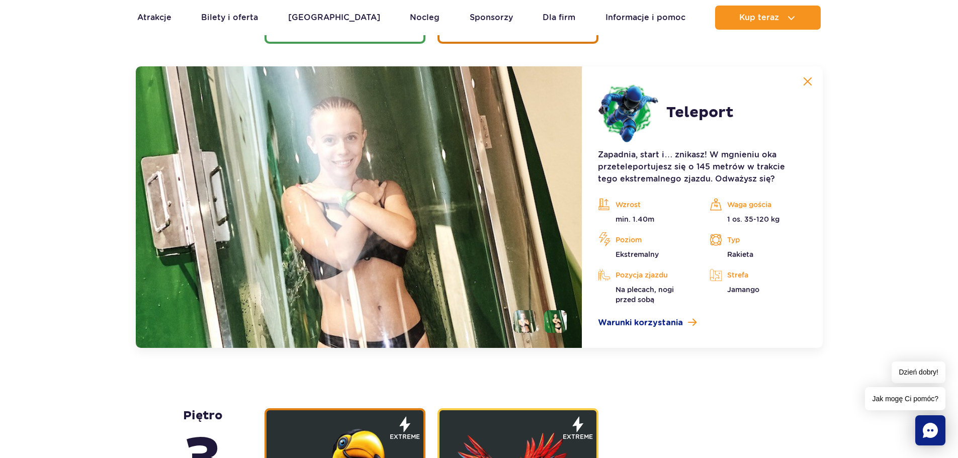
scroll to position [1442, 0]
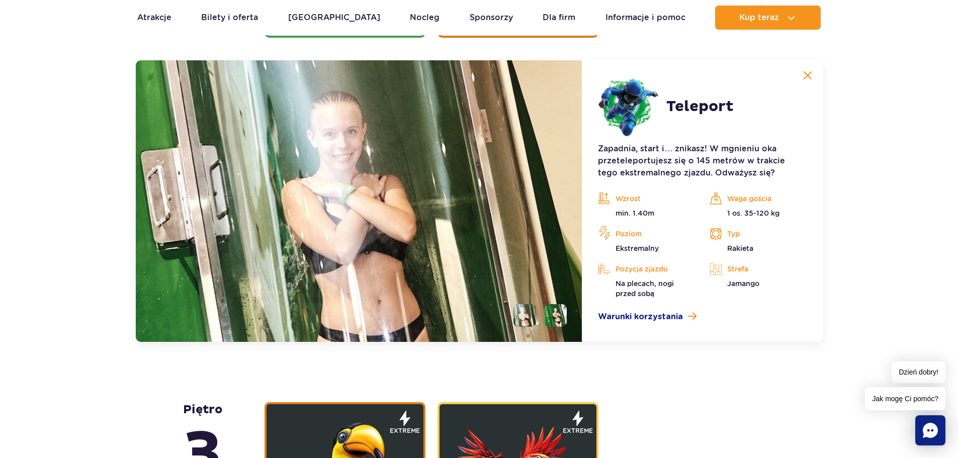
click at [554, 317] on li at bounding box center [555, 315] width 23 height 23
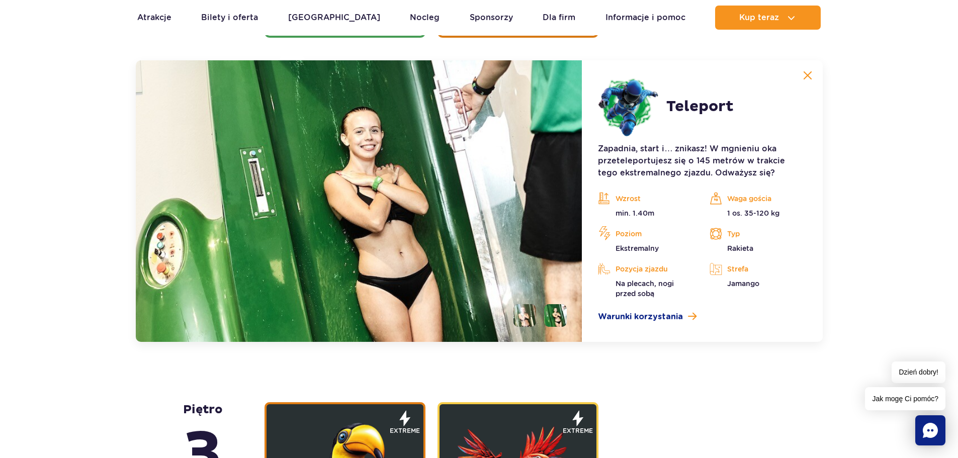
click at [810, 77] on img at bounding box center [807, 75] width 9 height 9
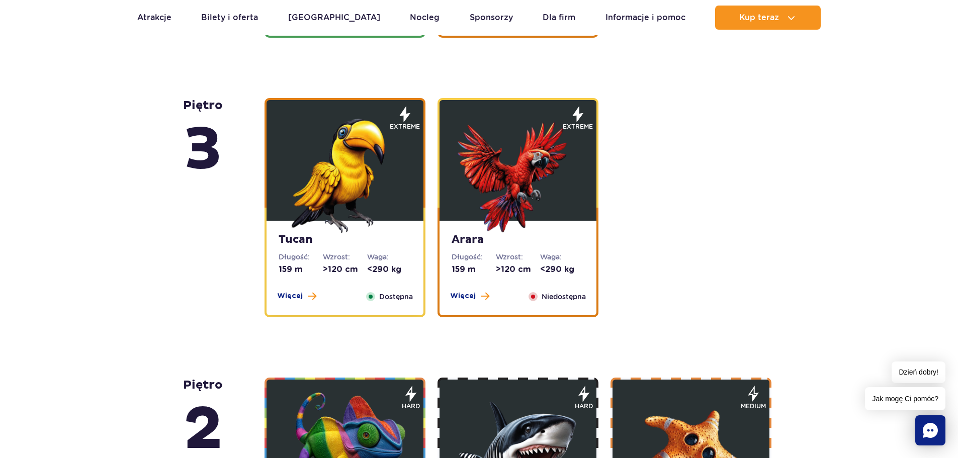
click at [562, 164] on img at bounding box center [518, 173] width 121 height 121
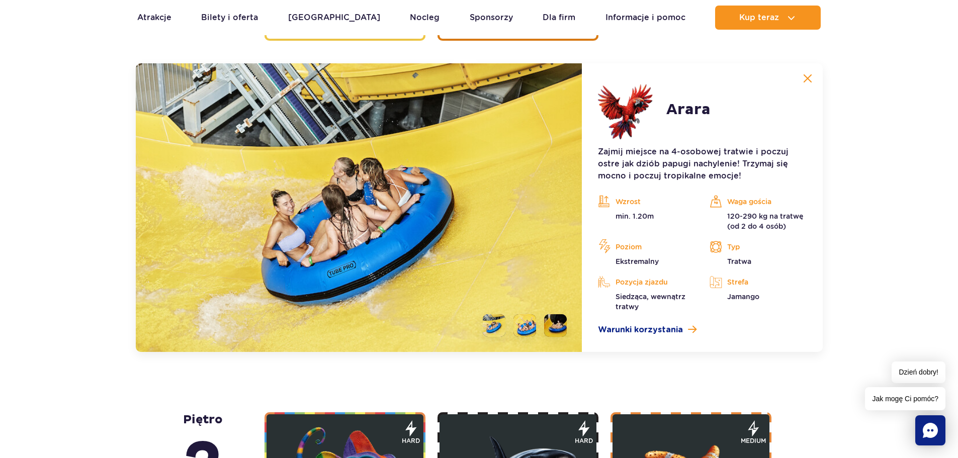
scroll to position [1722, 0]
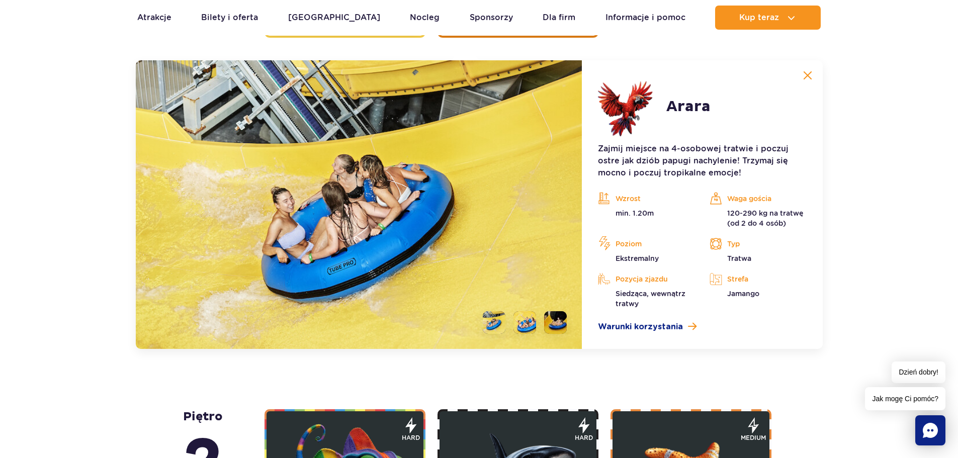
click at [518, 324] on li at bounding box center [524, 322] width 23 height 23
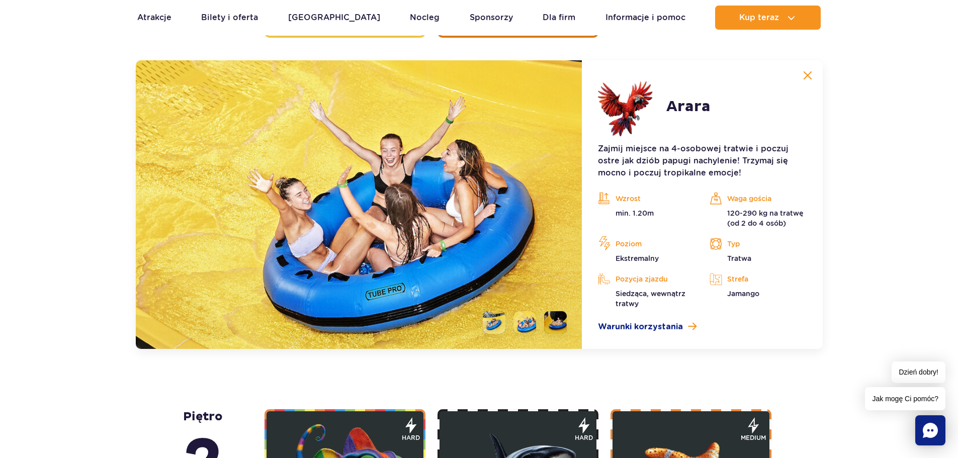
click at [503, 325] on li at bounding box center [494, 322] width 23 height 23
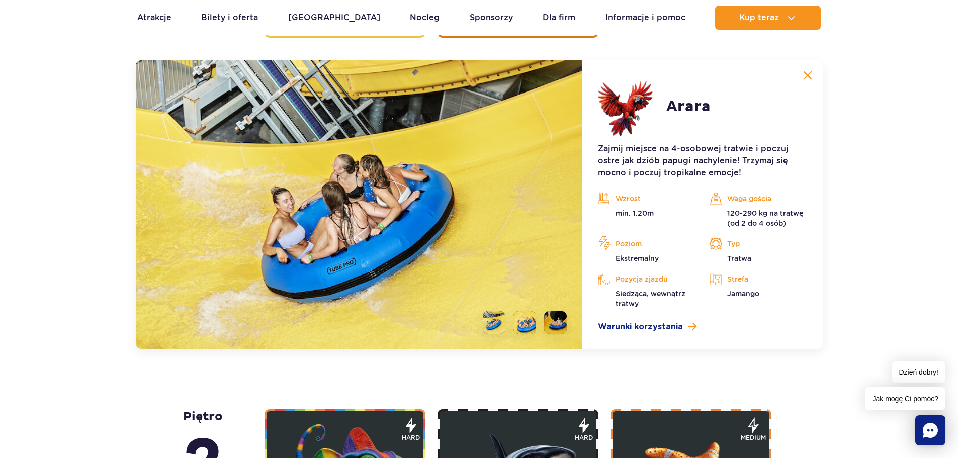
click at [559, 328] on li at bounding box center [555, 322] width 23 height 23
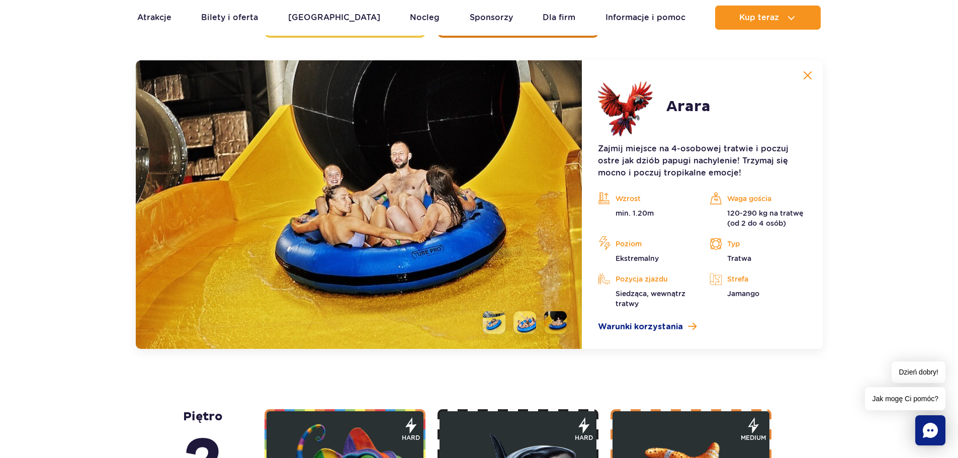
click at [803, 75] on img at bounding box center [807, 75] width 9 height 9
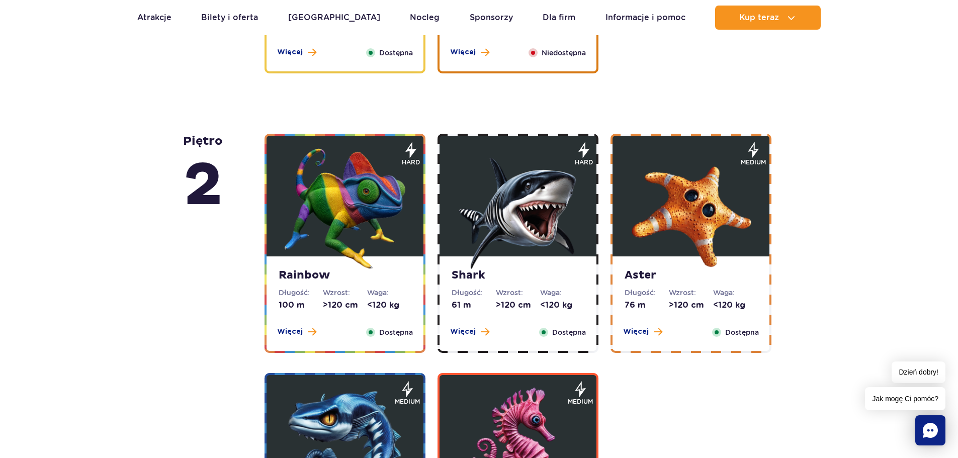
scroll to position [1625, 0]
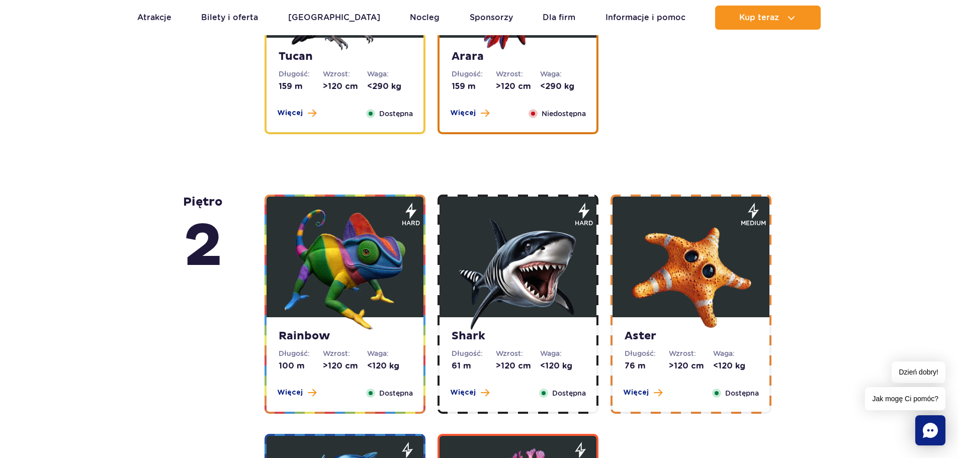
click at [400, 307] on img at bounding box center [345, 269] width 121 height 121
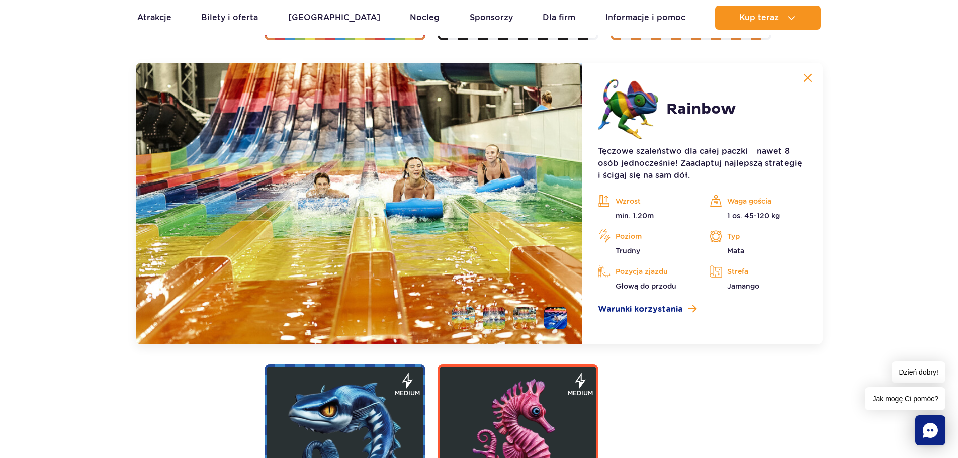
scroll to position [2002, 0]
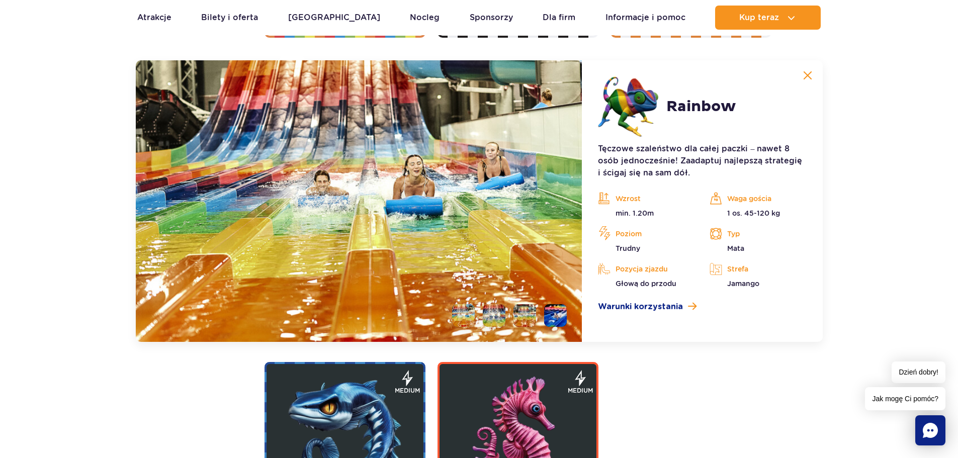
click at [805, 76] on img at bounding box center [807, 75] width 9 height 9
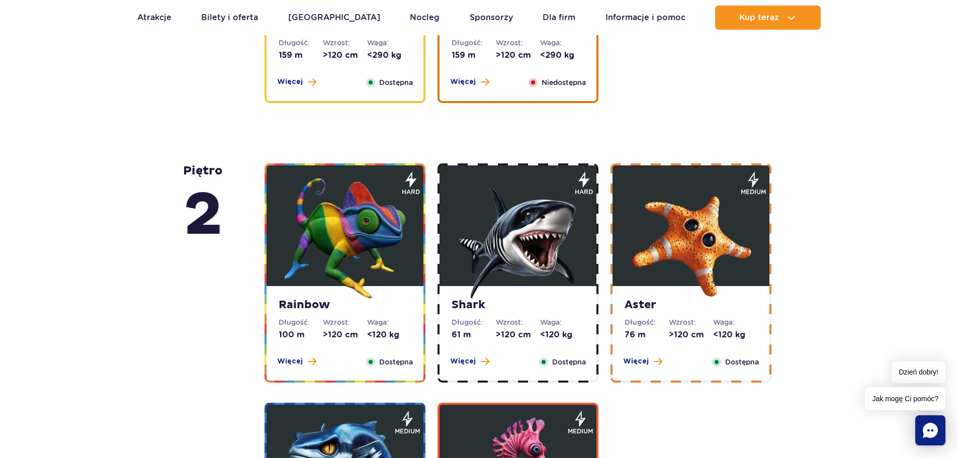
scroll to position [1697, 0]
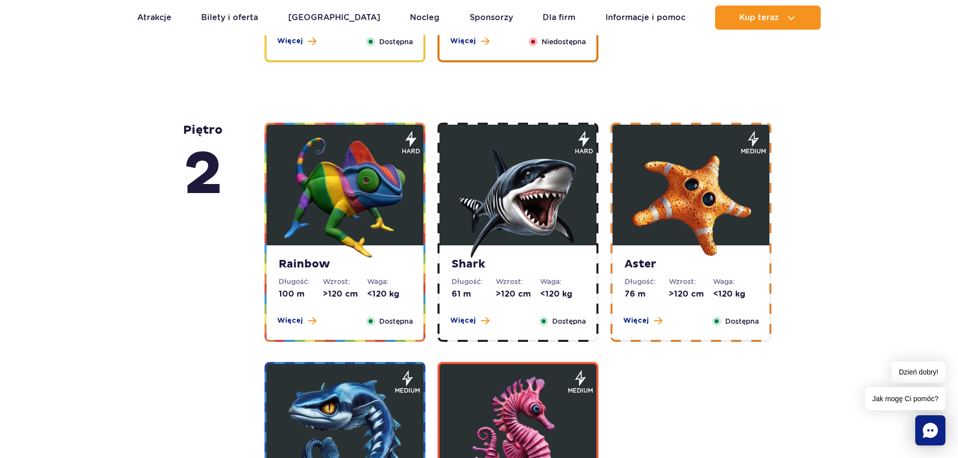
click at [513, 238] on img at bounding box center [518, 197] width 121 height 121
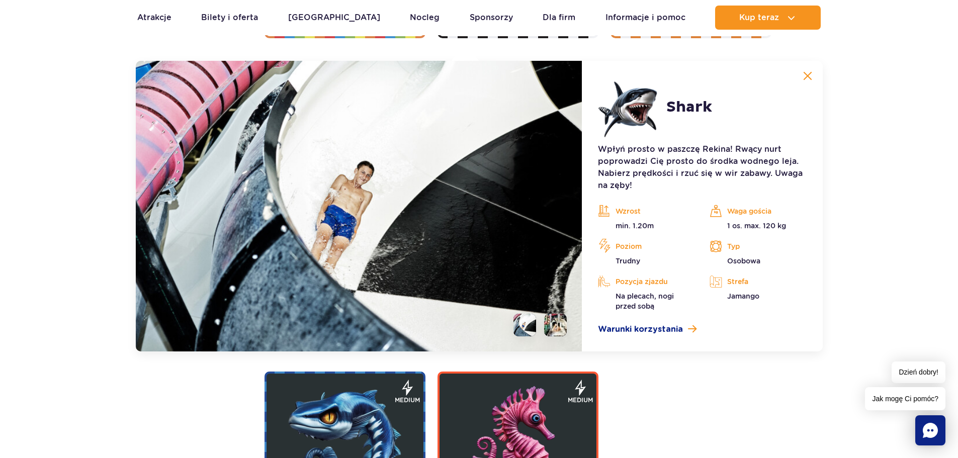
scroll to position [2002, 0]
click at [555, 317] on li at bounding box center [555, 324] width 23 height 23
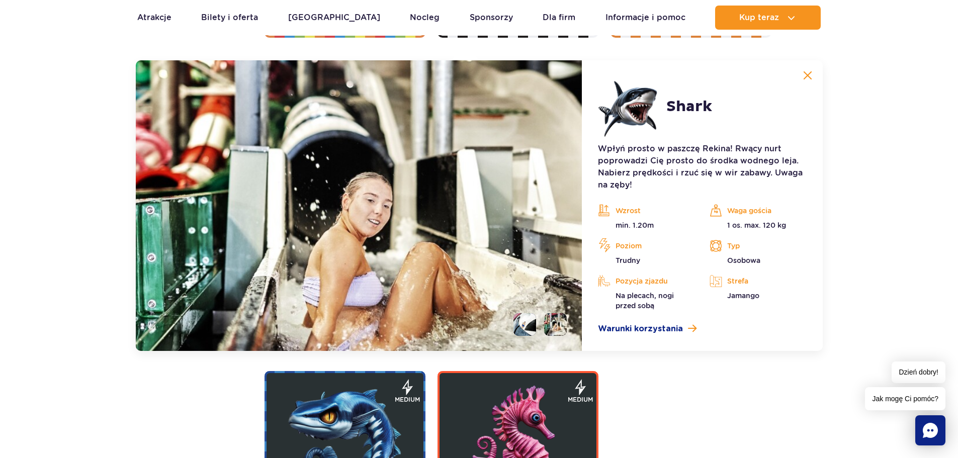
click at [810, 74] on img at bounding box center [807, 75] width 9 height 9
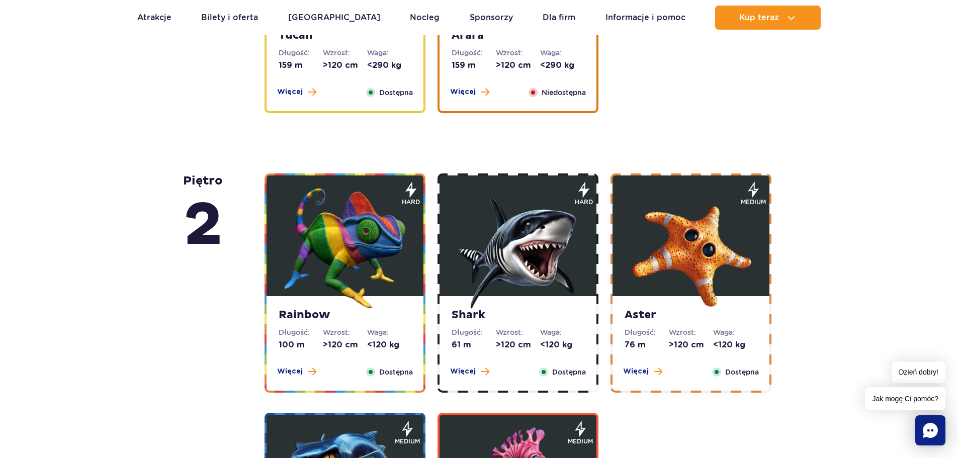
click at [696, 312] on strong "Aster" at bounding box center [690, 315] width 133 height 14
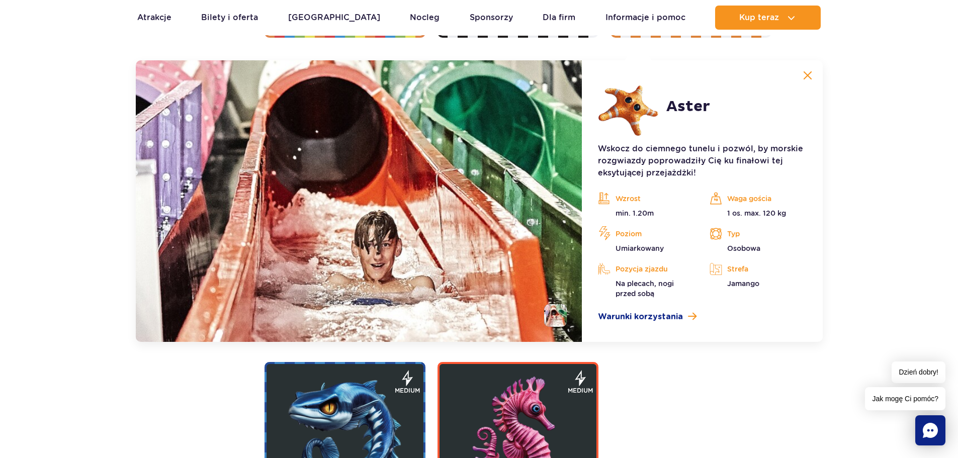
click at [366, 428] on img at bounding box center [345, 437] width 121 height 121
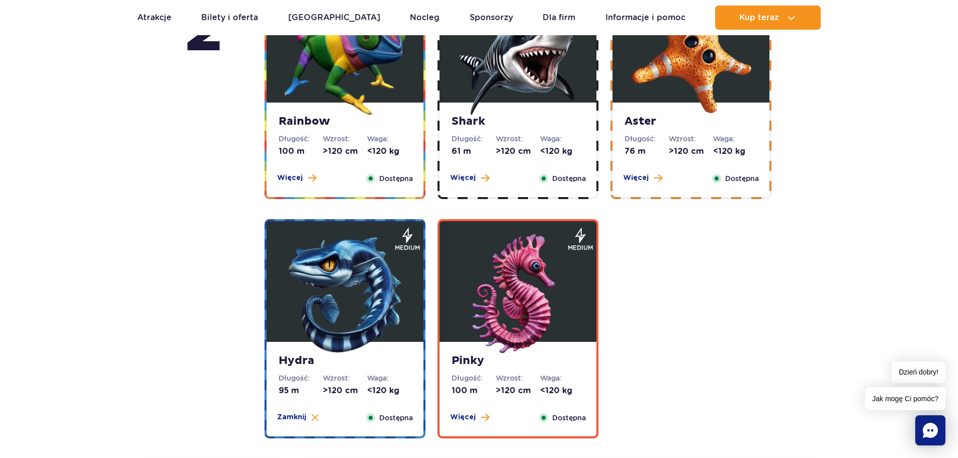
scroll to position [2025, 0]
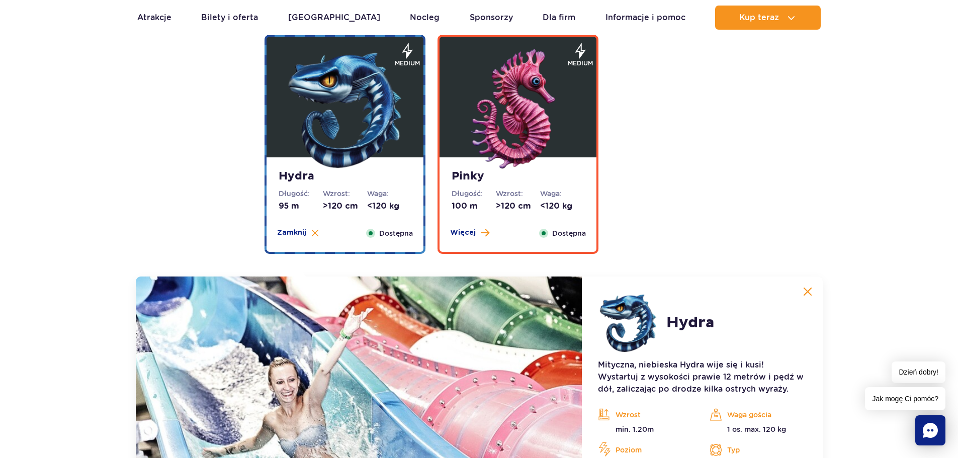
click at [578, 134] on img at bounding box center [518, 109] width 121 height 121
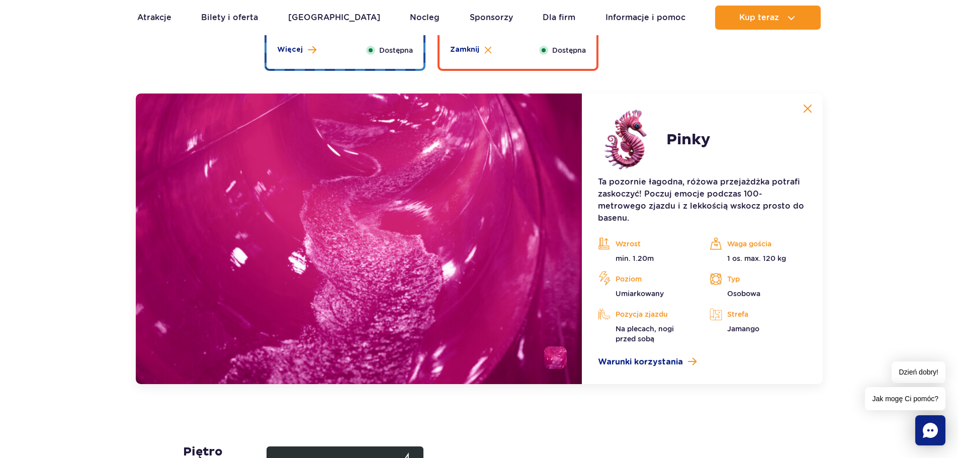
scroll to position [2241, 0]
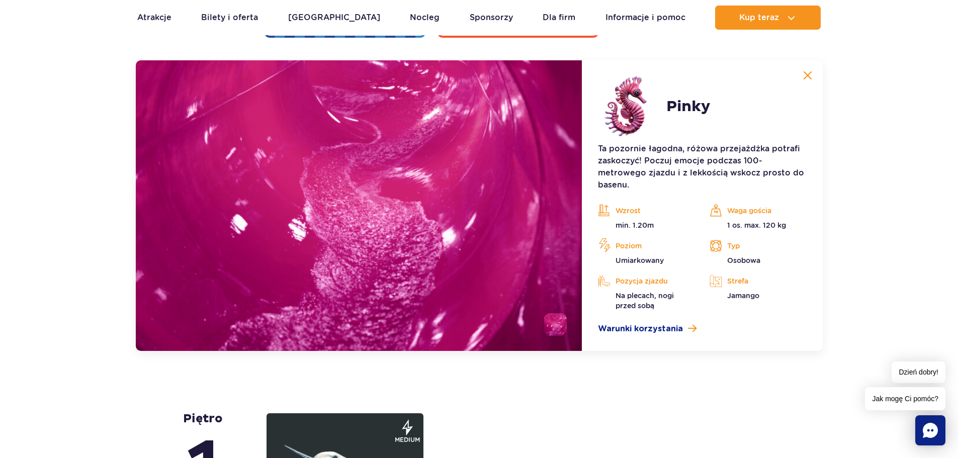
drag, startPoint x: 948, startPoint y: 254, endPoint x: 965, endPoint y: 230, distance: 29.6
click at [957, 230] on html "Przejdź do menu Przejdź do treści Przejdź do stopki Mapa serwisu Dzień dobry! J…" at bounding box center [479, 135] width 958 height 4752
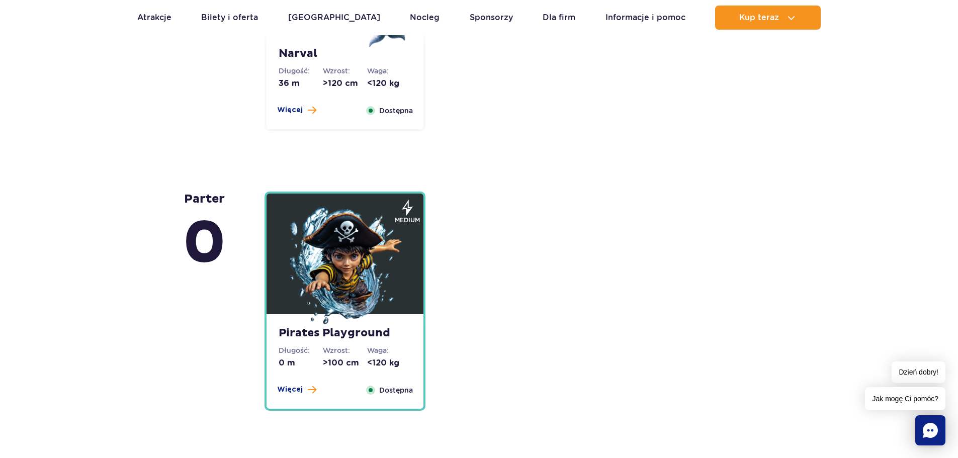
scroll to position [2789, 0]
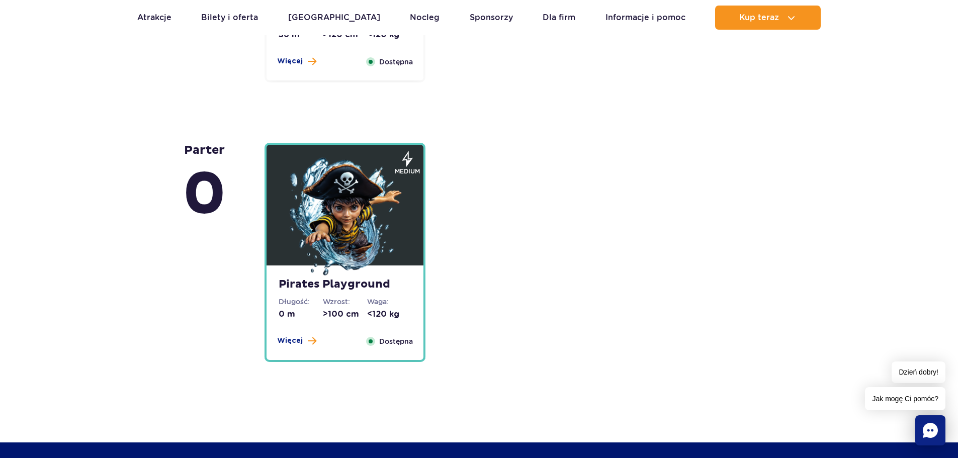
click at [315, 247] on img at bounding box center [345, 217] width 121 height 121
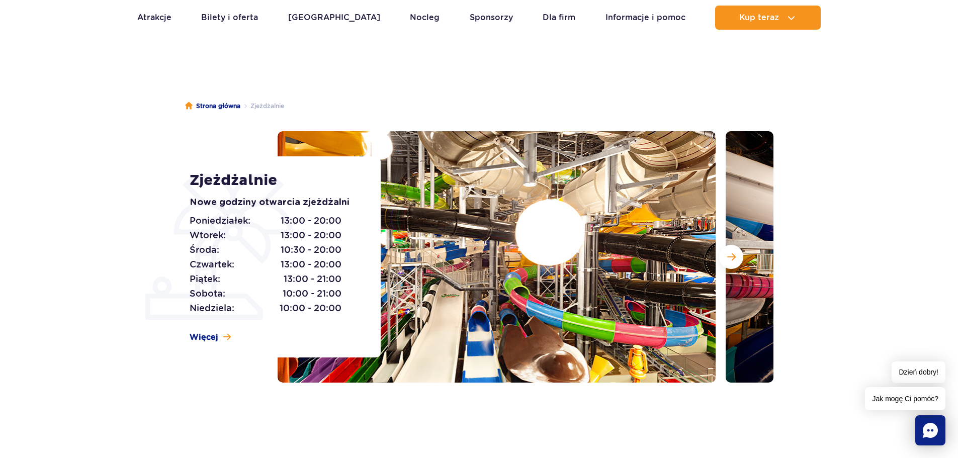
scroll to position [0, 0]
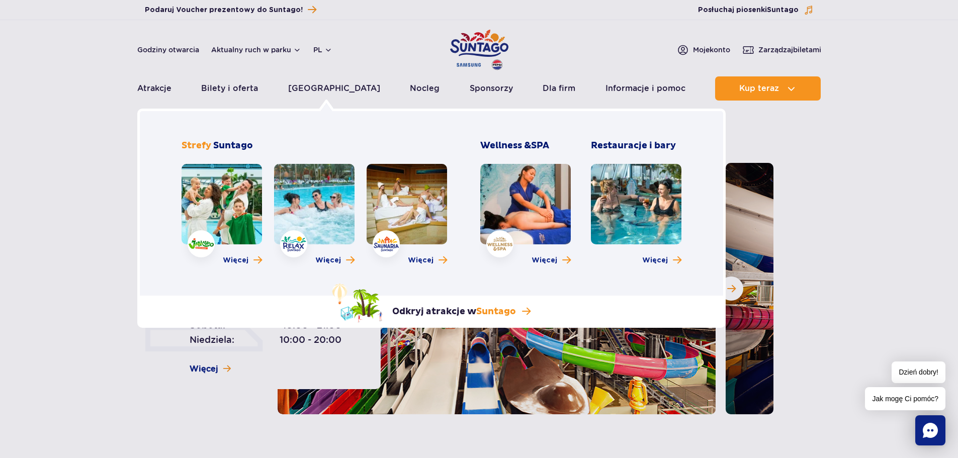
click at [328, 206] on link at bounding box center [314, 204] width 80 height 80
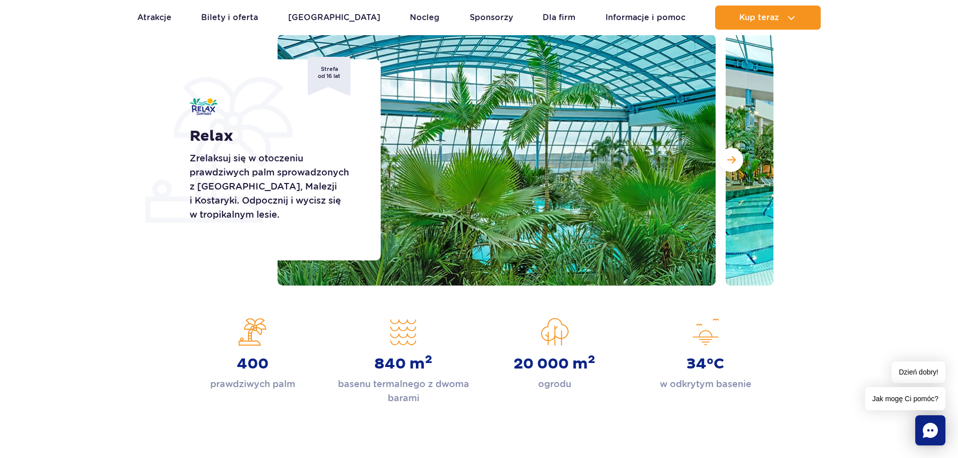
scroll to position [122, 0]
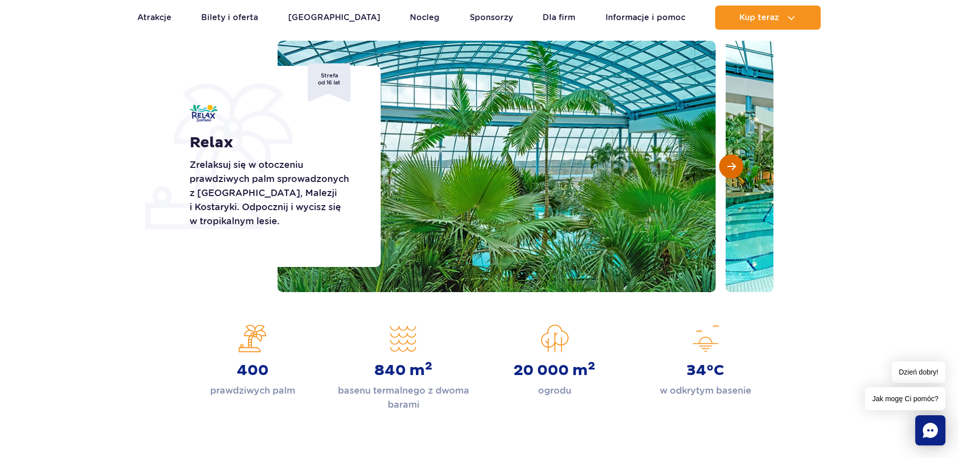
click at [720, 172] on button "Następny slajd" at bounding box center [731, 166] width 24 height 24
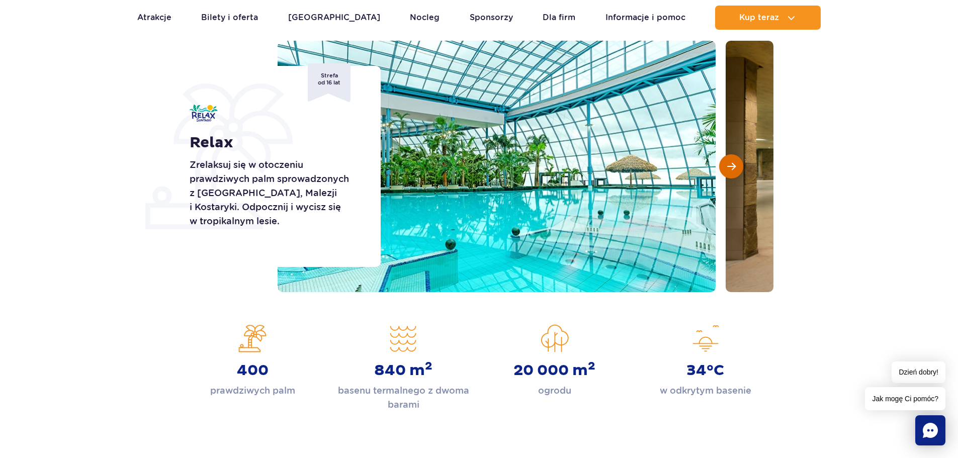
click at [721, 172] on button "Następny slajd" at bounding box center [731, 166] width 24 height 24
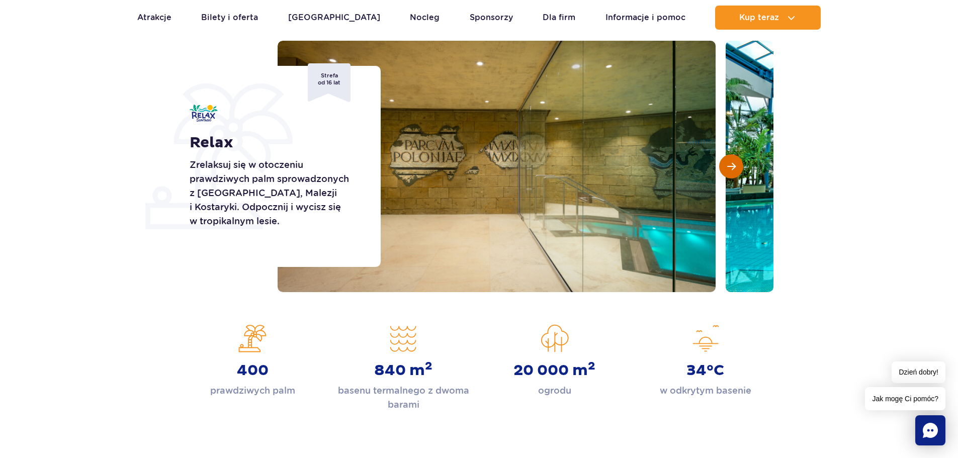
click at [721, 172] on button "Następny slajd" at bounding box center [731, 166] width 24 height 24
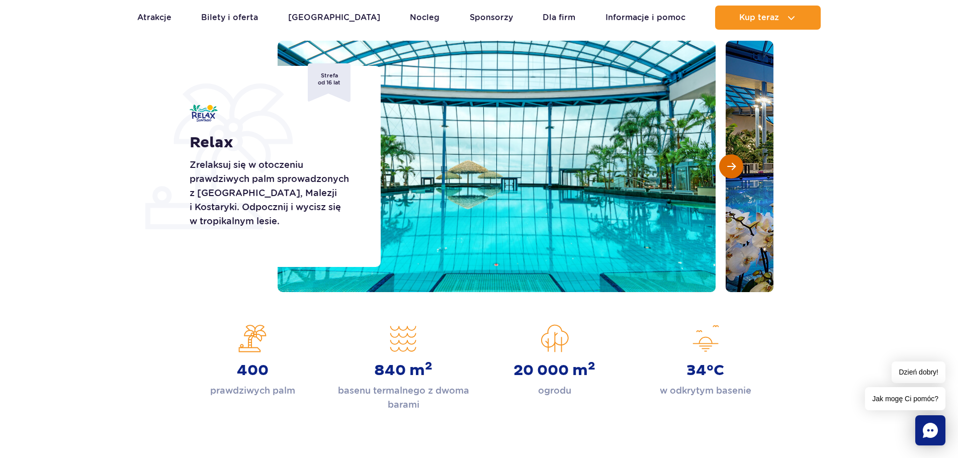
click at [721, 172] on button "Następny slajd" at bounding box center [731, 166] width 24 height 24
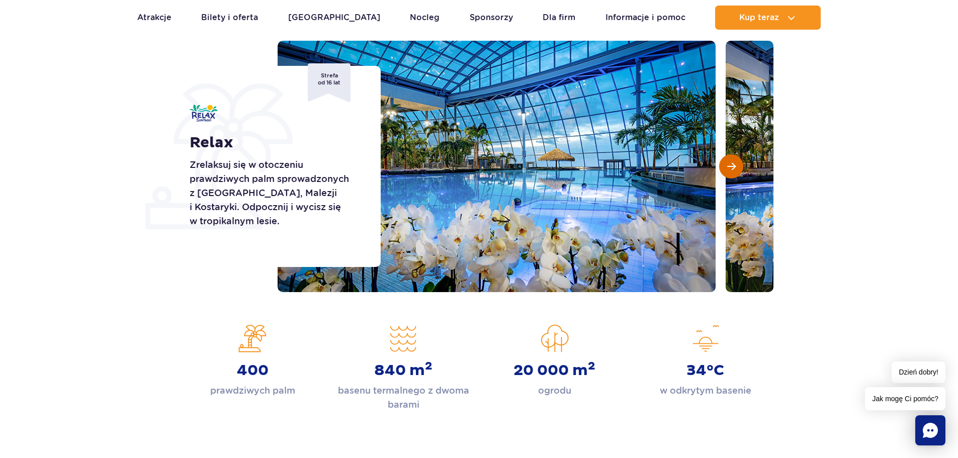
click at [721, 172] on button "Następny slajd" at bounding box center [731, 166] width 24 height 24
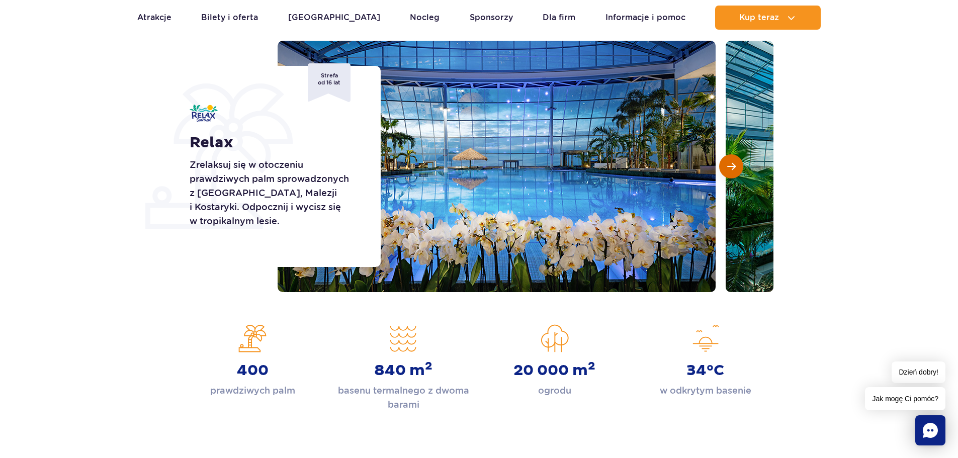
click at [721, 172] on button "Następny slajd" at bounding box center [731, 166] width 24 height 24
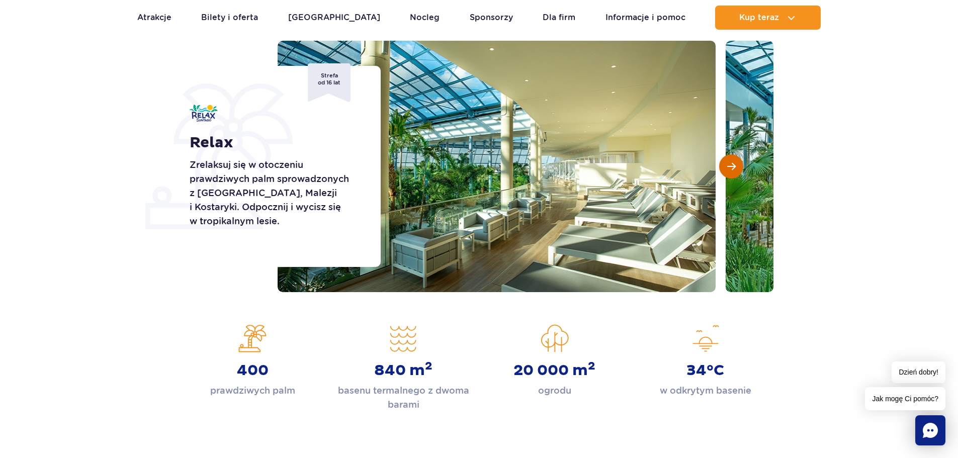
click at [721, 172] on button "Następny slajd" at bounding box center [731, 166] width 24 height 24
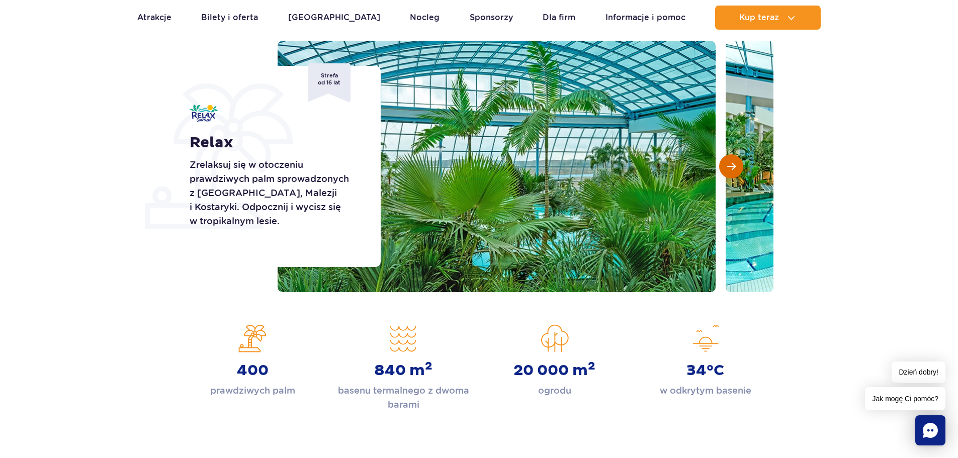
click at [721, 172] on button "Następny slajd" at bounding box center [731, 166] width 24 height 24
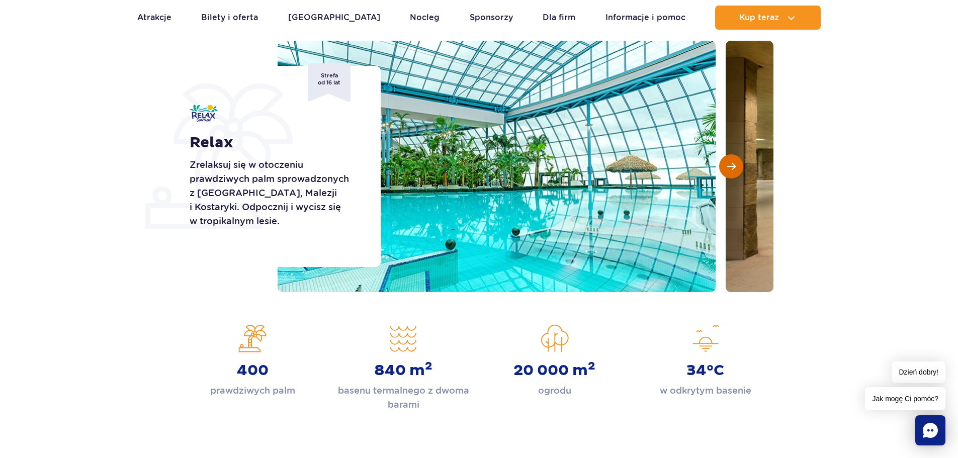
click at [721, 172] on button "Następny slajd" at bounding box center [731, 166] width 24 height 24
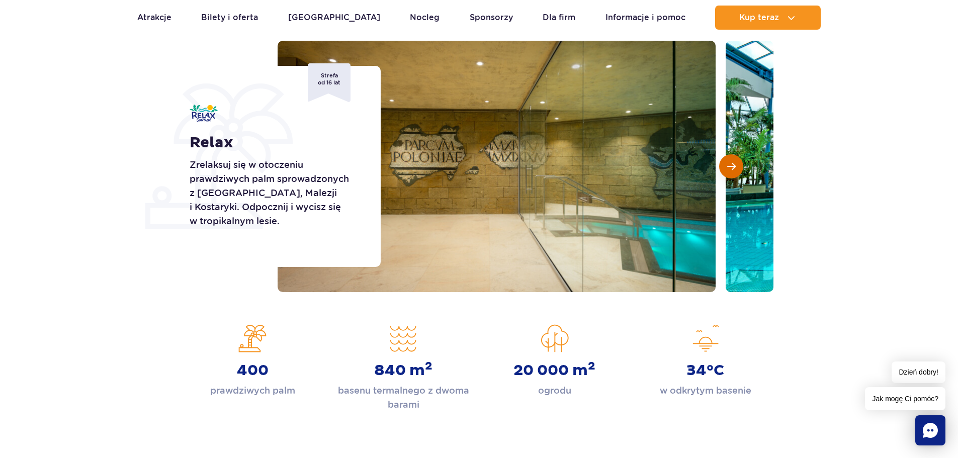
click at [721, 172] on button "Następny slajd" at bounding box center [731, 166] width 24 height 24
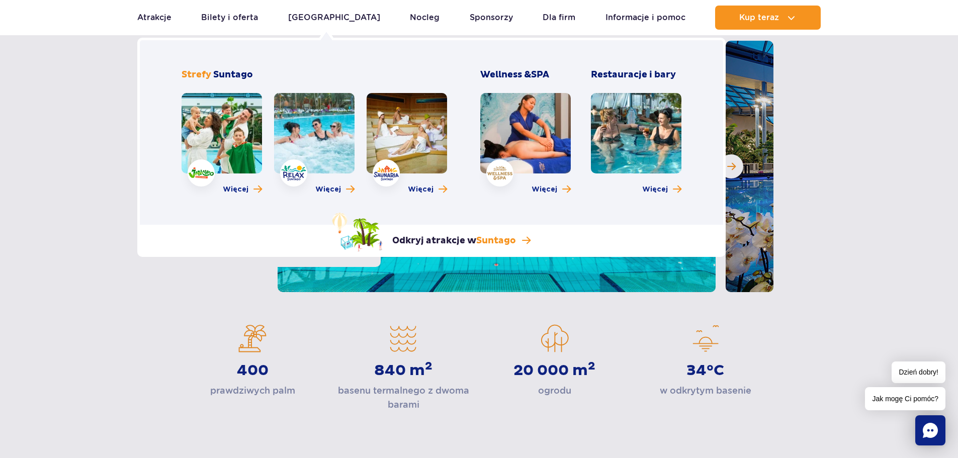
click at [521, 142] on link at bounding box center [525, 133] width 90 height 80
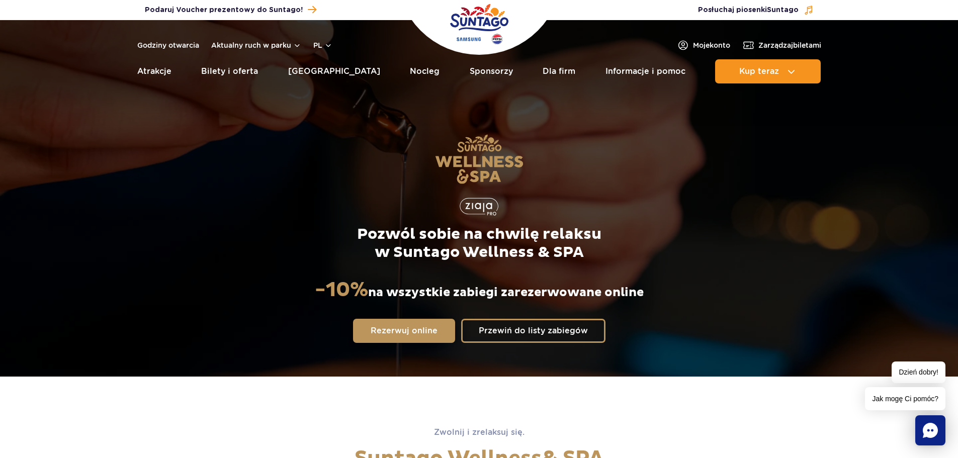
drag, startPoint x: 965, startPoint y: 58, endPoint x: 952, endPoint y: 29, distance: 32.0
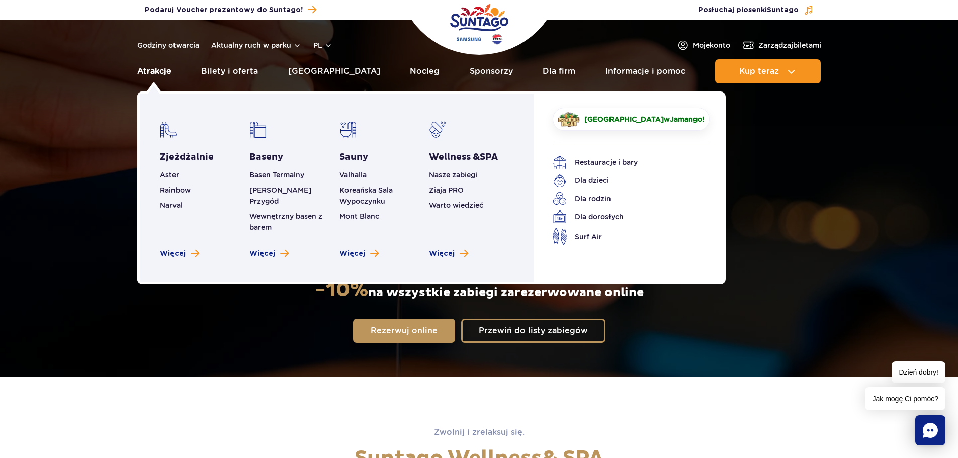
click at [166, 78] on link "Atrakcje" at bounding box center [154, 71] width 34 height 24
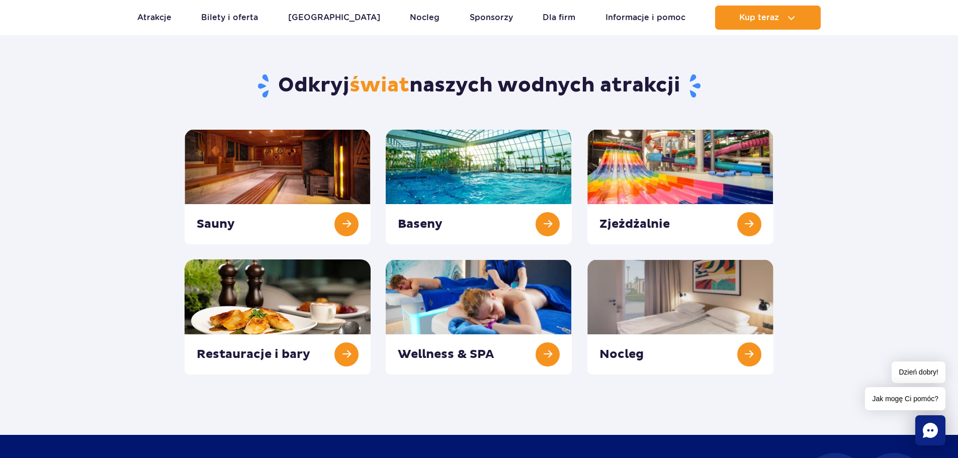
scroll to position [66, 0]
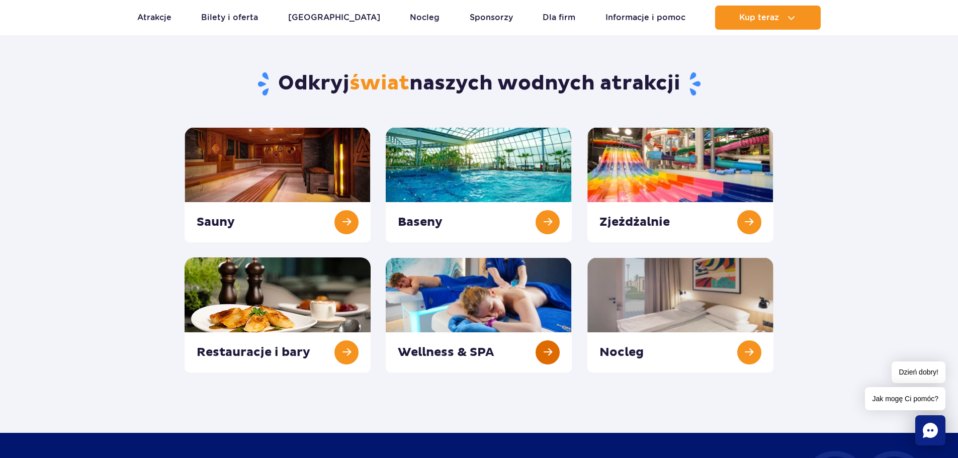
click at [519, 312] on link at bounding box center [479, 314] width 186 height 115
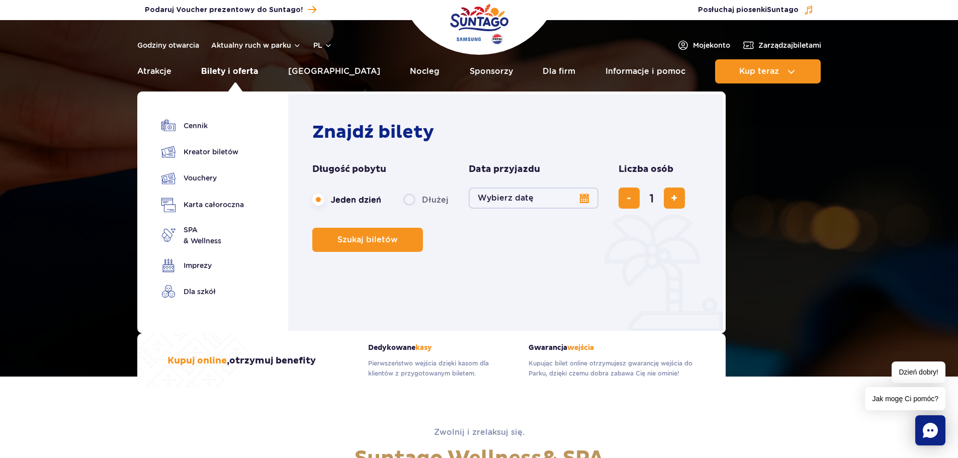
click at [235, 80] on link "Bilety i oferta" at bounding box center [229, 71] width 57 height 24
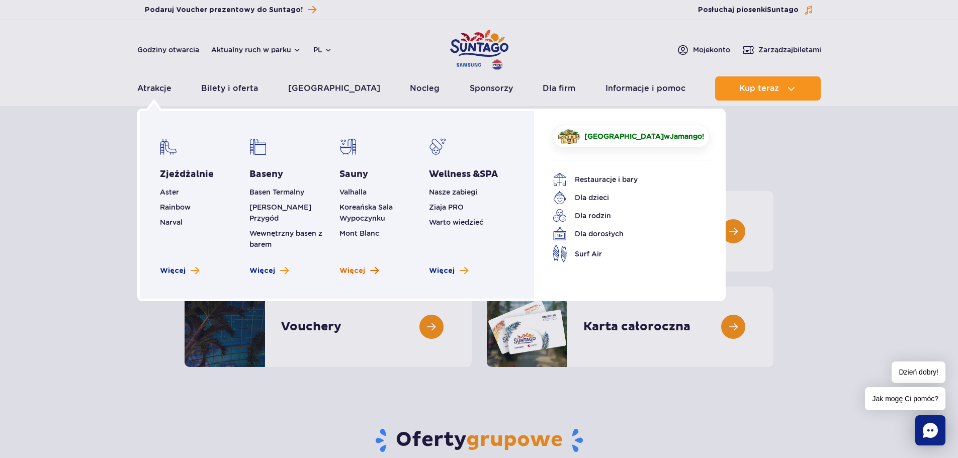
click at [359, 266] on span "Więcej" at bounding box center [352, 271] width 26 height 10
click at [370, 266] on span "Zobacz więcej saun" at bounding box center [374, 271] width 9 height 10
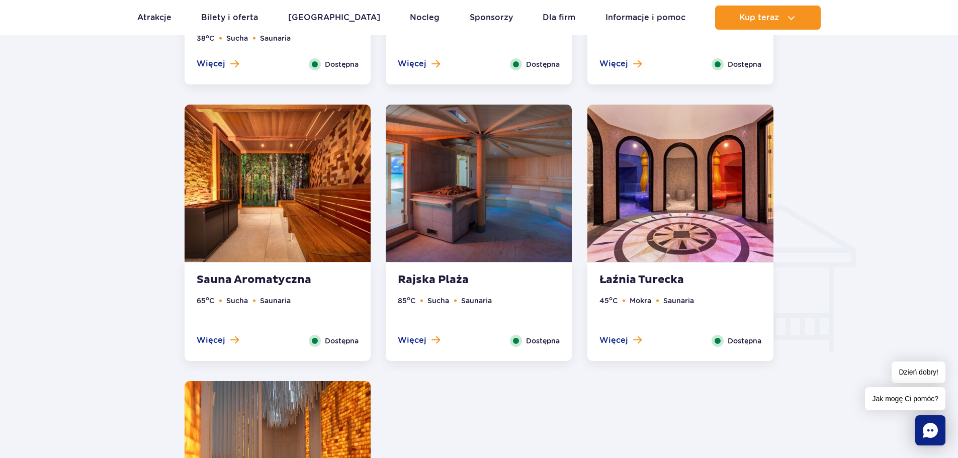
scroll to position [1081, 0]
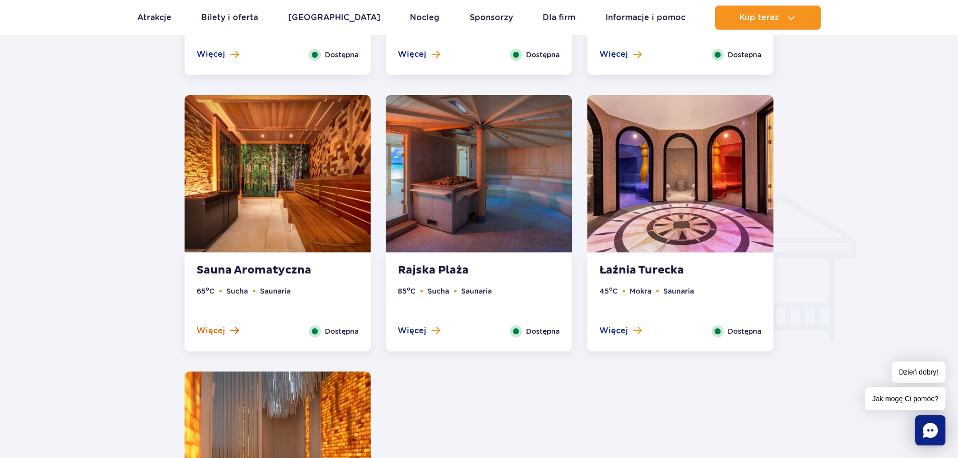
click at [222, 328] on span "Więcej" at bounding box center [211, 330] width 29 height 11
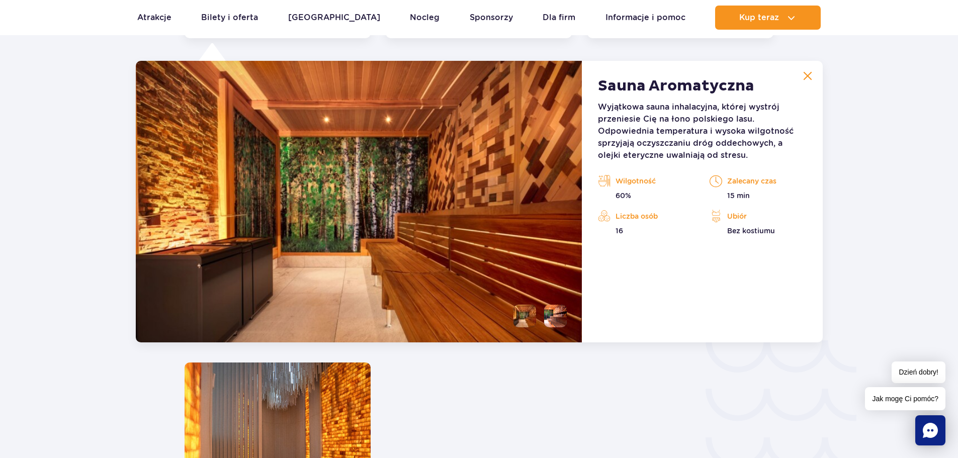
scroll to position [1395, 0]
drag, startPoint x: 658, startPoint y: 104, endPoint x: 698, endPoint y: 107, distance: 40.3
click at [698, 107] on p "Wyjątkowa sauna inhalacyjna, której wystrój przeniesie Cię na łono polskiego la…" at bounding box center [702, 131] width 208 height 60
click at [805, 72] on img at bounding box center [807, 75] width 9 height 9
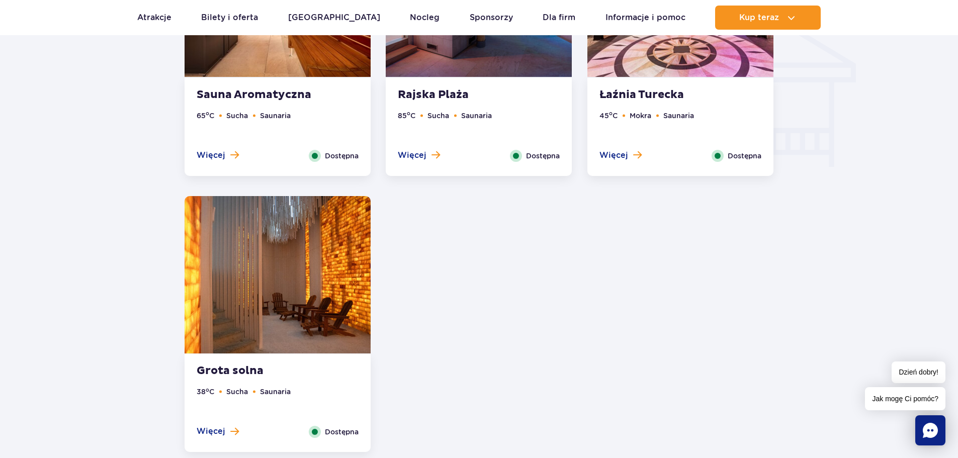
scroll to position [1304, 0]
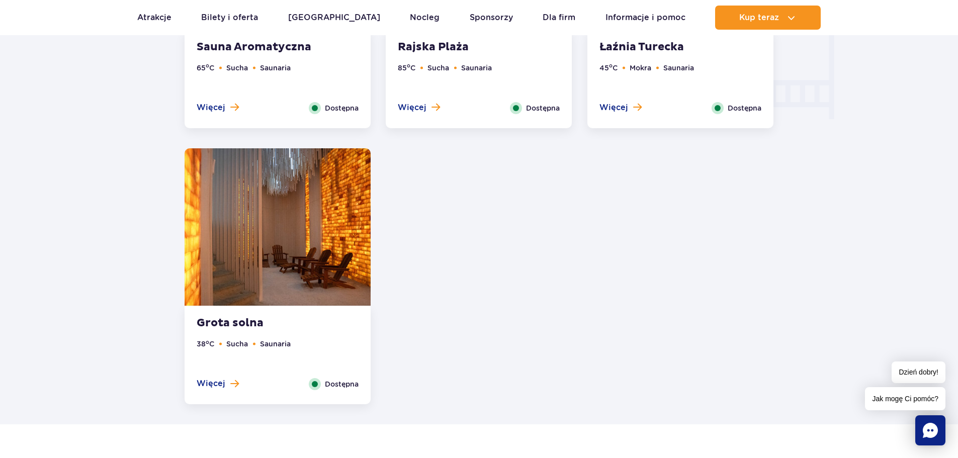
click at [349, 380] on span "Dostępna" at bounding box center [342, 384] width 34 height 11
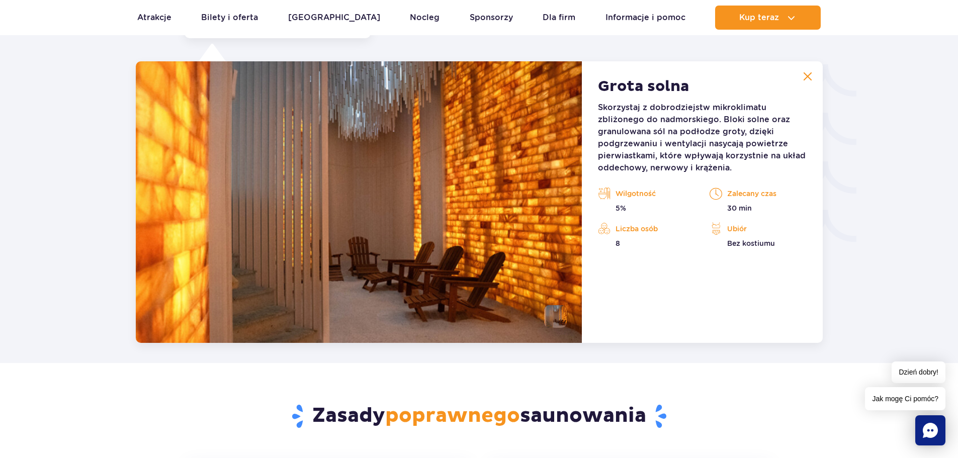
scroll to position [1671, 0]
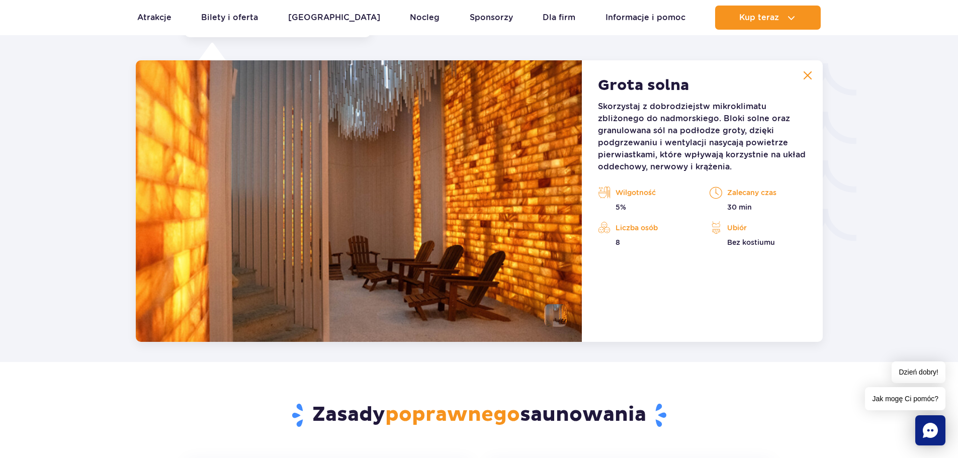
click at [811, 79] on img at bounding box center [807, 75] width 9 height 9
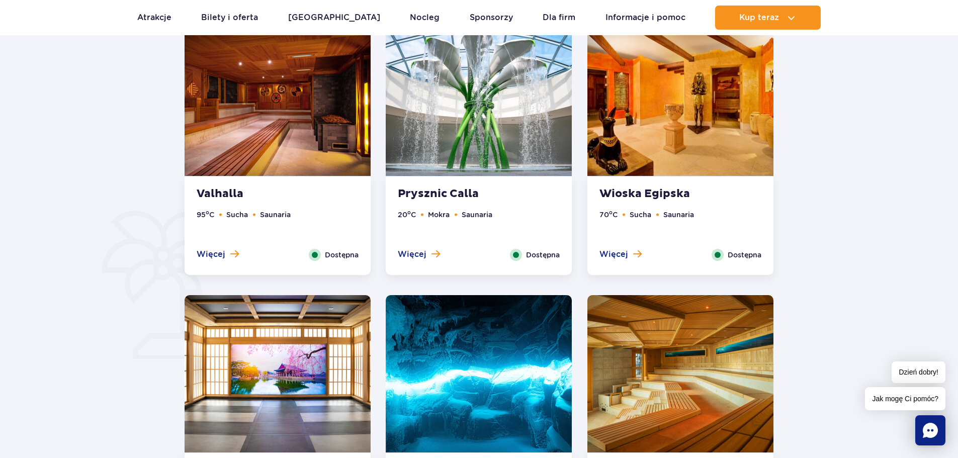
scroll to position [548, 0]
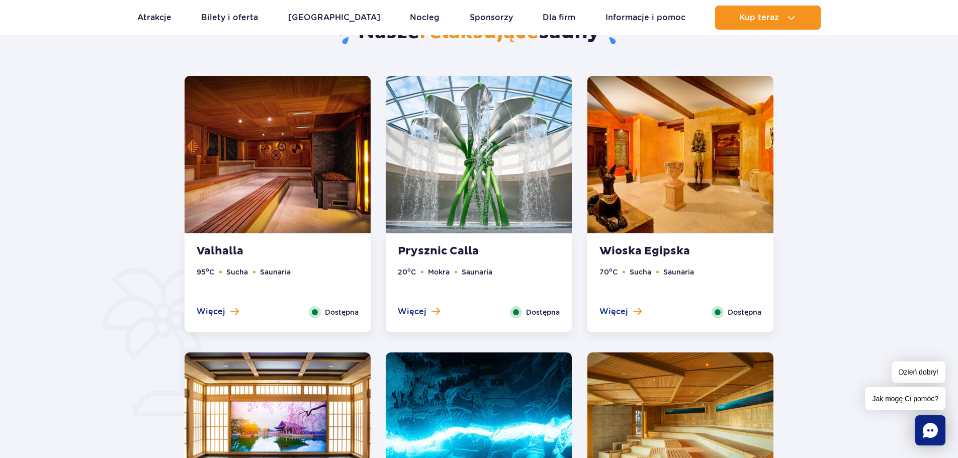
drag, startPoint x: 964, startPoint y: 38, endPoint x: 959, endPoint y: 96, distance: 58.1
click at [225, 313] on button "Więcej" at bounding box center [218, 311] width 42 height 11
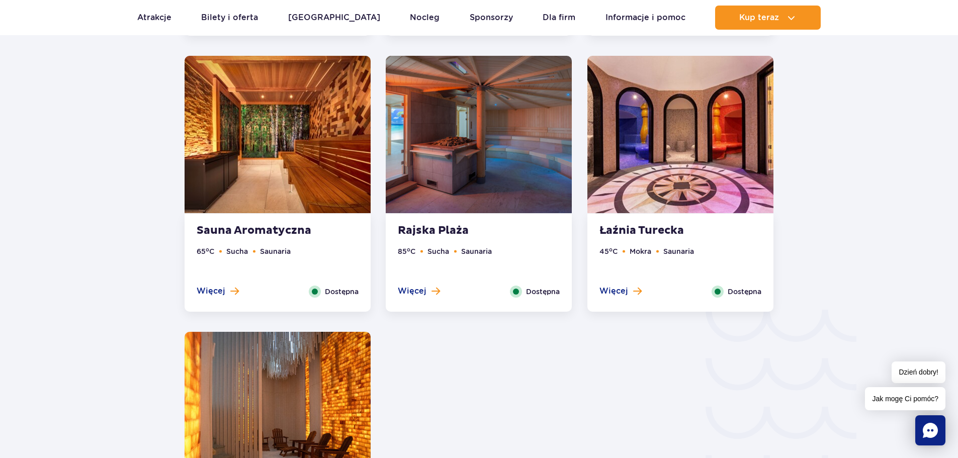
scroll to position [1410, 0]
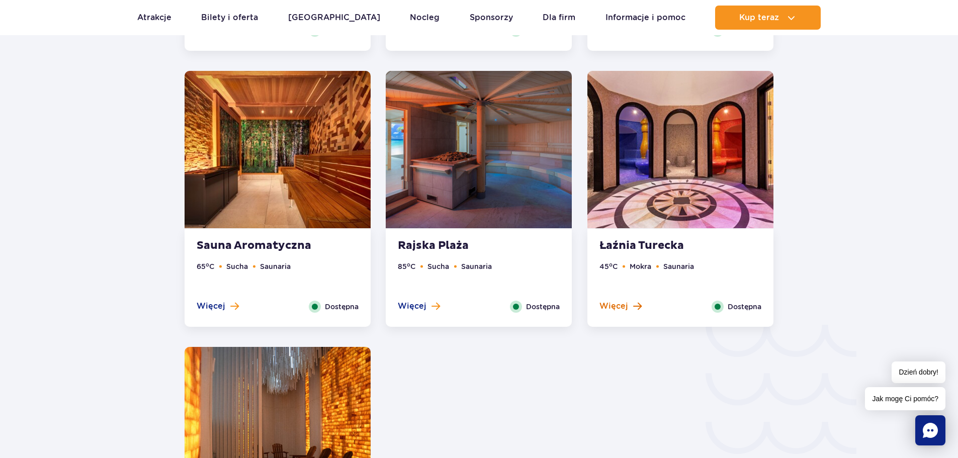
click at [633, 303] on span at bounding box center [637, 306] width 9 height 9
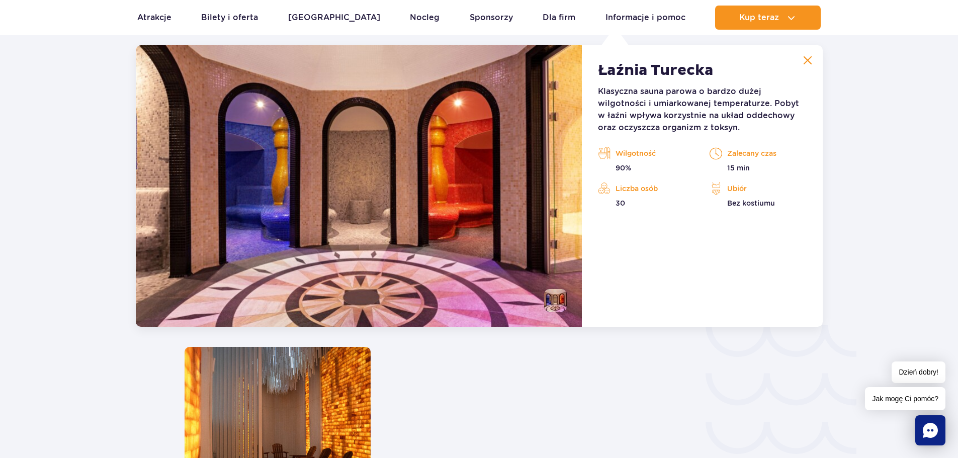
scroll to position [1395, 0]
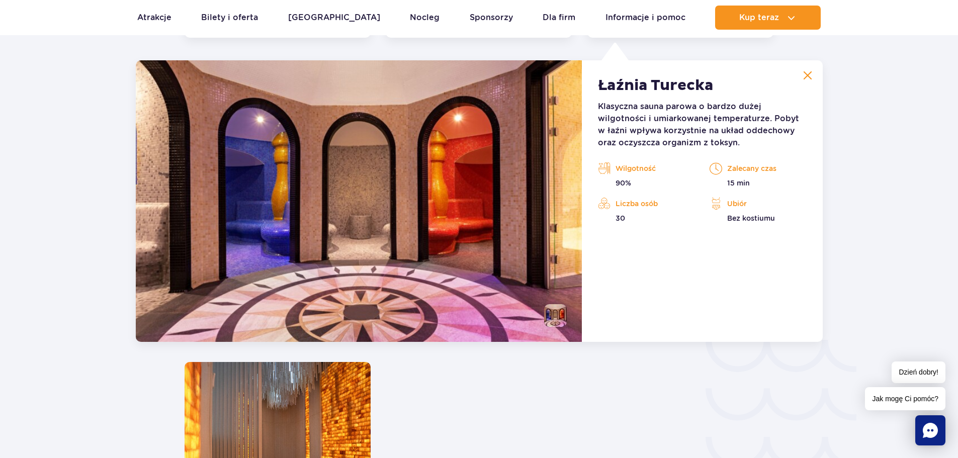
click at [809, 74] on img at bounding box center [807, 75] width 9 height 9
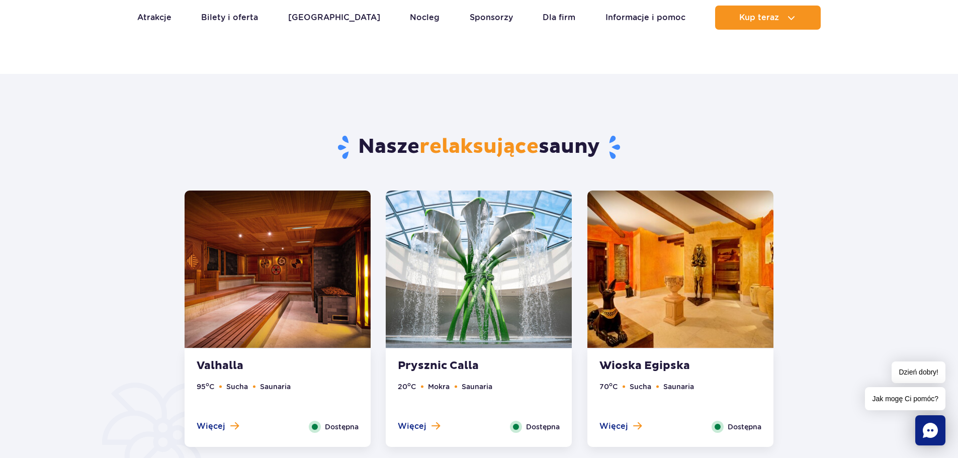
click at [539, 253] on img at bounding box center [479, 269] width 186 height 157
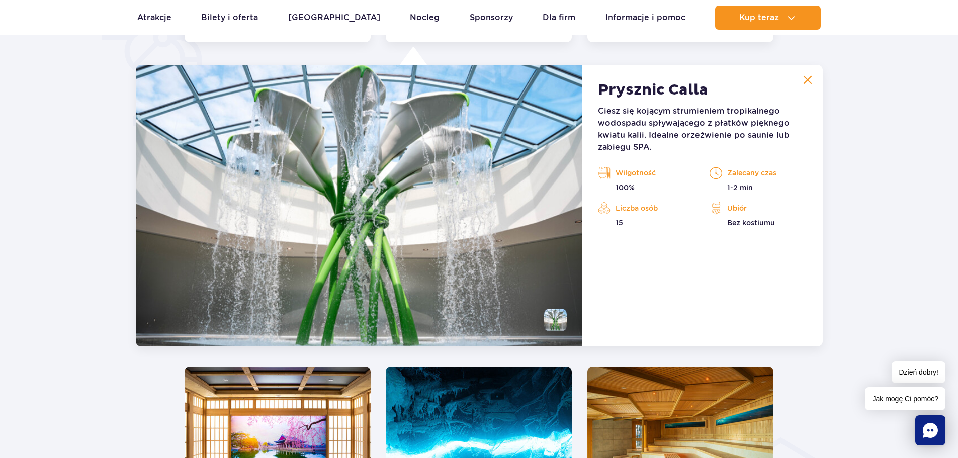
scroll to position [842, 0]
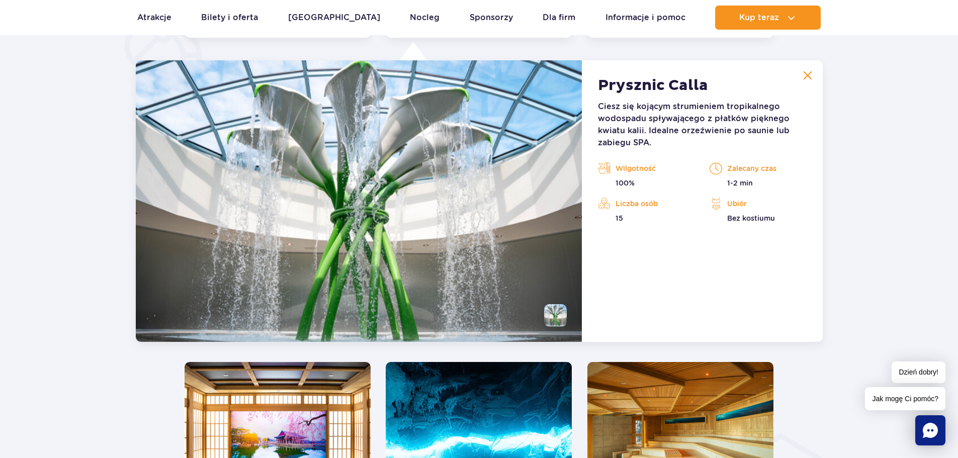
click at [808, 75] on img at bounding box center [807, 75] width 9 height 9
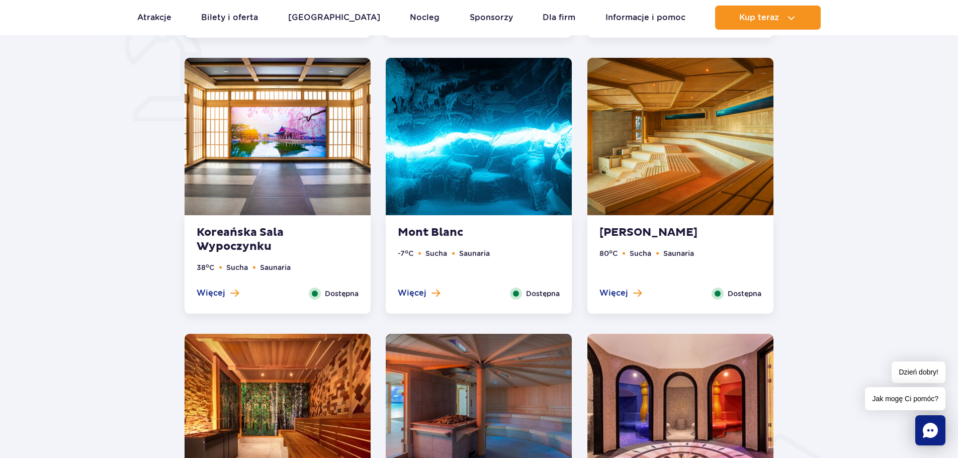
click at [729, 136] on img at bounding box center [680, 136] width 186 height 157
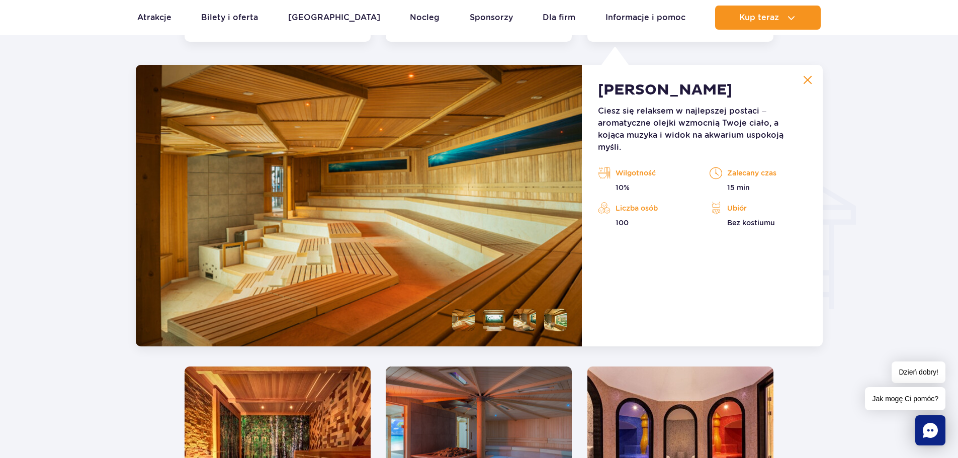
scroll to position [1119, 0]
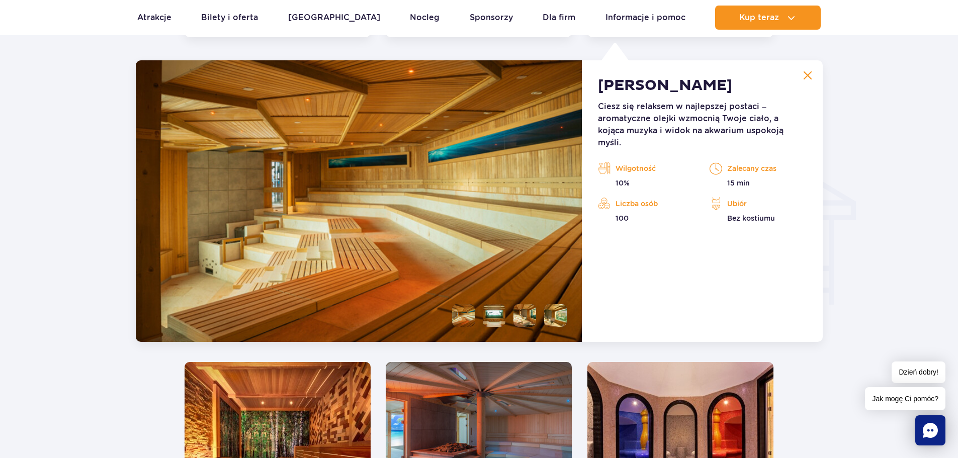
click at [804, 83] on button at bounding box center [807, 75] width 20 height 20
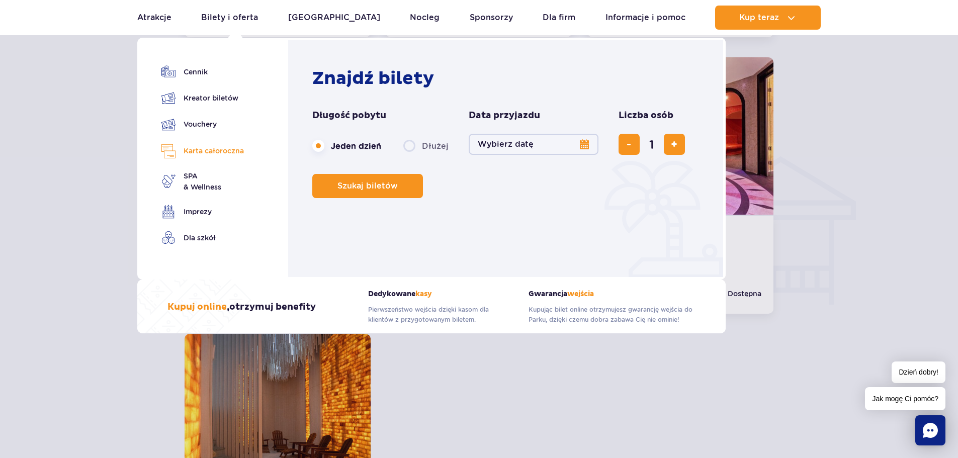
click at [212, 146] on link "Karta całoroczna" at bounding box center [202, 151] width 82 height 15
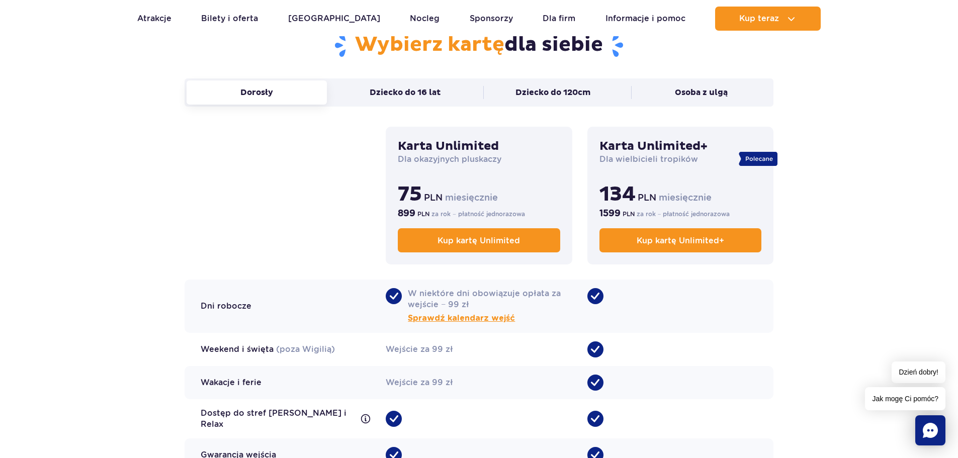
scroll to position [628, 0]
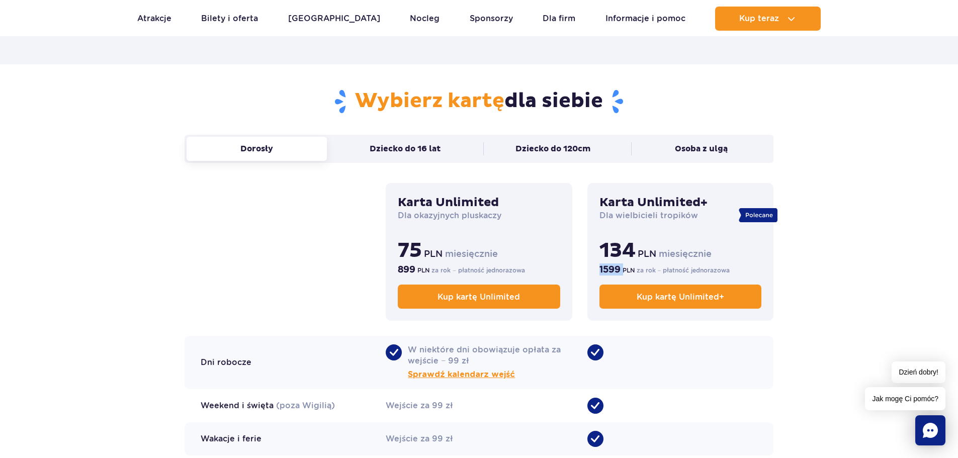
drag, startPoint x: 596, startPoint y: 273, endPoint x: 621, endPoint y: 270, distance: 25.3
click at [621, 270] on div "Karta Unlimited+ Dla wielbicieli tropików 134 PLN miesięcznie 1599 PLN za rok −…" at bounding box center [680, 252] width 186 height 138
click at [685, 413] on div "•" at bounding box center [680, 405] width 186 height 33
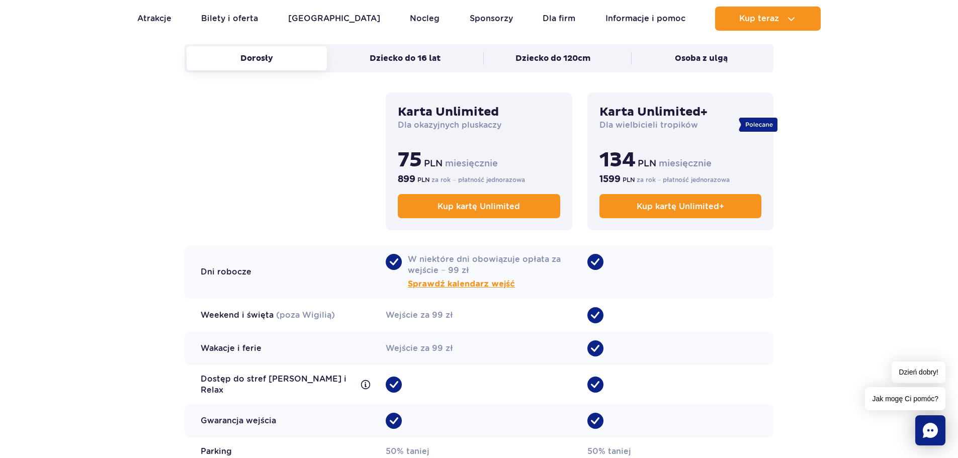
scroll to position [679, 0]
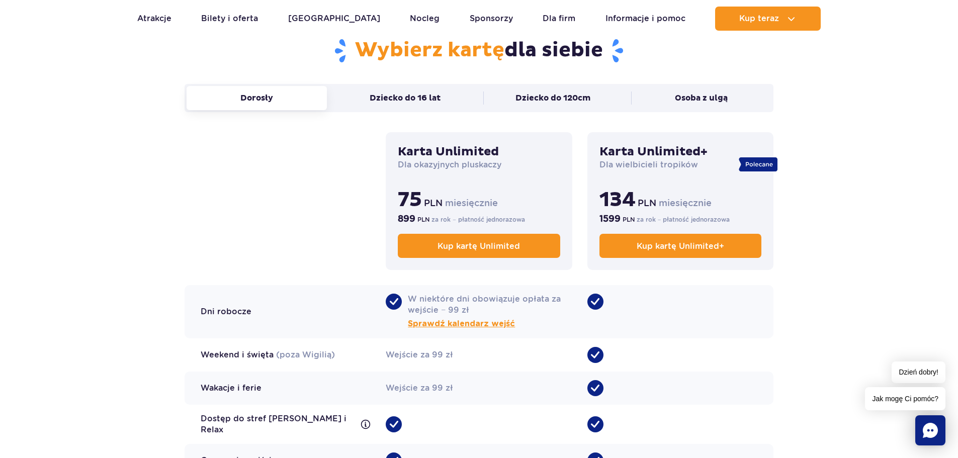
click at [748, 166] on icon at bounding box center [758, 164] width 39 height 14
click at [473, 150] on h3 "Karta Unlimited" at bounding box center [479, 151] width 162 height 15
click at [561, 196] on div "Karta Unlimited Dla okazyjnych pluskaczy 75 PLN miesięcznie 899 PLN za rok − pł…" at bounding box center [479, 201] width 186 height 138
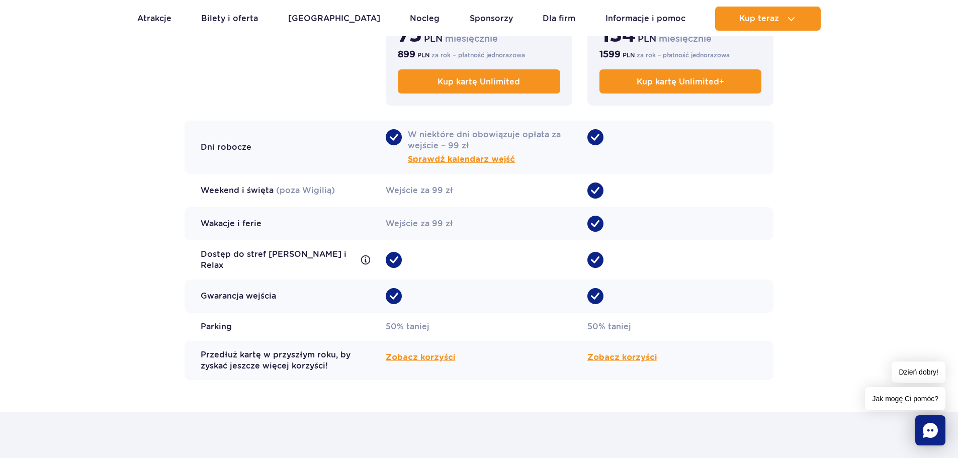
scroll to position [841, 0]
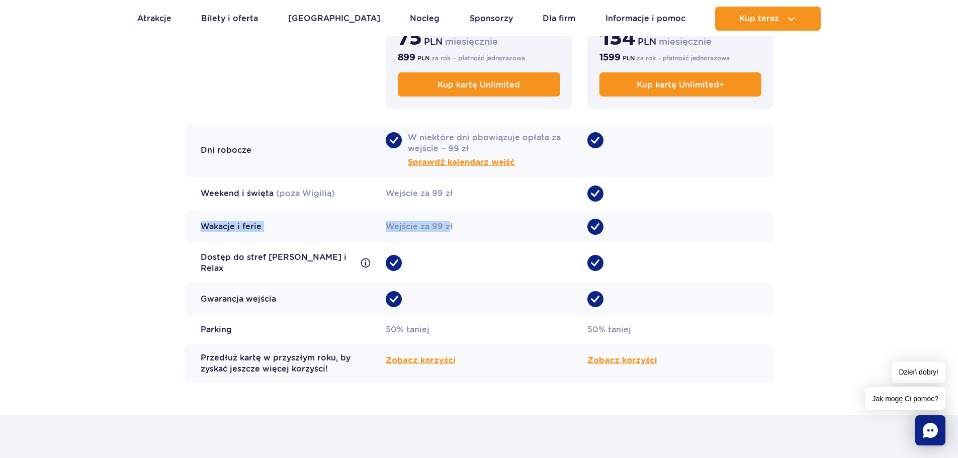
drag, startPoint x: 468, startPoint y: 210, endPoint x: 448, endPoint y: 229, distance: 27.0
click at [448, 229] on div "Dni robocze • W niektóre dni obowiązuje opłata za wejście − 99 zł Sprawdź kalen…" at bounding box center [479, 253] width 589 height 259
click at [448, 229] on div "Wejście za 99 zł" at bounding box center [479, 226] width 186 height 33
drag, startPoint x: 448, startPoint y: 229, endPoint x: 398, endPoint y: 232, distance: 50.9
click at [398, 232] on div "Wejście za 99 zł" at bounding box center [479, 226] width 186 height 33
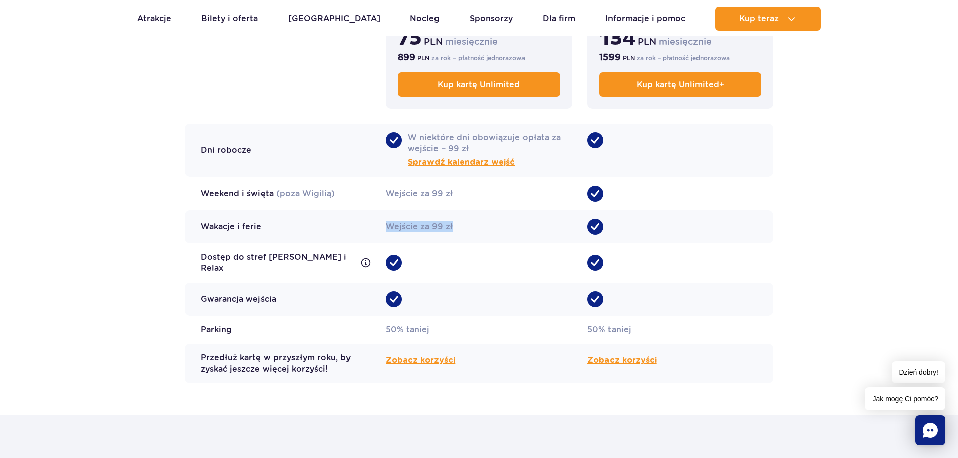
click at [398, 232] on div "Wejście za 99 zł" at bounding box center [479, 226] width 186 height 33
click at [411, 228] on div "Wejście za 99 zł" at bounding box center [479, 226] width 186 height 33
drag, startPoint x: 411, startPoint y: 228, endPoint x: 458, endPoint y: 223, distance: 46.5
click at [458, 223] on div "Wejście za 99 zł" at bounding box center [479, 226] width 186 height 33
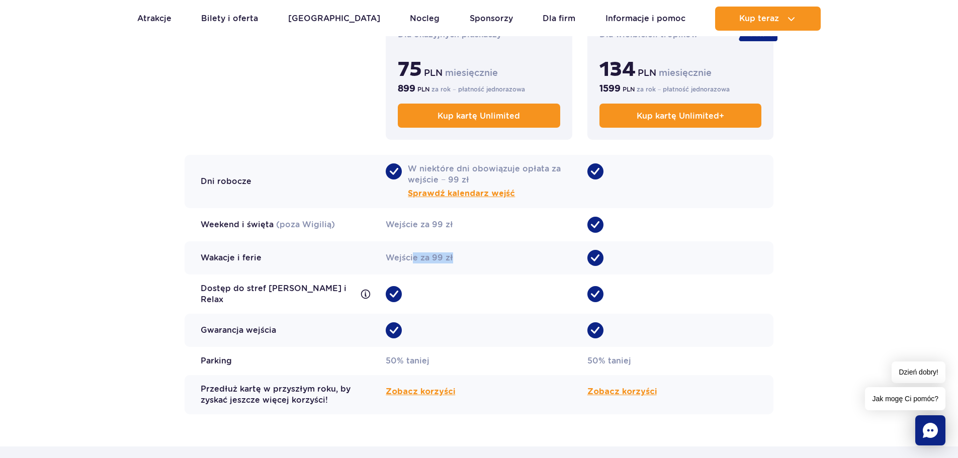
scroll to position [804, 0]
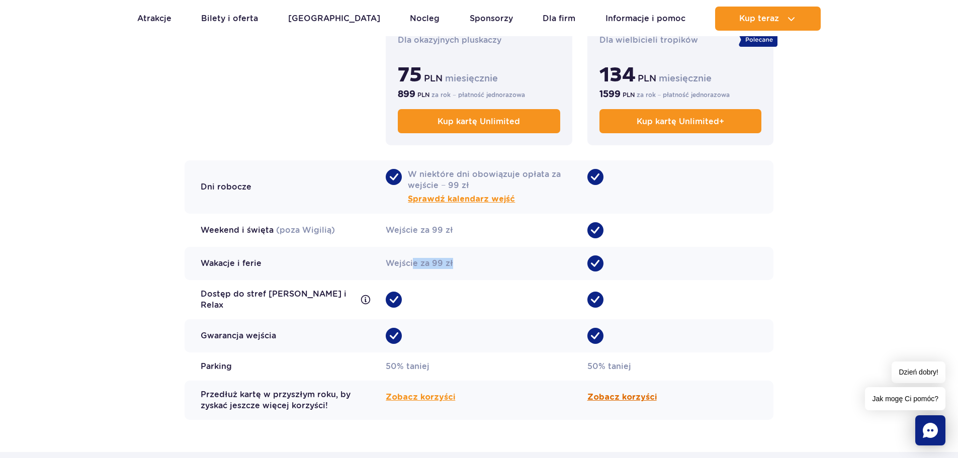
click at [619, 393] on span "Zobacz korzyści" at bounding box center [621, 397] width 69 height 12
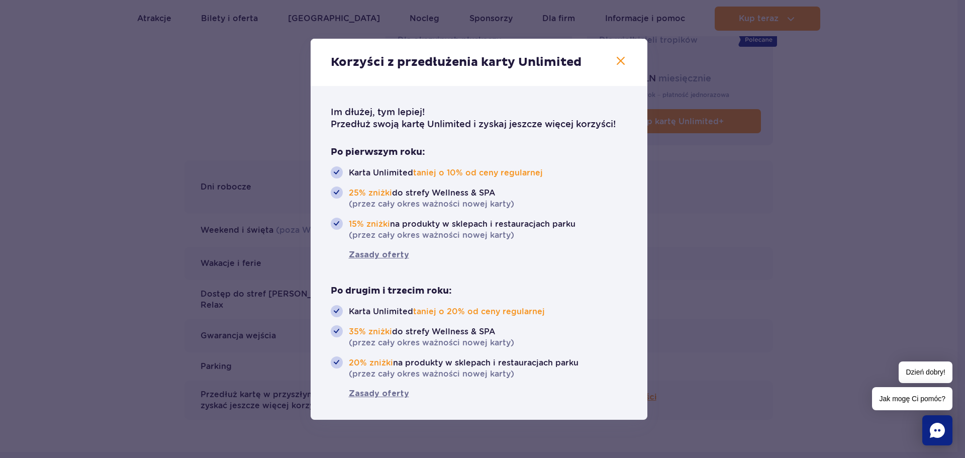
click at [623, 64] on icon "button" at bounding box center [621, 61] width 12 height 12
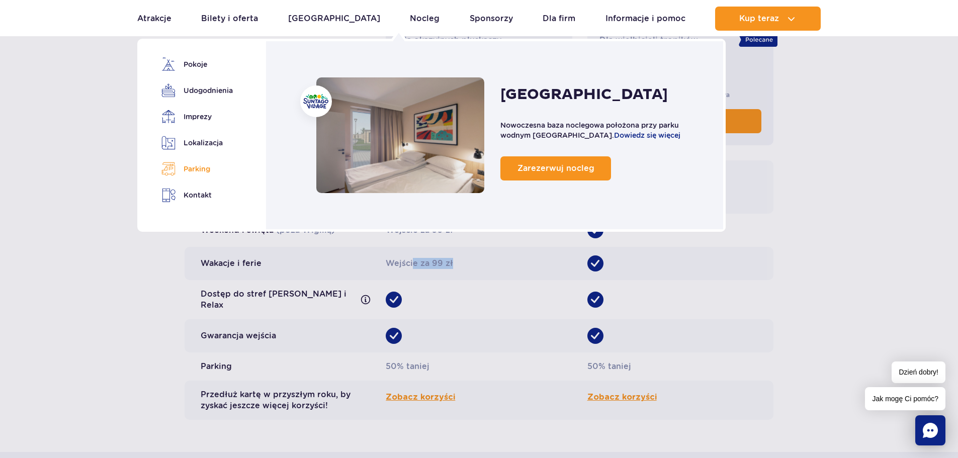
click at [189, 164] on link "Parking" at bounding box center [195, 169] width 68 height 14
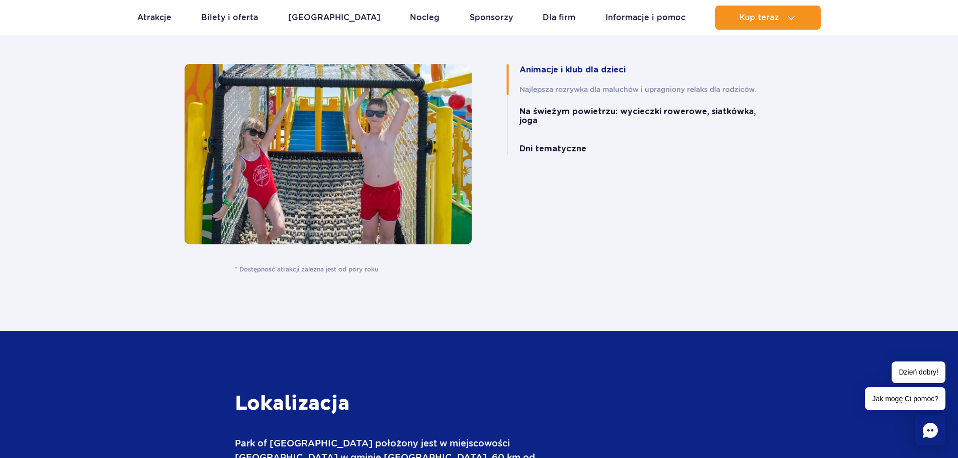
scroll to position [2107, 0]
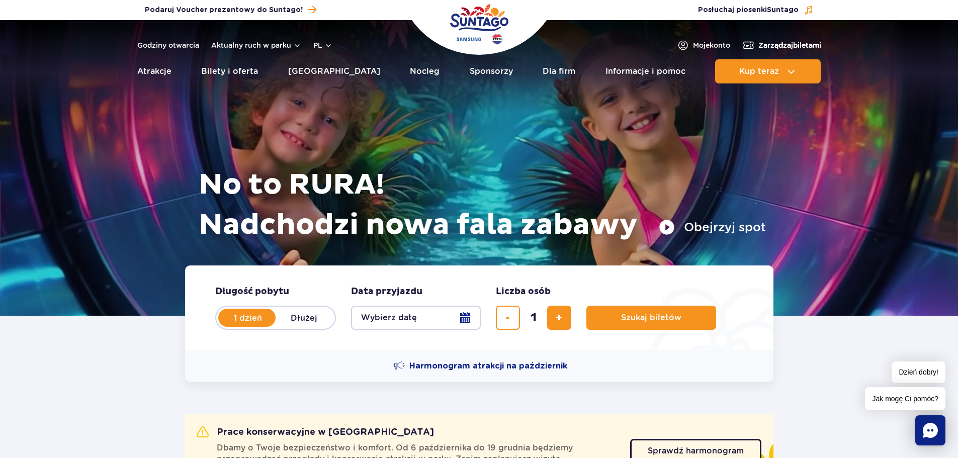
click at [780, 45] on span "Zarządzaj biletami" at bounding box center [789, 45] width 63 height 10
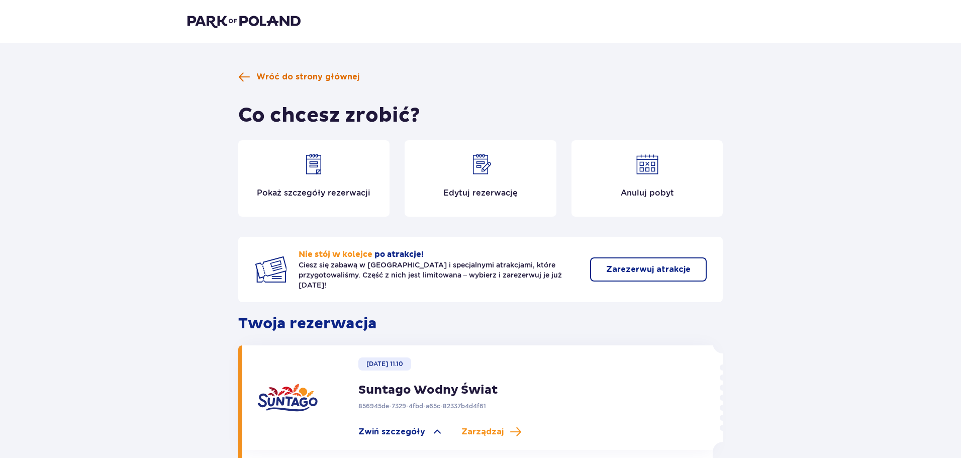
click at [301, 73] on span "Wróć do strony głównej" at bounding box center [307, 76] width 103 height 11
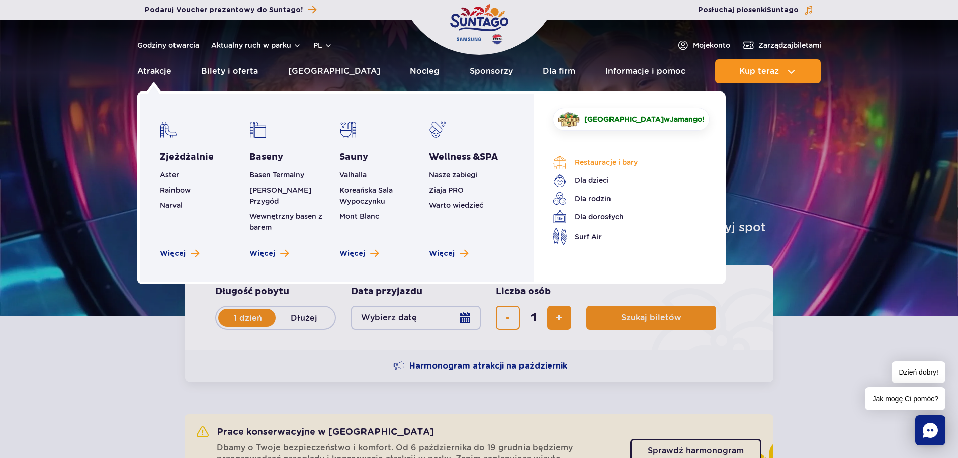
click at [594, 164] on link "Restauracje i bary" at bounding box center [624, 162] width 142 height 14
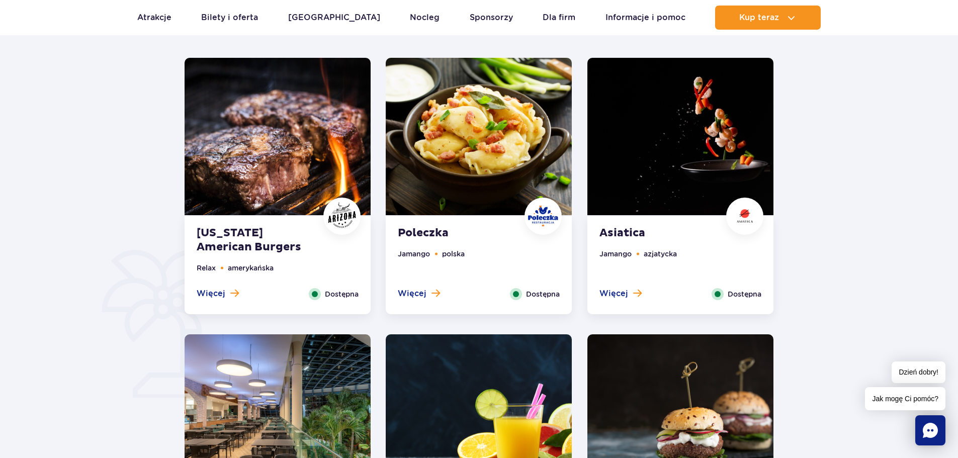
scroll to position [502, 0]
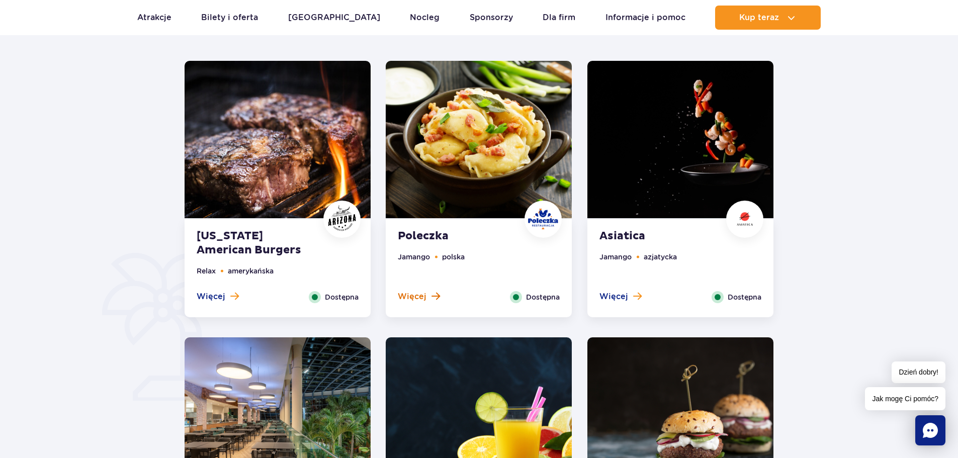
drag, startPoint x: 416, startPoint y: 293, endPoint x: 403, endPoint y: 298, distance: 14.3
click at [403, 298] on span "Więcej" at bounding box center [412, 296] width 29 height 11
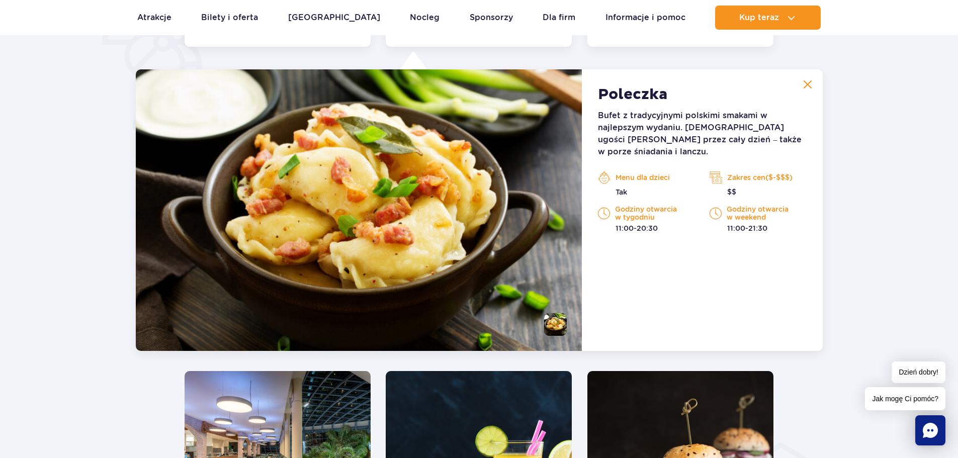
scroll to position [782, 0]
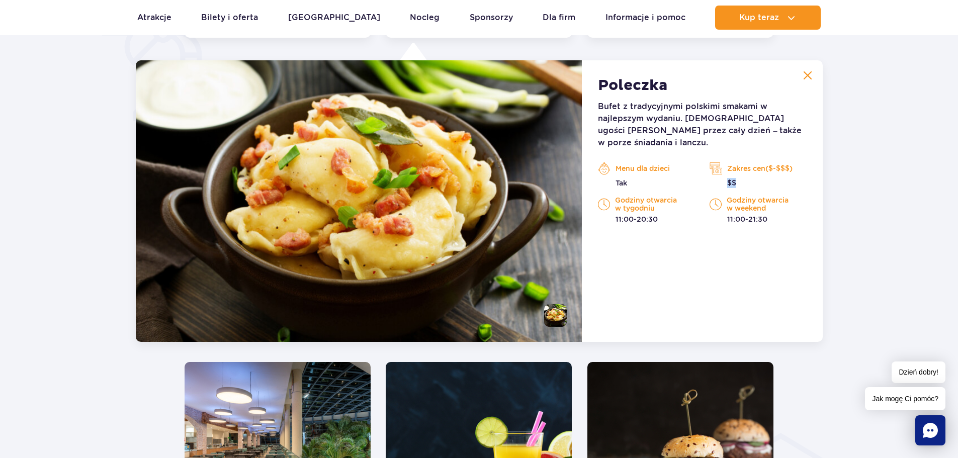
drag, startPoint x: 740, startPoint y: 173, endPoint x: 727, endPoint y: 172, distance: 13.7
click at [727, 178] on p "$$" at bounding box center [757, 183] width 97 height 10
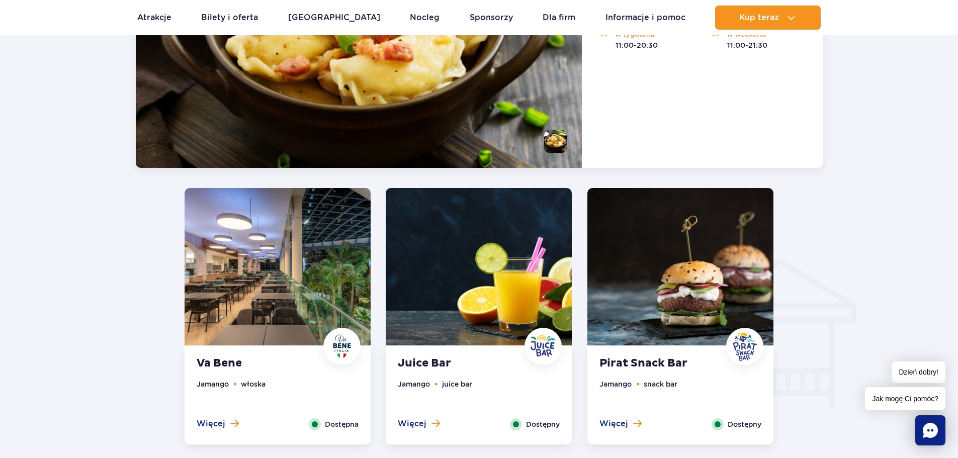
scroll to position [1021, 0]
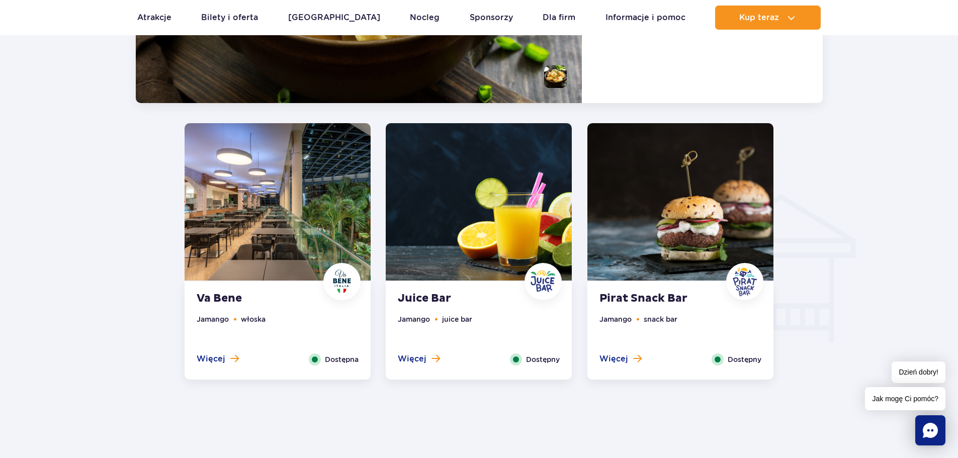
click at [467, 318] on li "juice bar" at bounding box center [457, 319] width 30 height 11
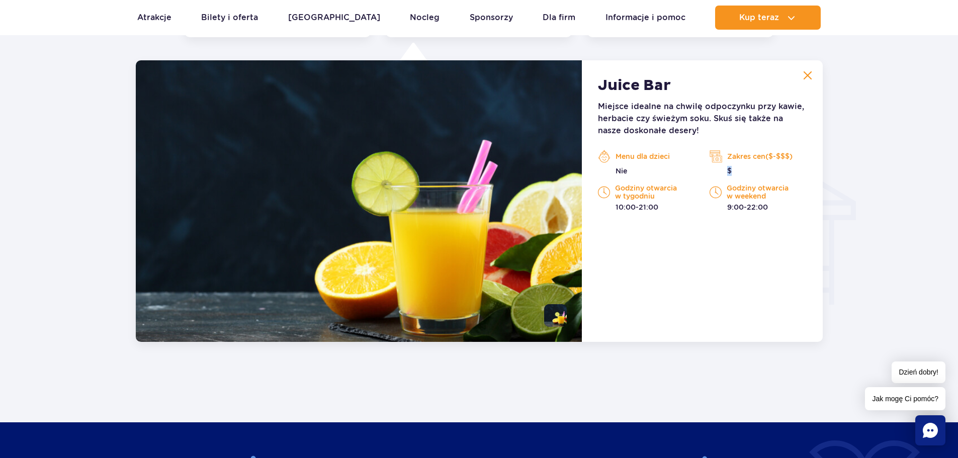
drag, startPoint x: 735, startPoint y: 175, endPoint x: 725, endPoint y: 175, distance: 10.1
click at [725, 175] on p "$" at bounding box center [757, 171] width 97 height 10
click at [811, 81] on button at bounding box center [807, 75] width 20 height 20
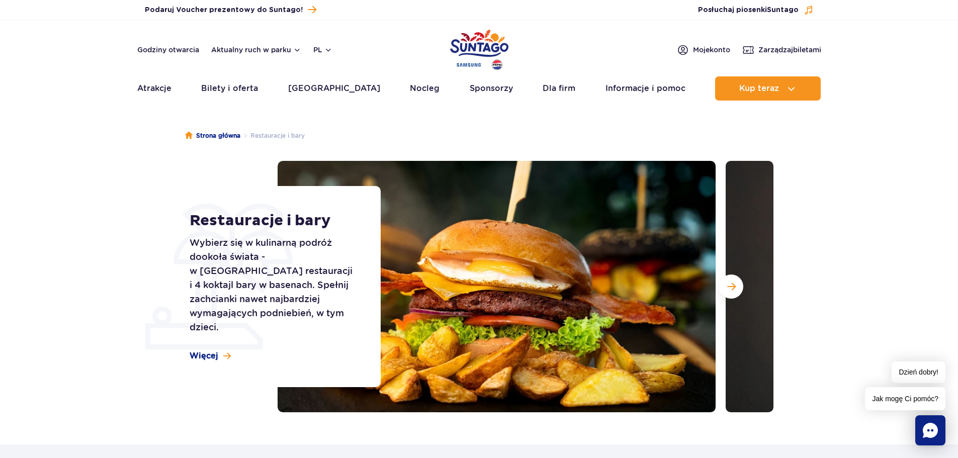
scroll to position [0, 0]
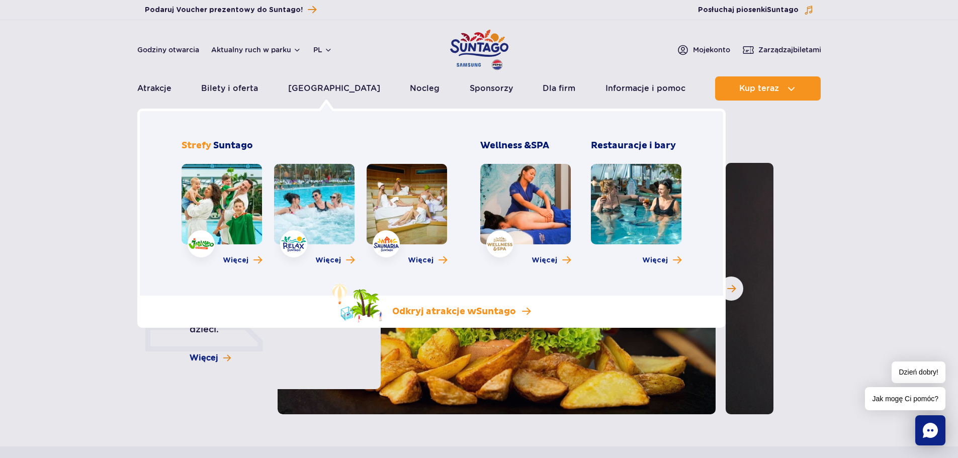
click at [506, 310] on span "Suntago" at bounding box center [496, 312] width 40 height 12
click at [242, 255] on span "Więcej" at bounding box center [236, 260] width 26 height 10
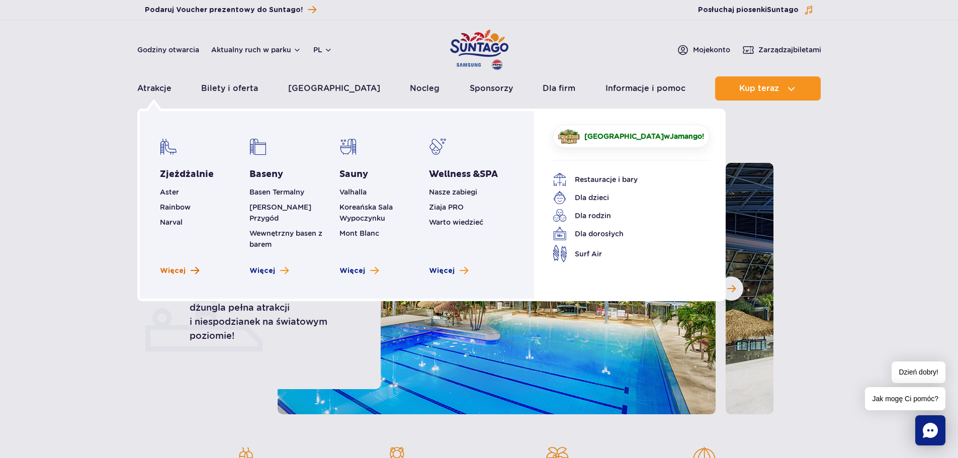
click at [191, 266] on span "Zobacz więcej zjeżdżalni" at bounding box center [195, 271] width 9 height 10
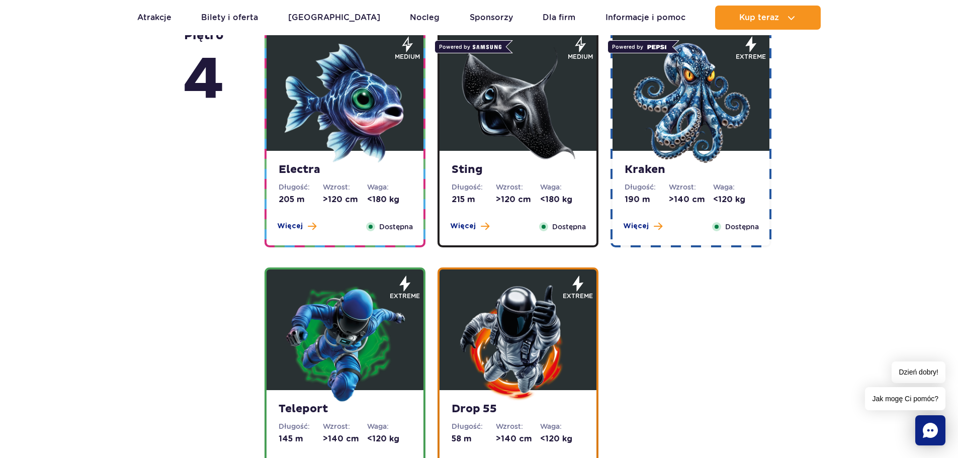
scroll to position [958, 0]
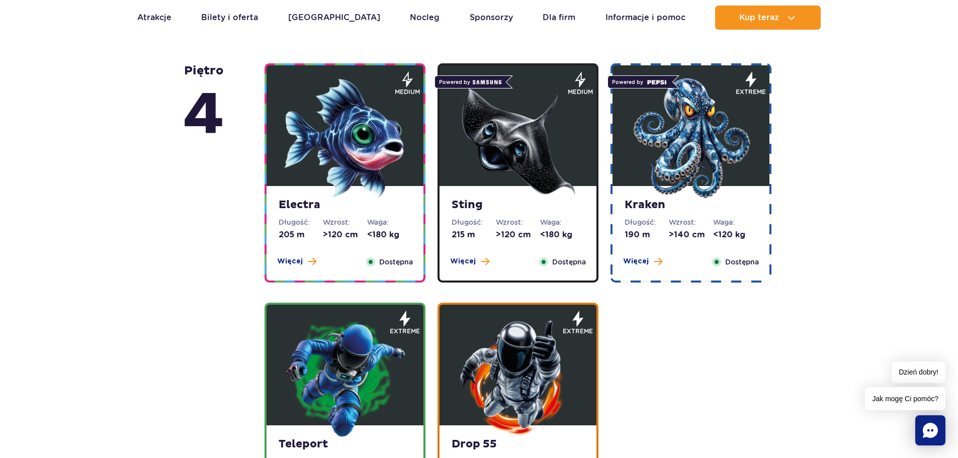
click at [693, 121] on img at bounding box center [690, 138] width 121 height 121
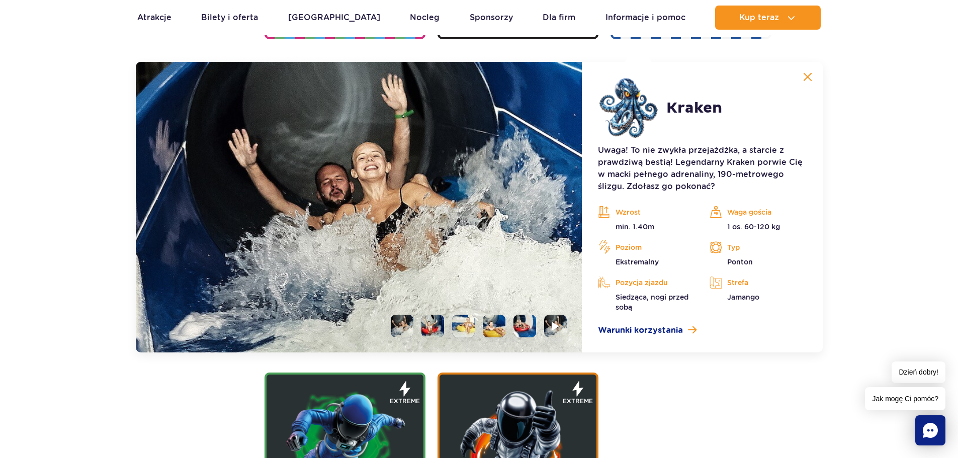
scroll to position [1203, 0]
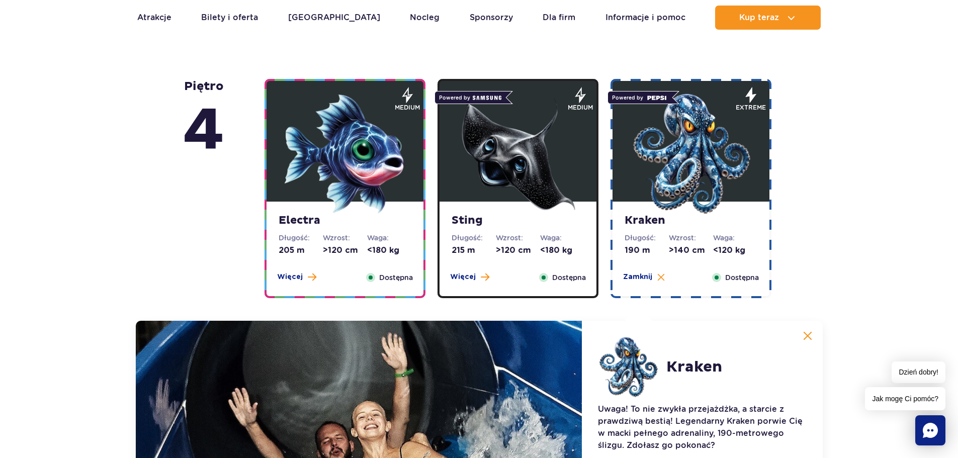
click at [549, 122] on img at bounding box center [518, 154] width 121 height 121
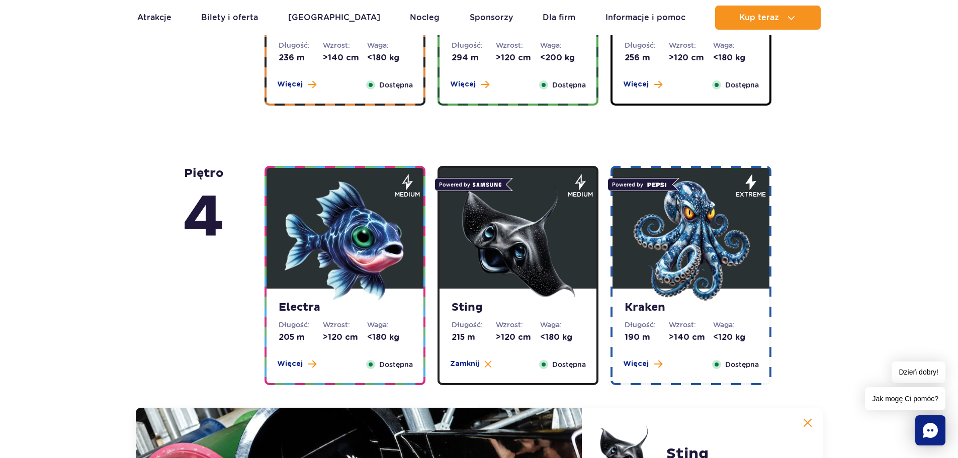
scroll to position [851, 0]
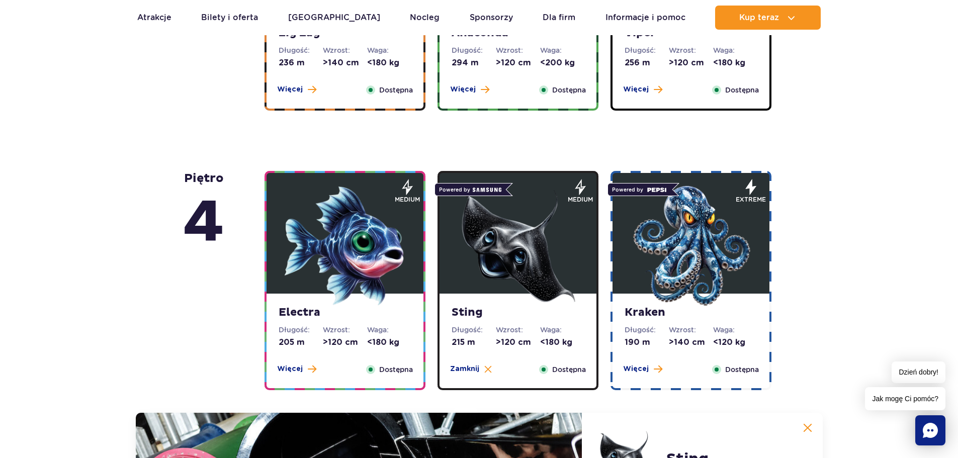
click at [424, 229] on div "Electra Długość: 205 m Wzrost: >120 cm Waga: <180 kg Więcej Zamknij Dostępna" at bounding box center [344, 280] width 161 height 219
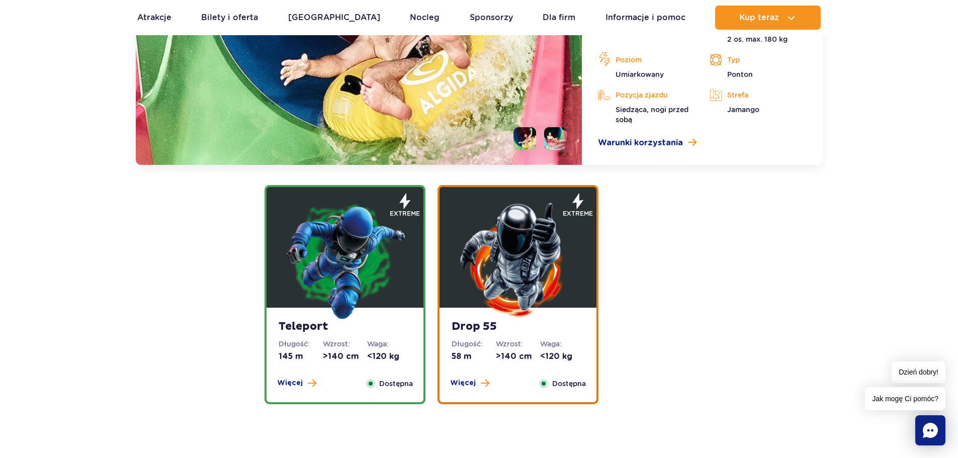
scroll to position [1568, 0]
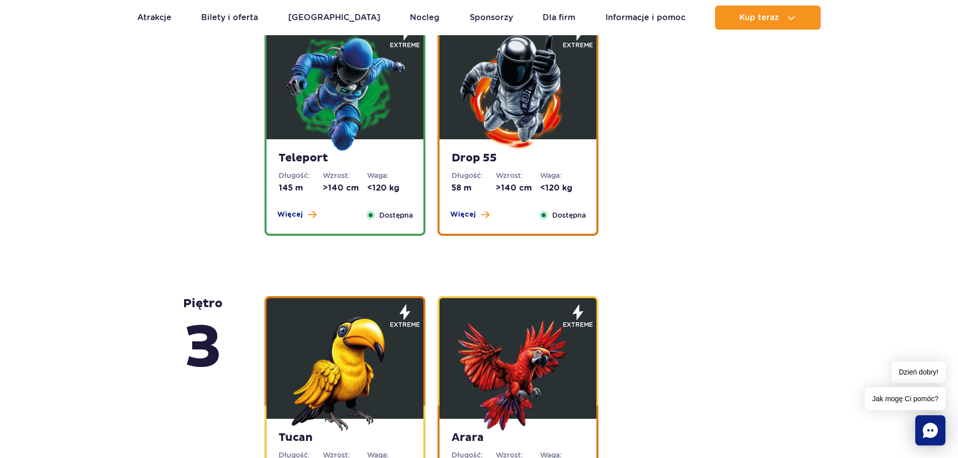
click at [532, 104] on img at bounding box center [518, 91] width 121 height 121
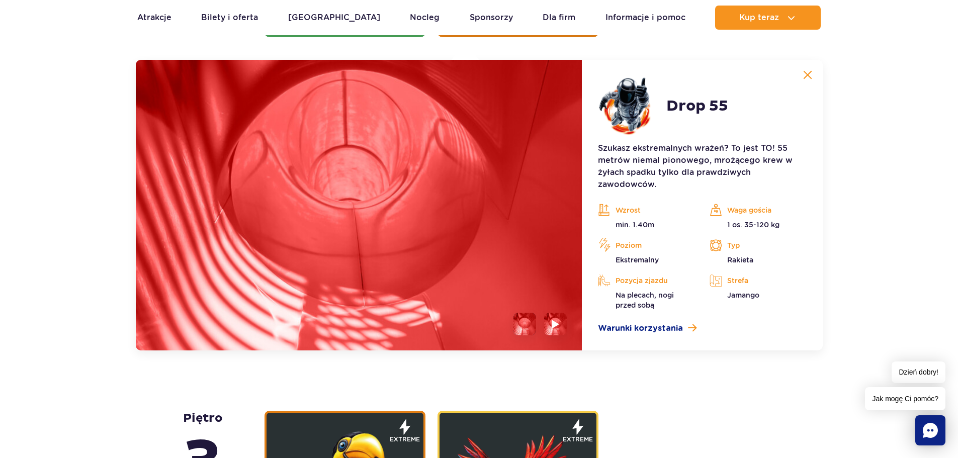
scroll to position [1442, 0]
click at [808, 72] on img at bounding box center [807, 75] width 9 height 9
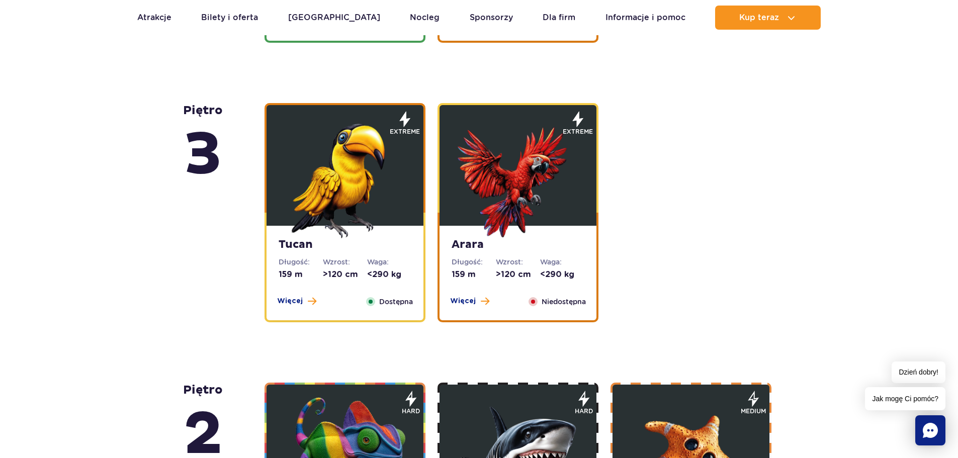
click at [558, 169] on img at bounding box center [518, 178] width 121 height 121
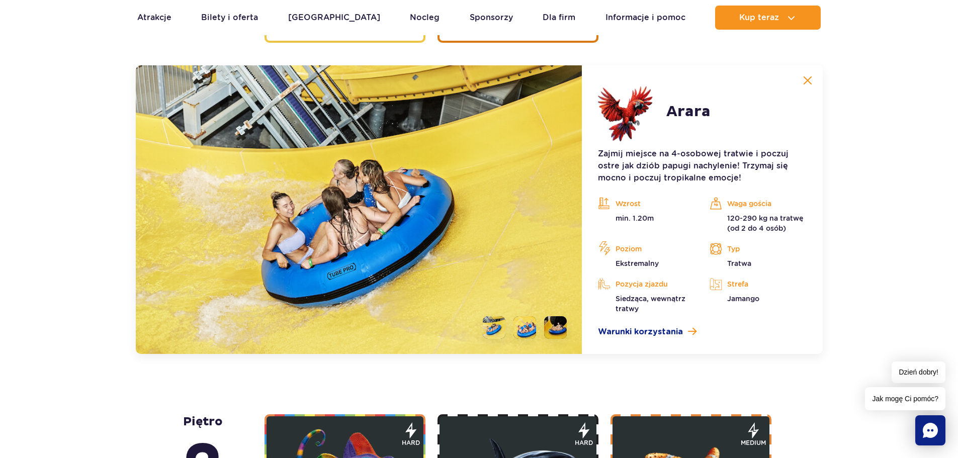
scroll to position [1722, 0]
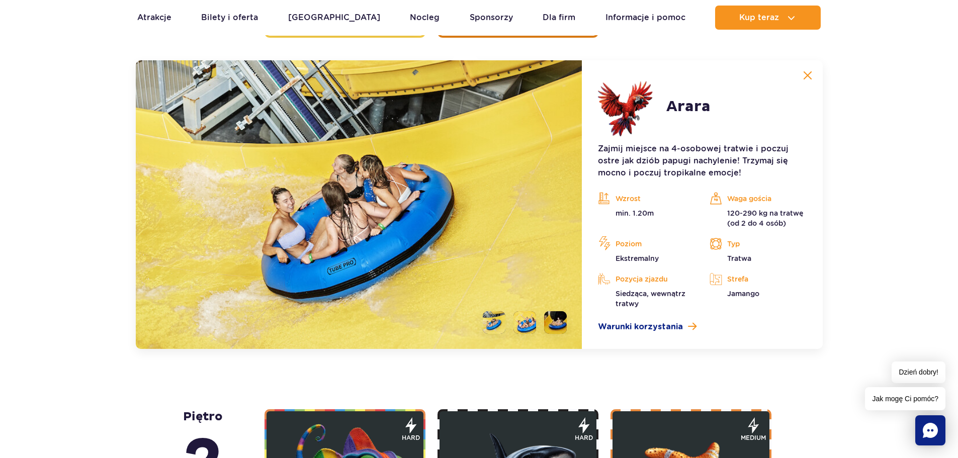
click at [514, 313] on li at bounding box center [524, 322] width 23 height 23
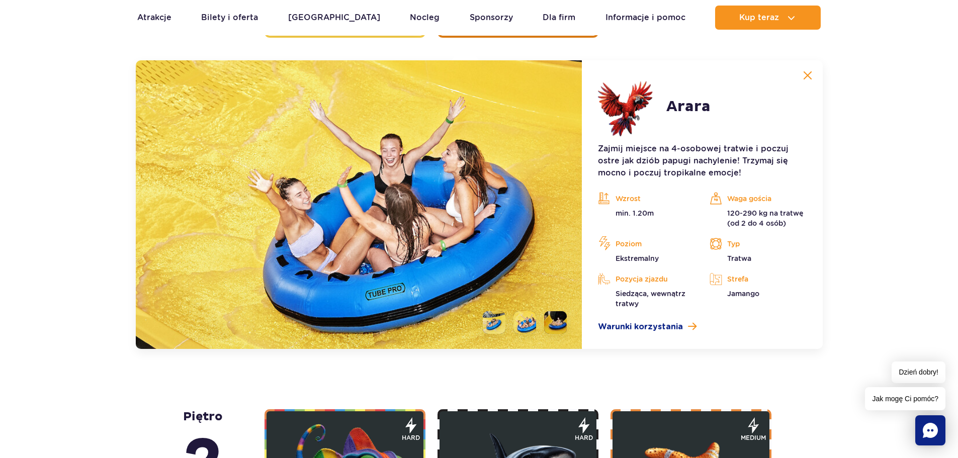
click at [805, 75] on img at bounding box center [807, 75] width 9 height 9
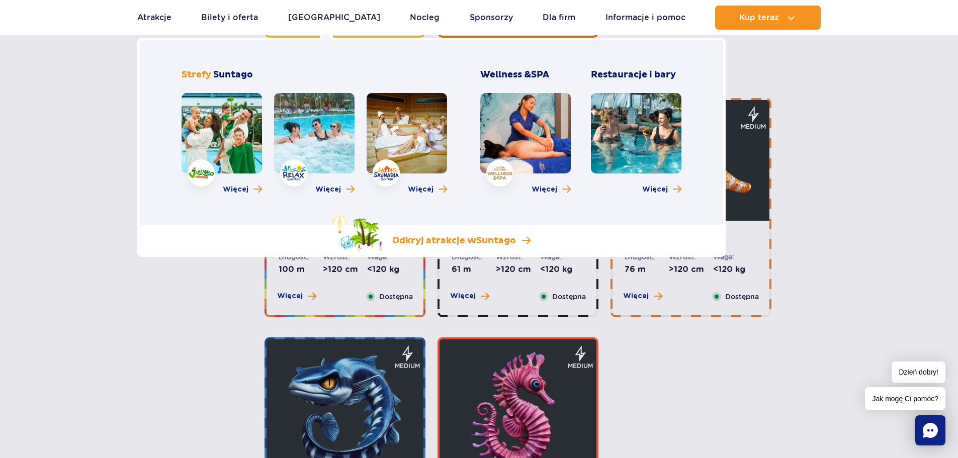
click at [441, 225] on link "Odkryj atrakcje w [GEOGRAPHIC_DATA]" at bounding box center [431, 232] width 199 height 39
